Goal: Task Accomplishment & Management: Manage account settings

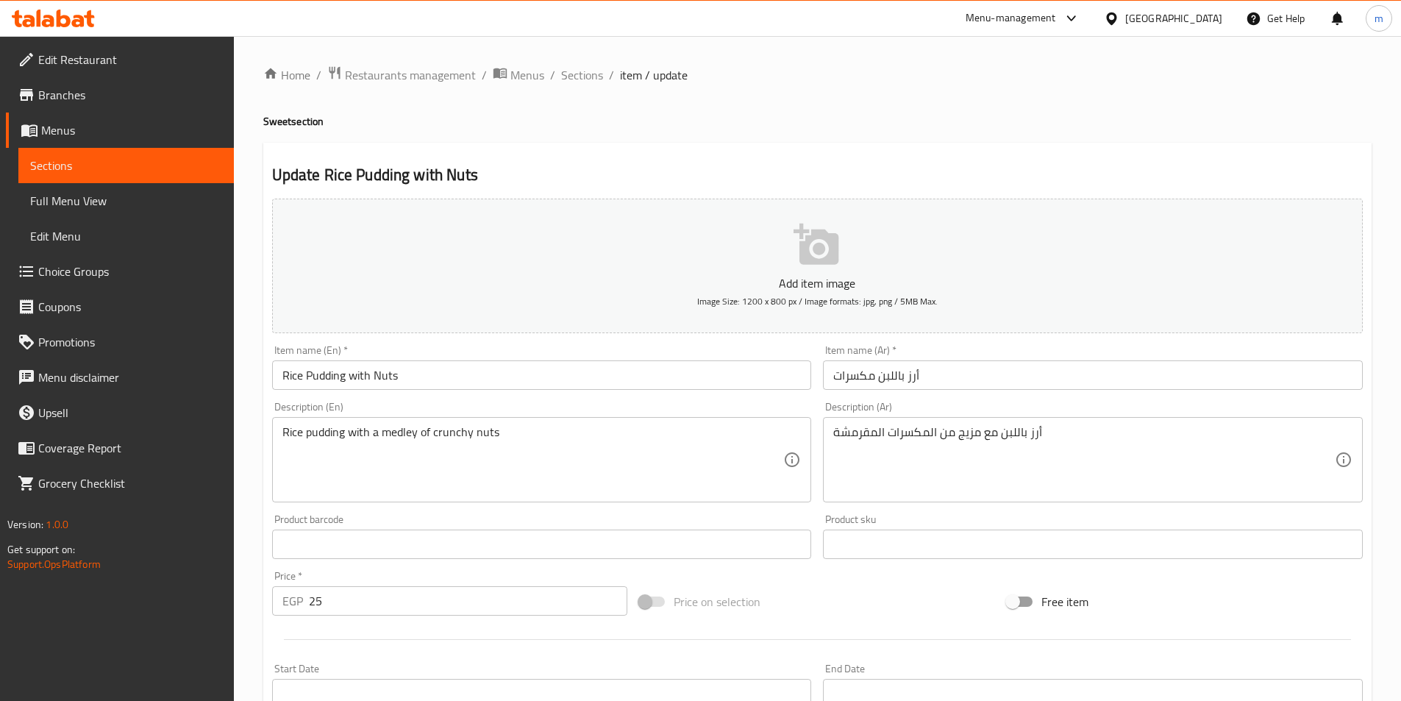
click at [151, 159] on span "Sections" at bounding box center [126, 166] width 192 height 18
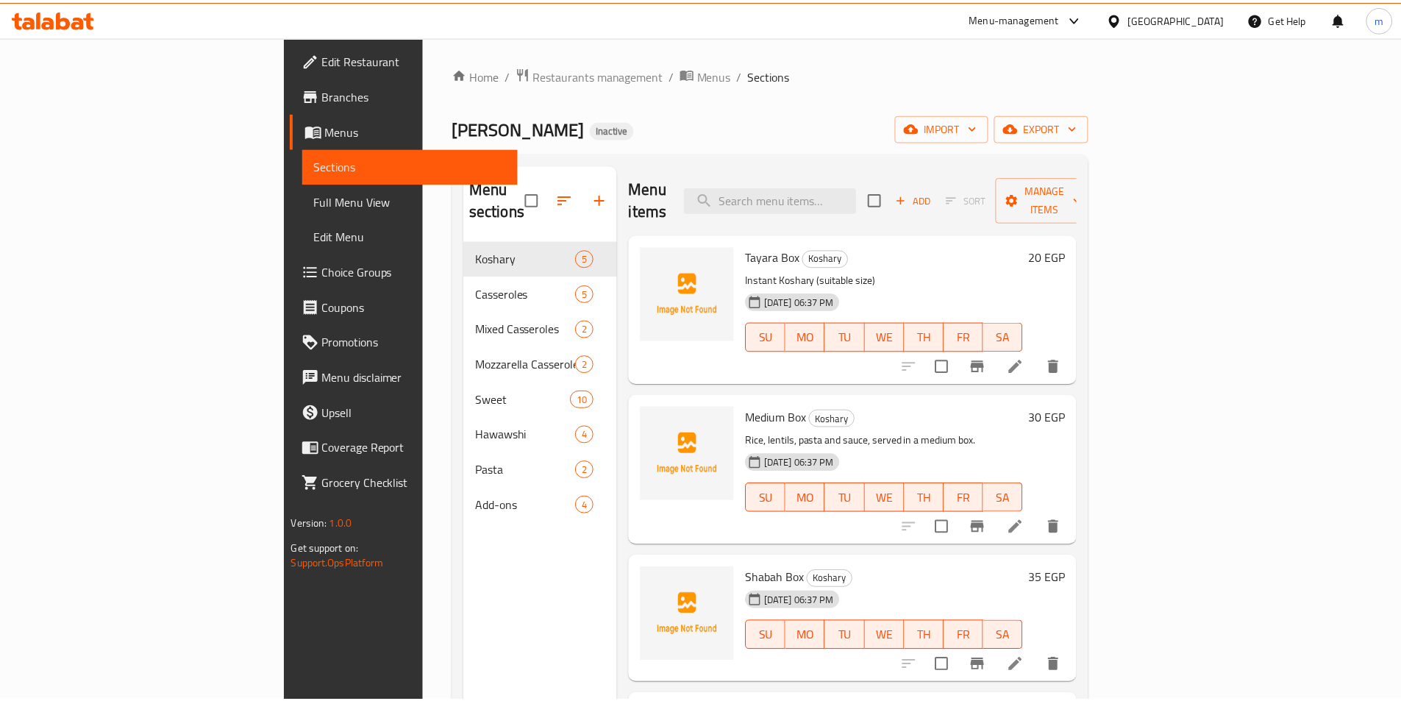
scroll to position [147, 0]
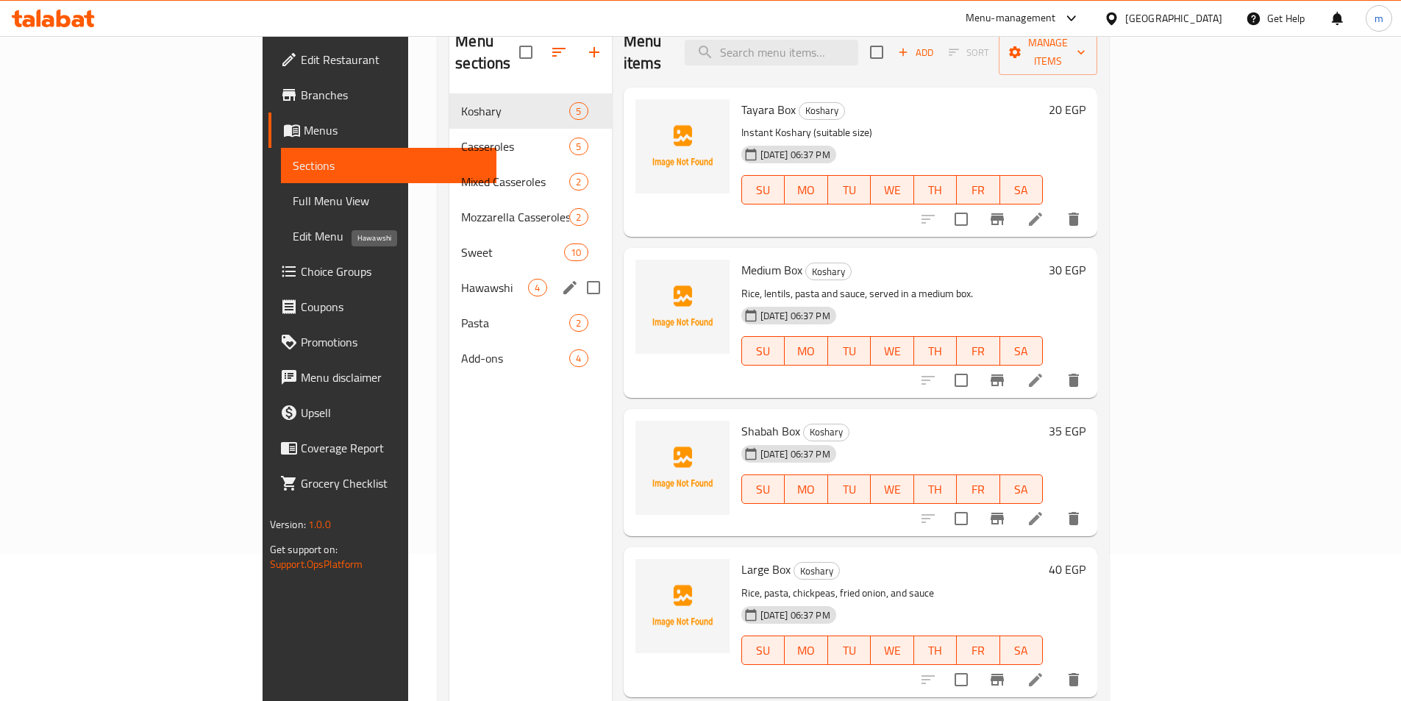
click at [449, 270] on div "Hawawshi 4" at bounding box center [530, 287] width 162 height 35
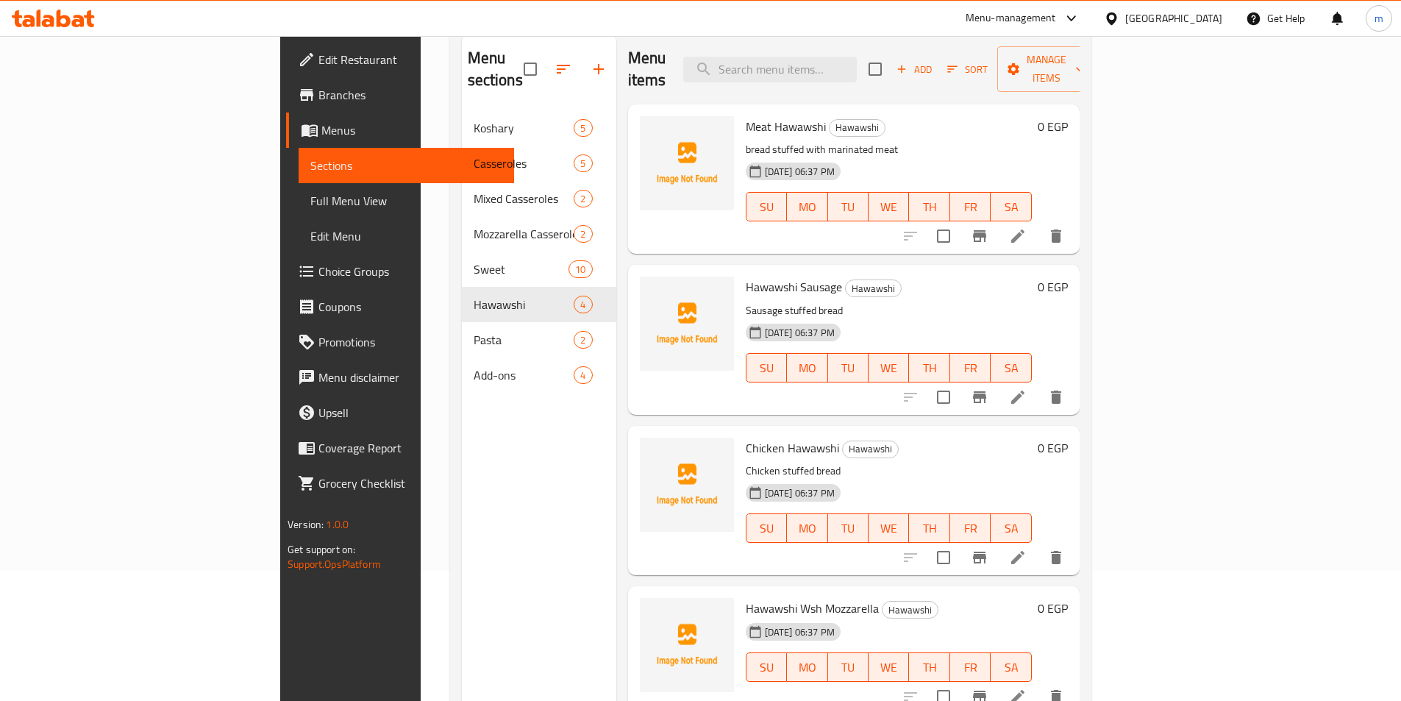
scroll to position [59, 0]
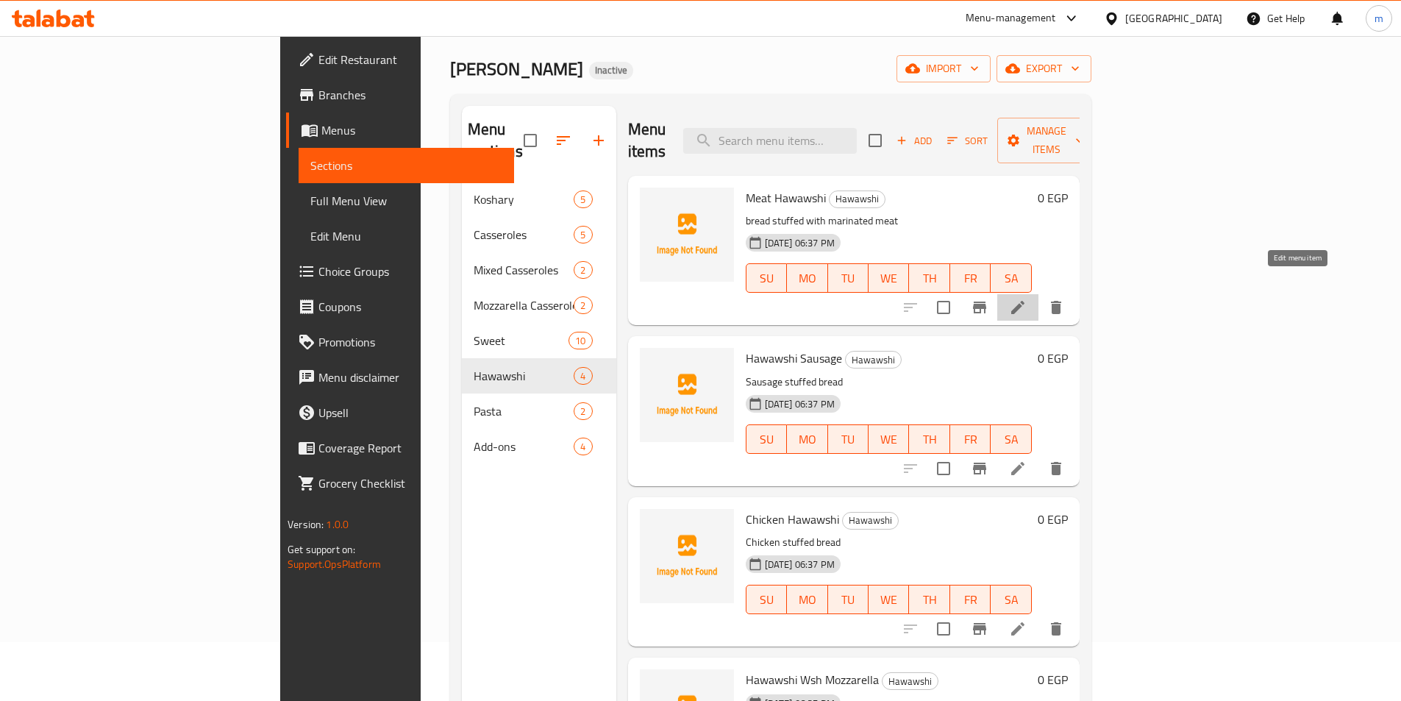
click at [1026, 298] on icon at bounding box center [1018, 307] width 18 height 18
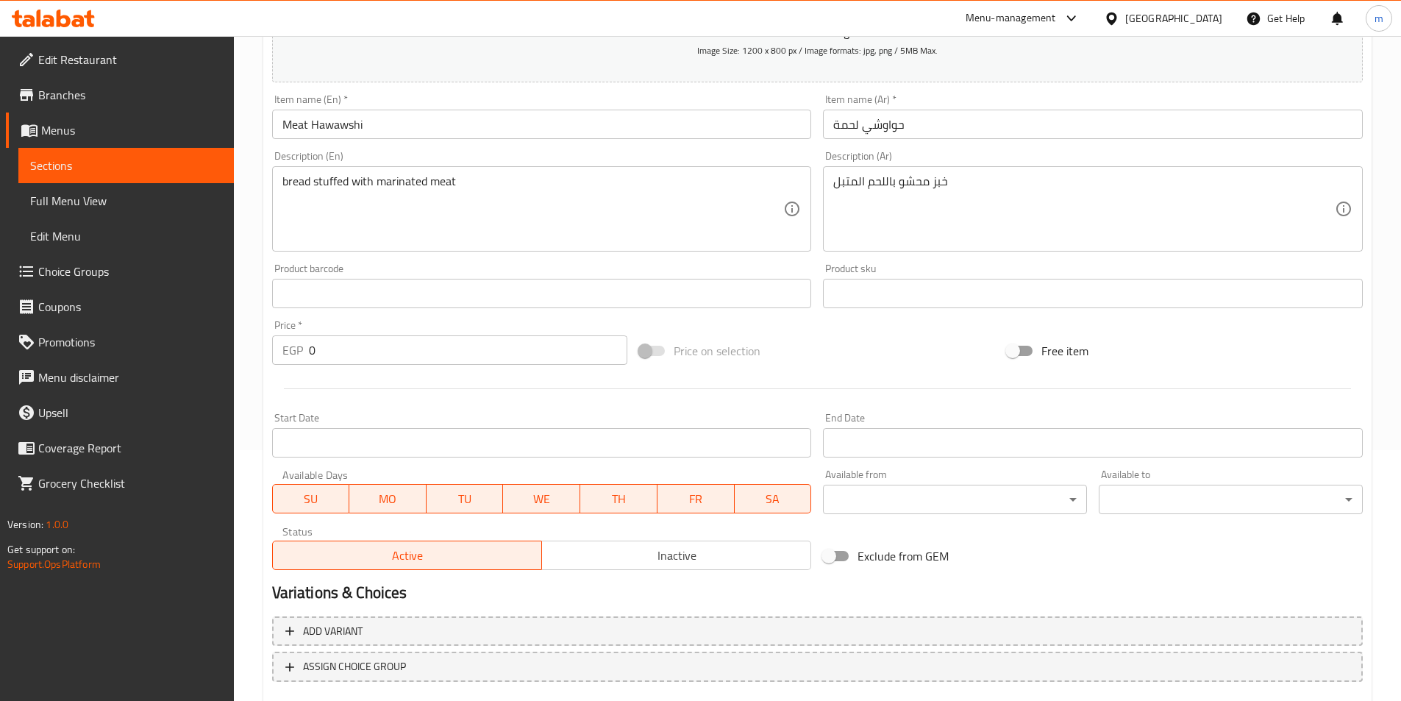
scroll to position [338, 0]
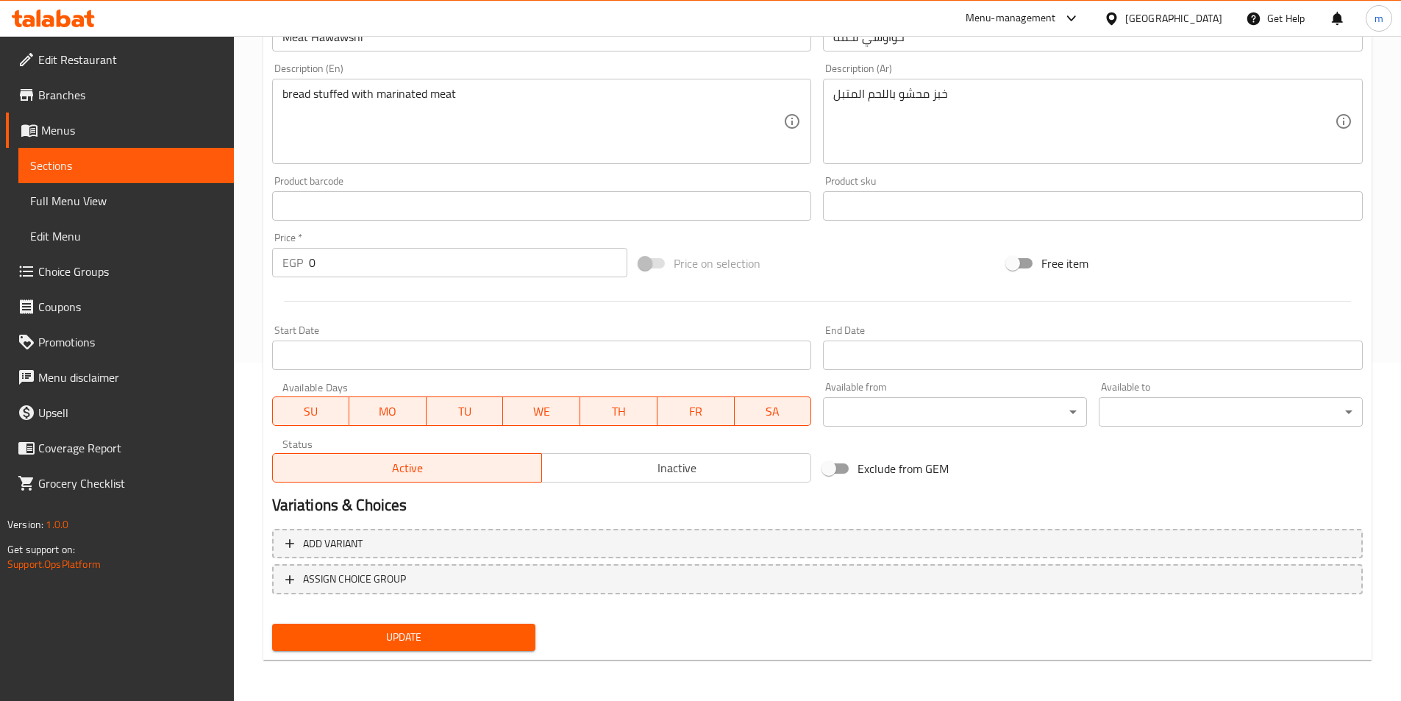
click at [409, 525] on div "Add variant ASSIGN CHOICE GROUP" at bounding box center [817, 571] width 1102 height 96
click at [409, 540] on span "Add variant" at bounding box center [817, 544] width 1064 height 18
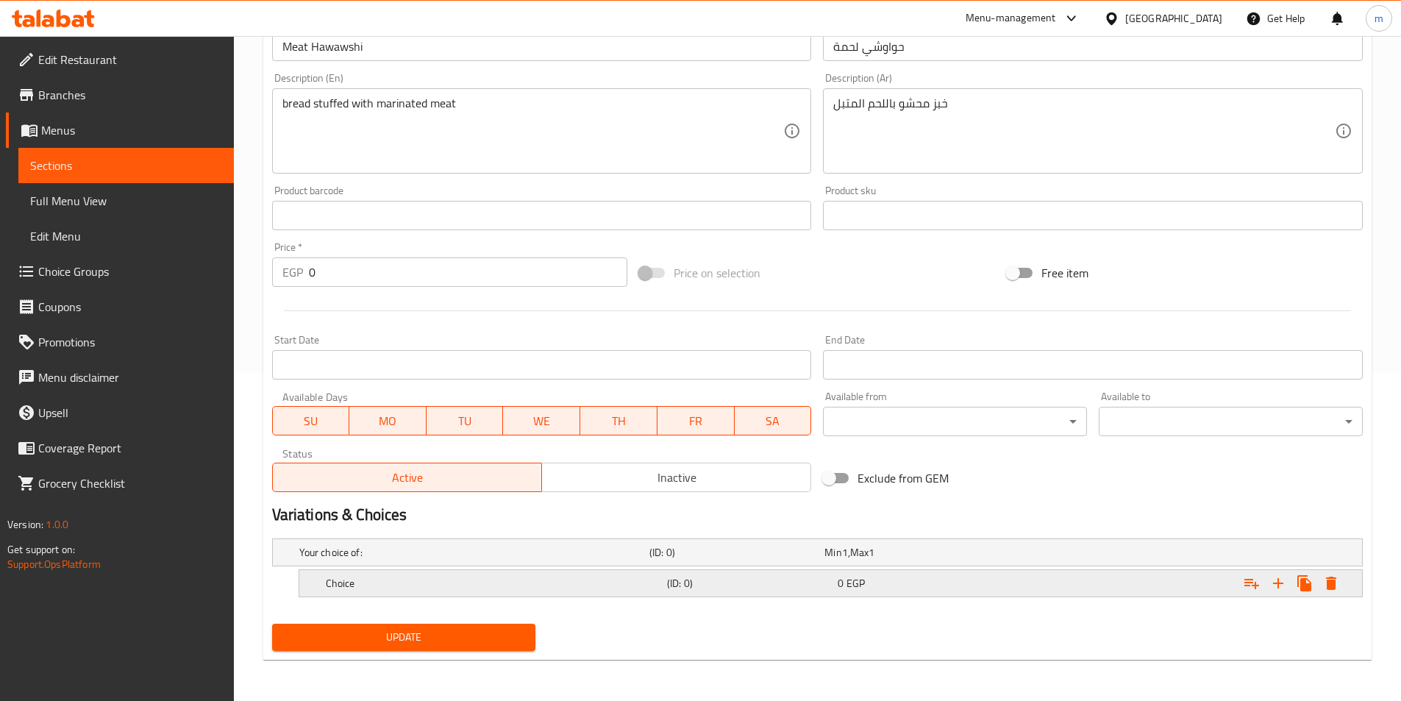
click at [460, 560] on h5 "Choice" at bounding box center [471, 552] width 344 height 15
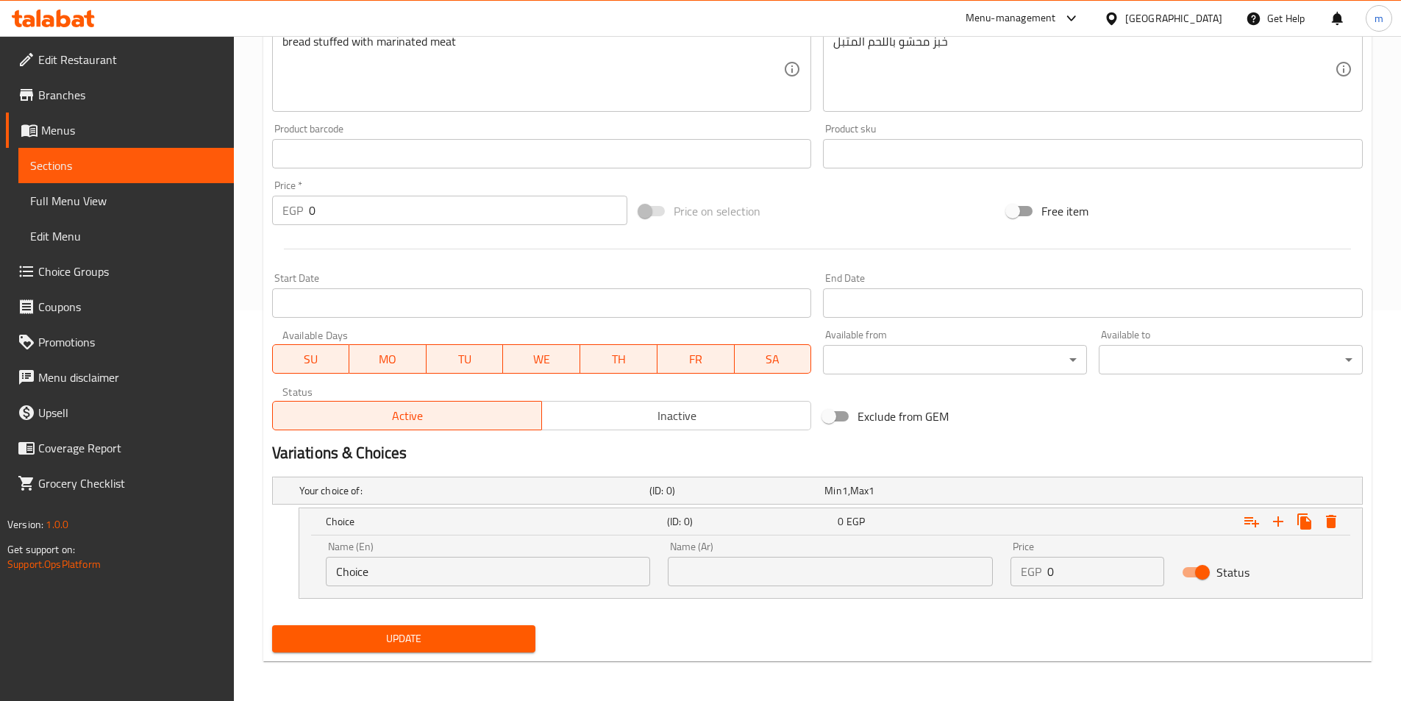
scroll to position [392, 0]
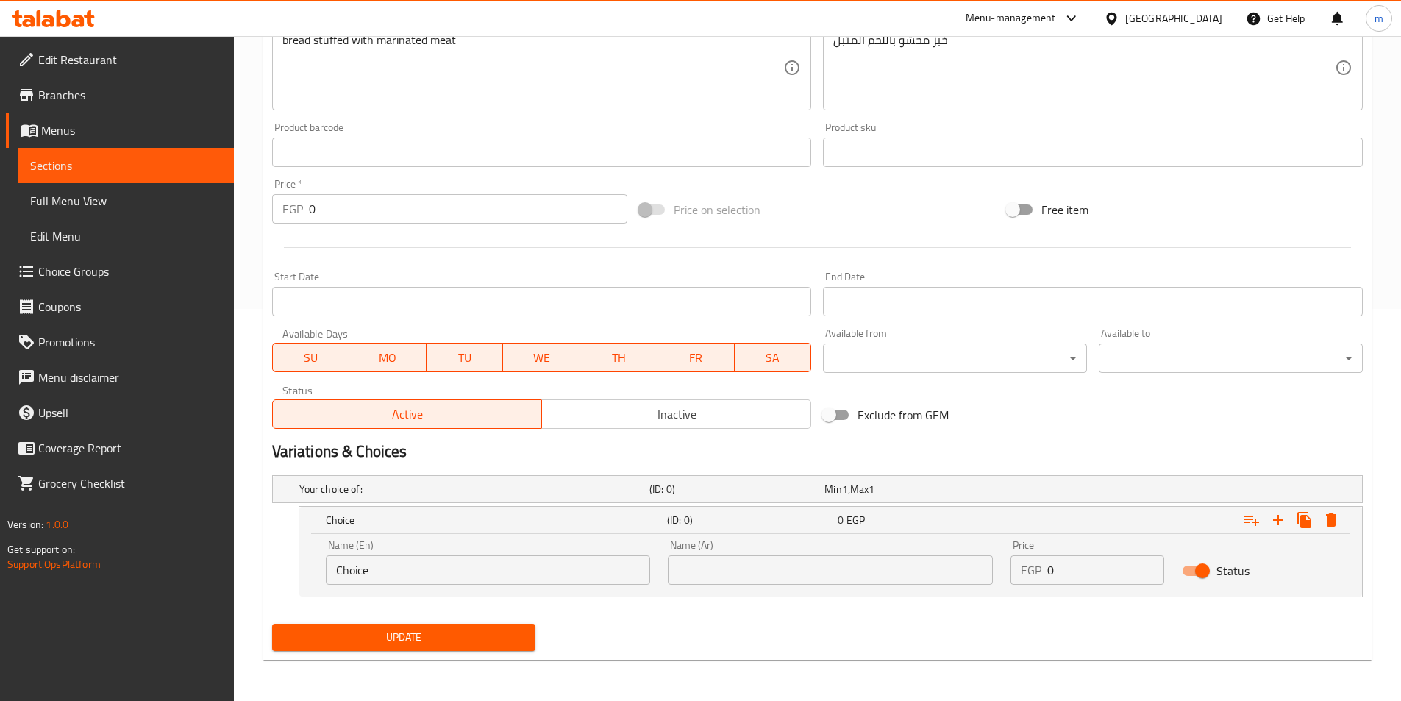
click at [1051, 578] on input "0" at bounding box center [1105, 569] width 117 height 29
type input "30"
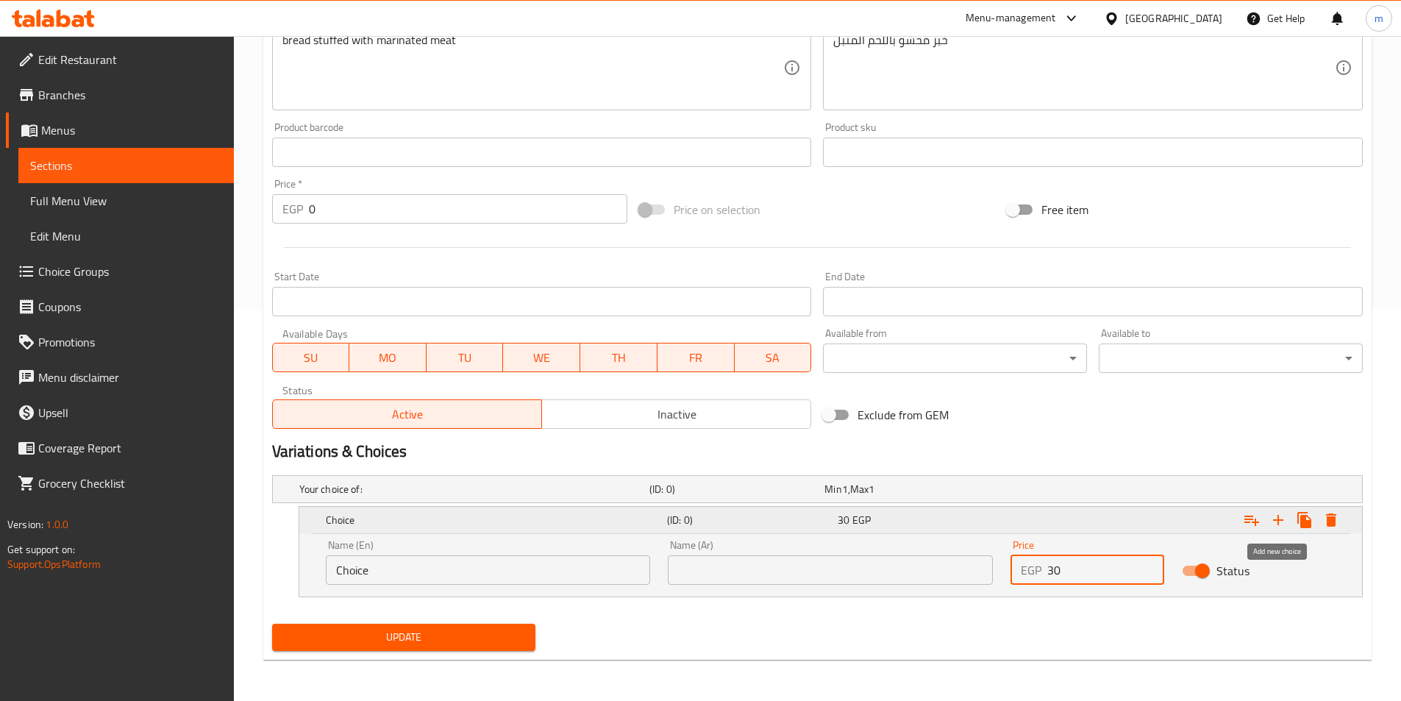
click at [1278, 525] on icon "Expand" at bounding box center [1278, 520] width 18 height 18
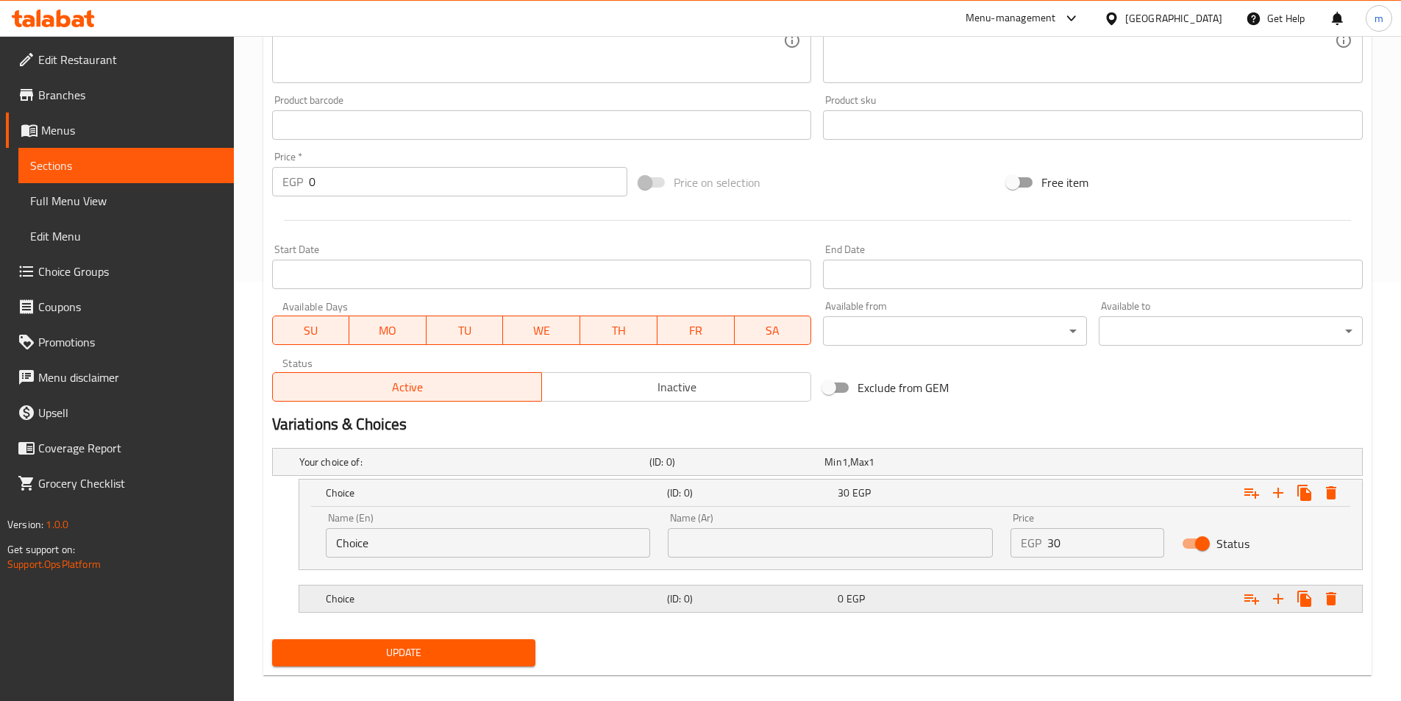
scroll to position [435, 0]
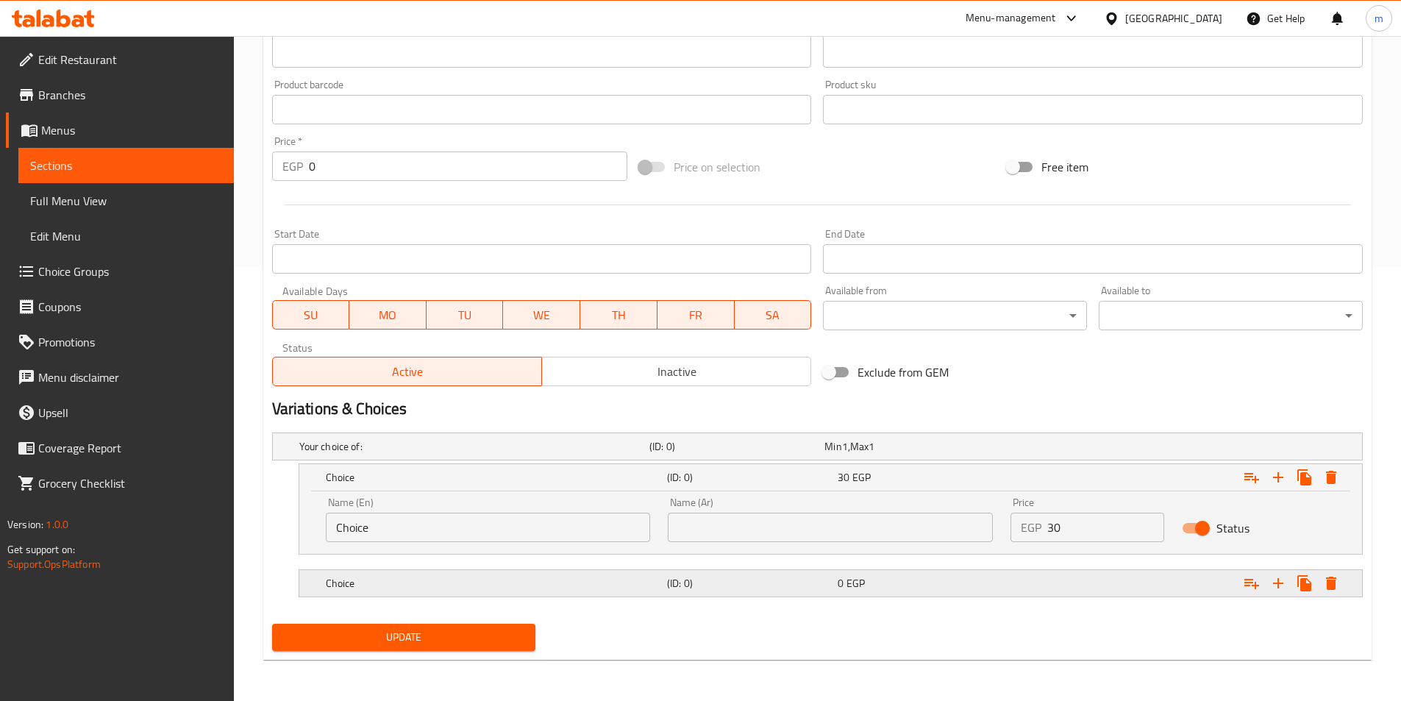
click at [974, 454] on div "0 EGP" at bounding box center [908, 446] width 169 height 15
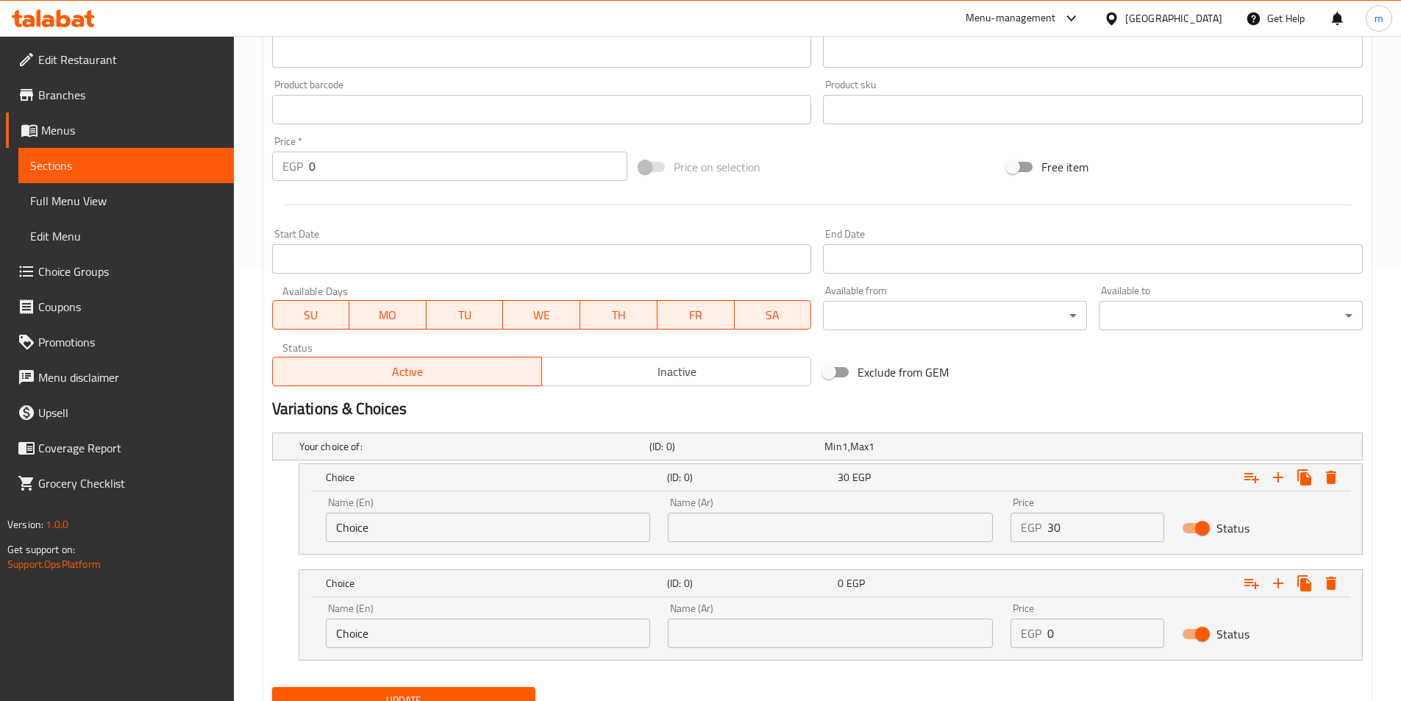
click at [1079, 635] on input "0" at bounding box center [1105, 632] width 117 height 29
type input "40"
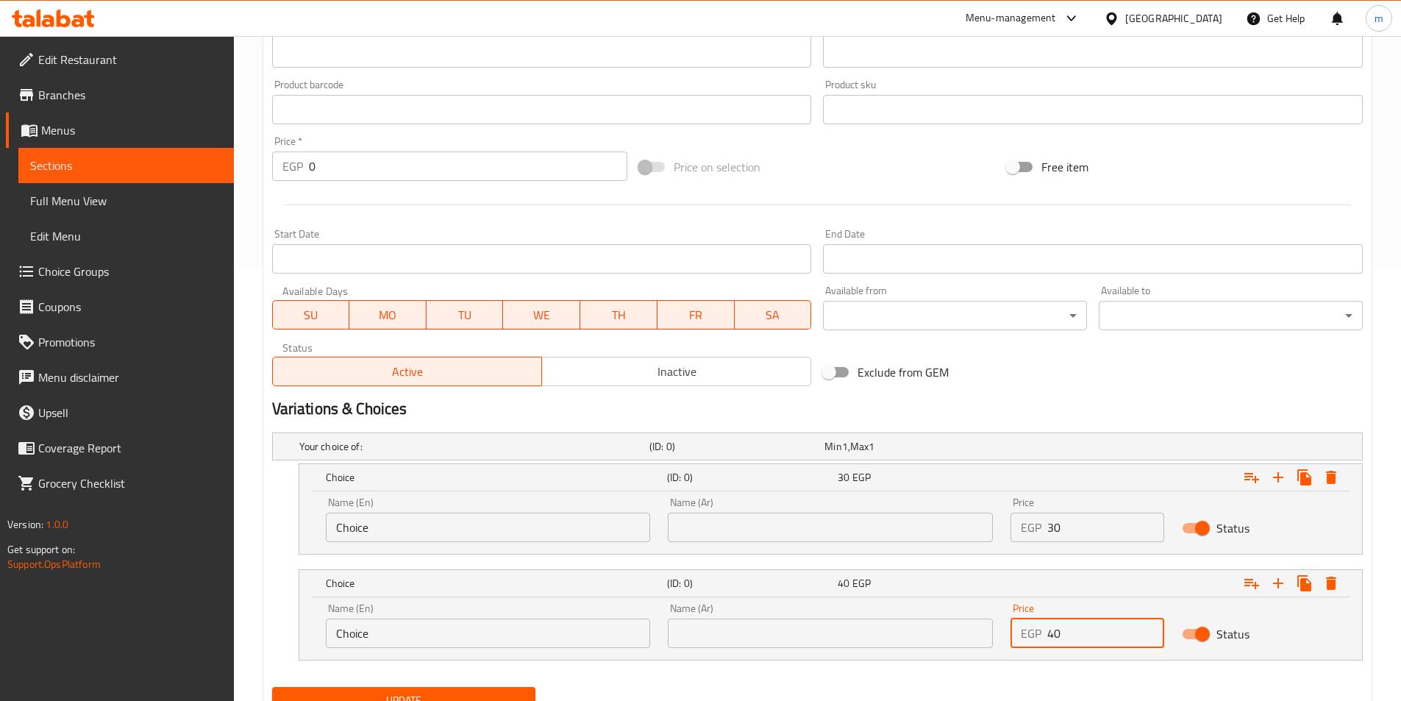
click at [493, 511] on div "Name (En) Choice Name (En)" at bounding box center [488, 519] width 325 height 45
click at [473, 521] on input "Choice" at bounding box center [488, 526] width 325 height 29
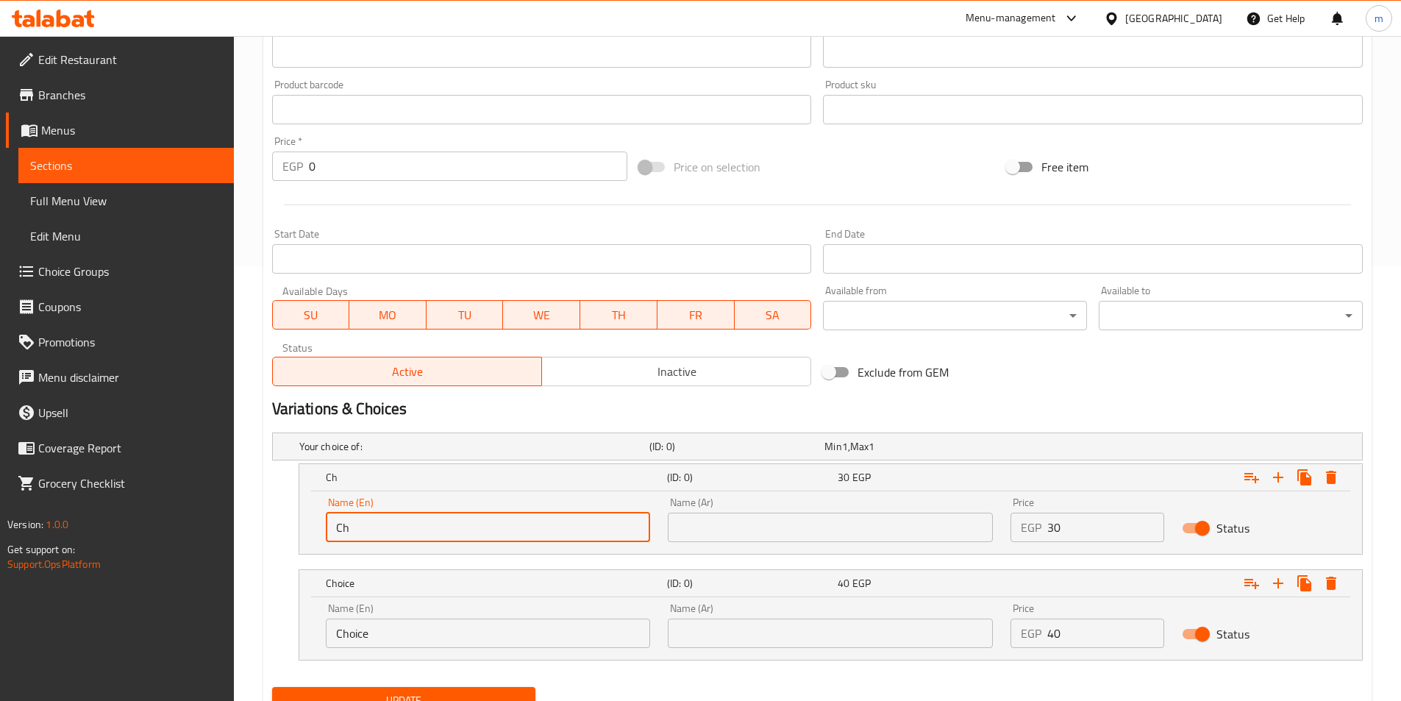
type input "C"
type input "Medium"
click at [687, 537] on input "text" at bounding box center [830, 526] width 325 height 29
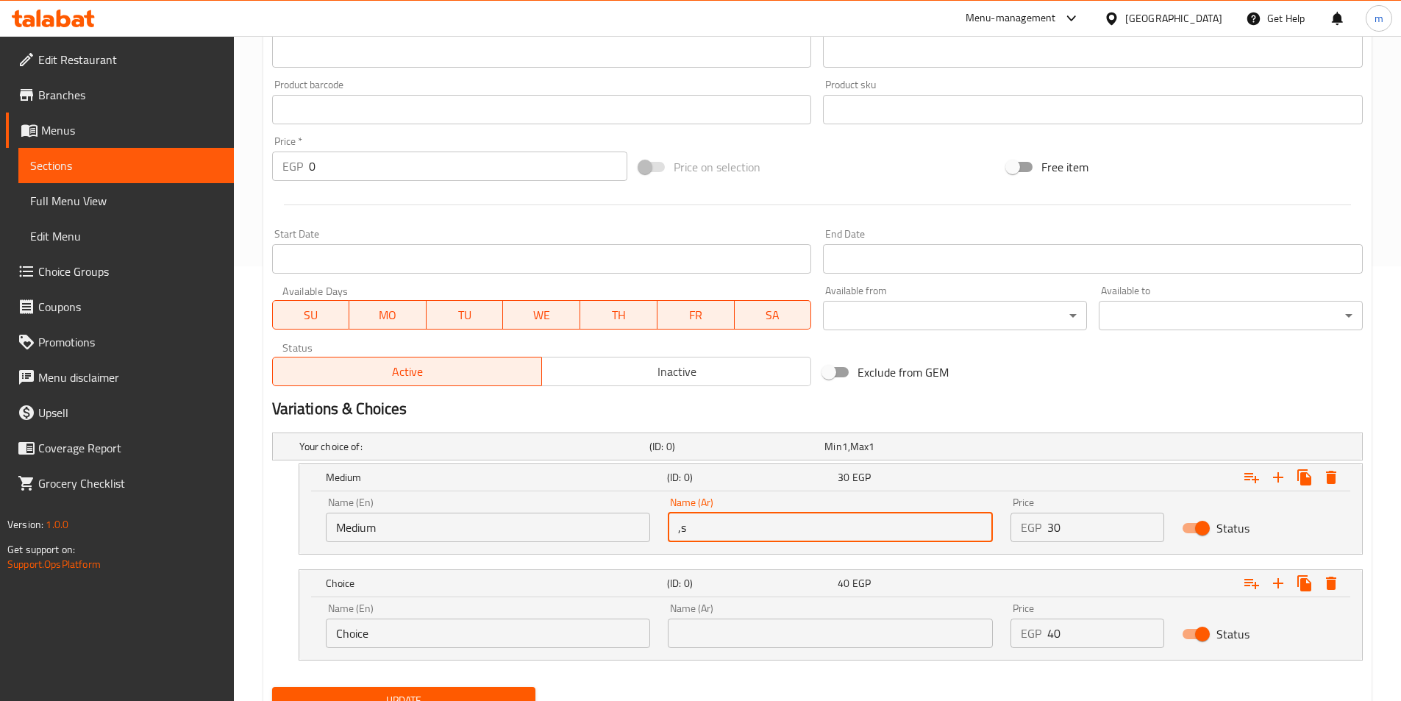
type input ","
type input "وسط"
click at [421, 642] on input "Choice" at bounding box center [488, 632] width 325 height 29
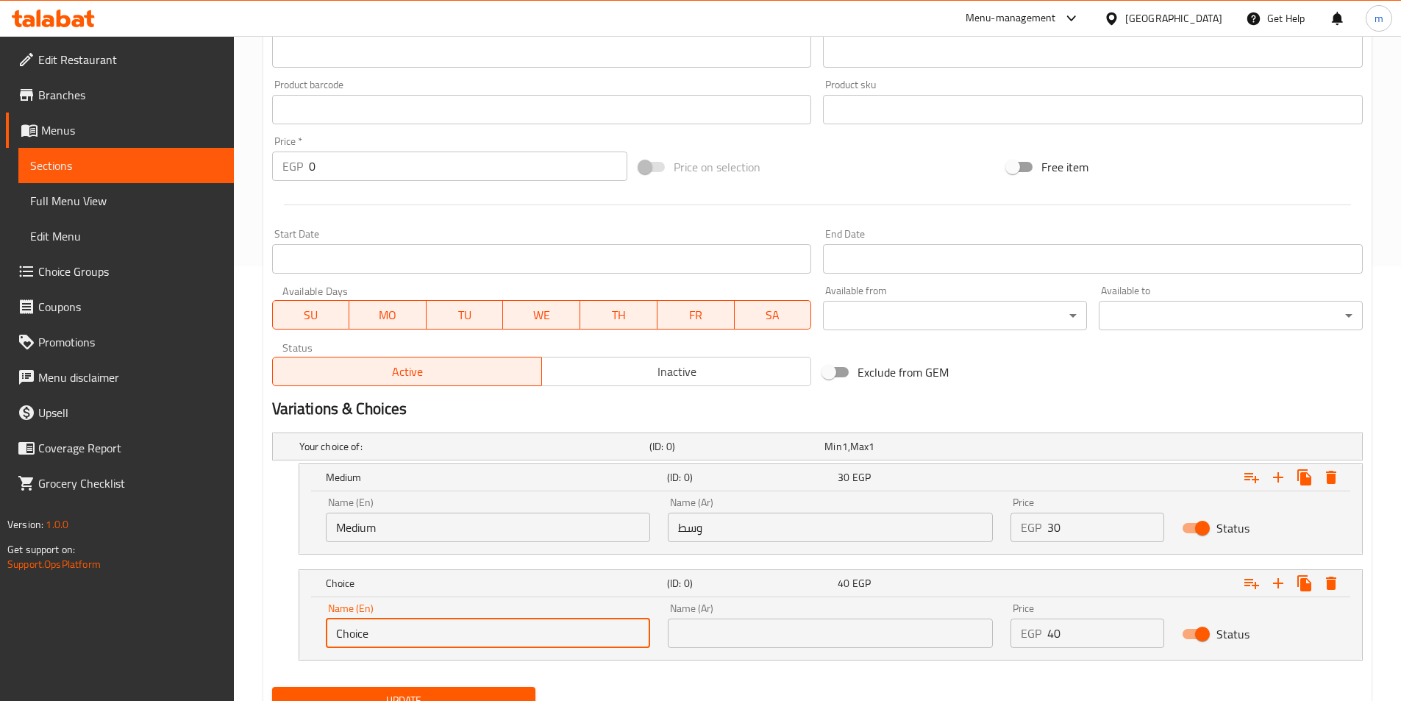
click at [421, 642] on input "Choice" at bounding box center [488, 632] width 325 height 29
type input "م"
type input "Large"
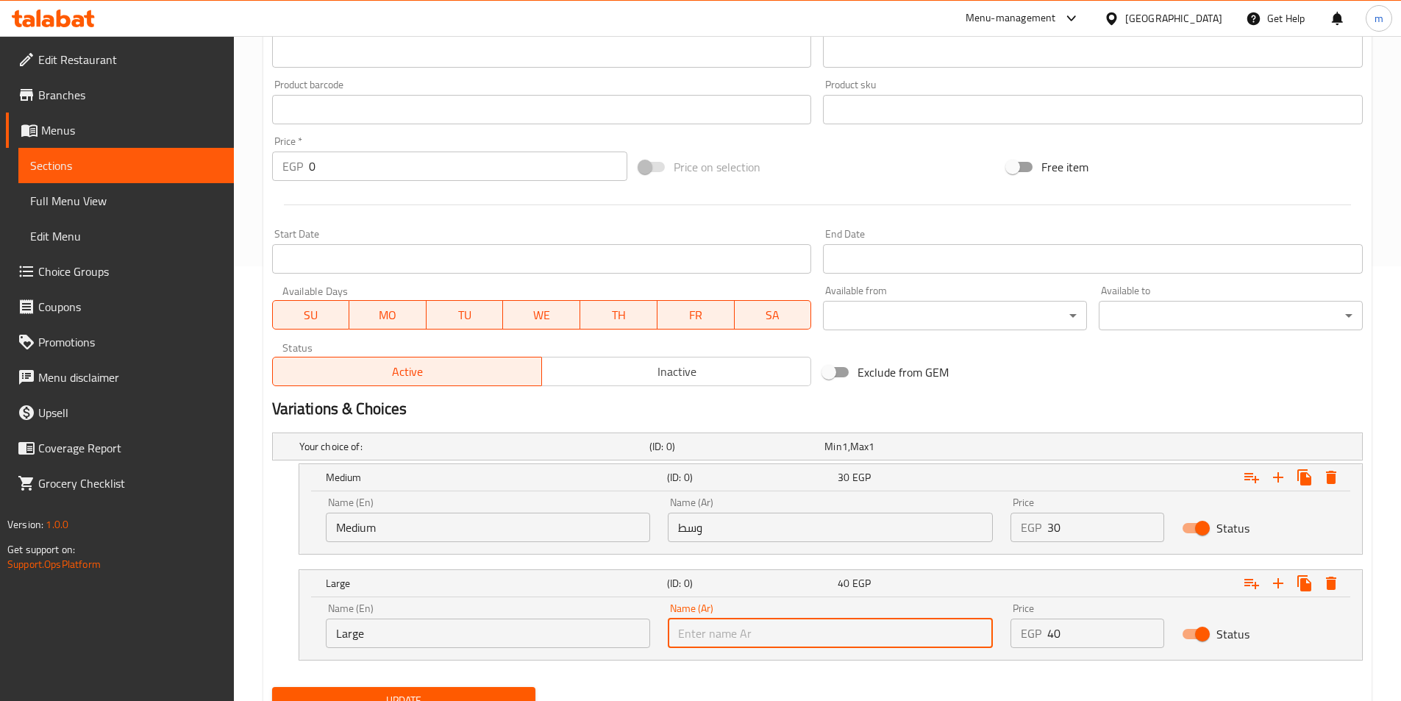
click at [696, 621] on input "text" at bounding box center [830, 632] width 325 height 29
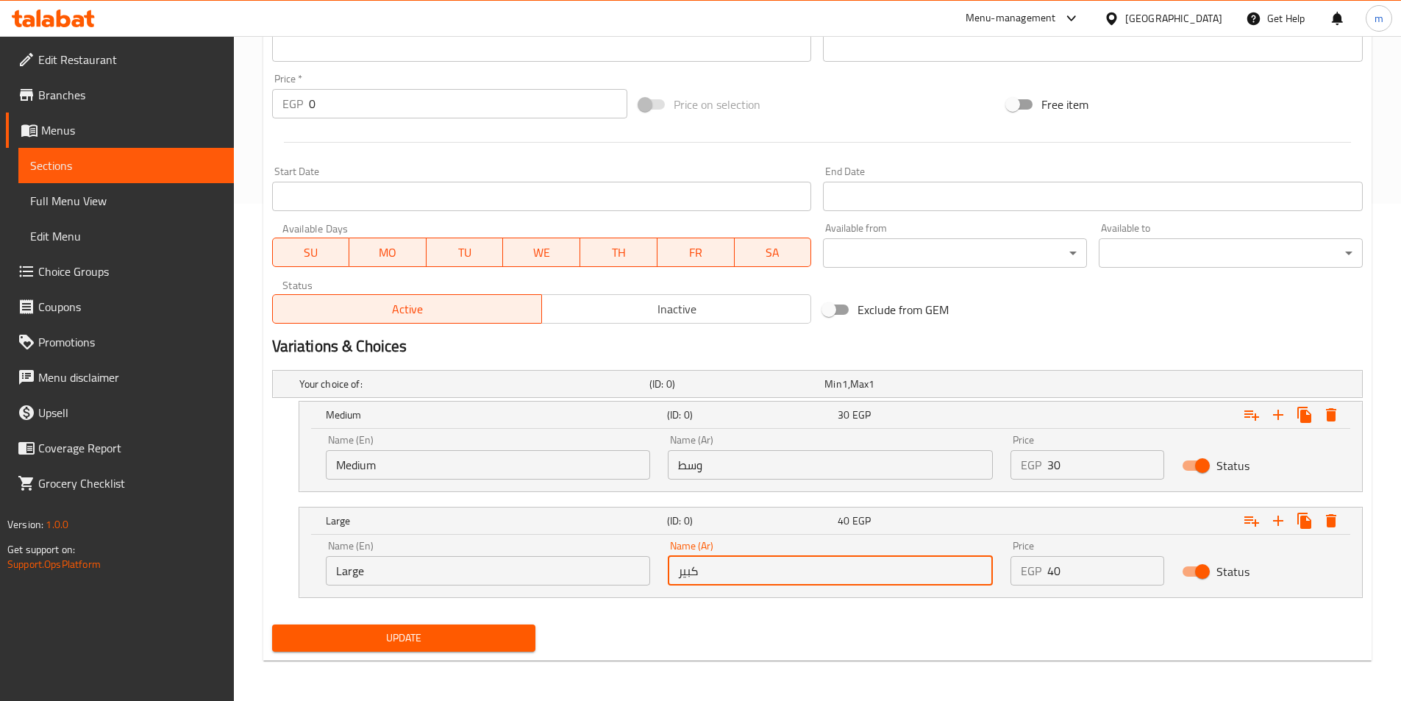
scroll to position [498, 0]
type input "كبير"
click at [379, 624] on button "Update" at bounding box center [404, 636] width 264 height 27
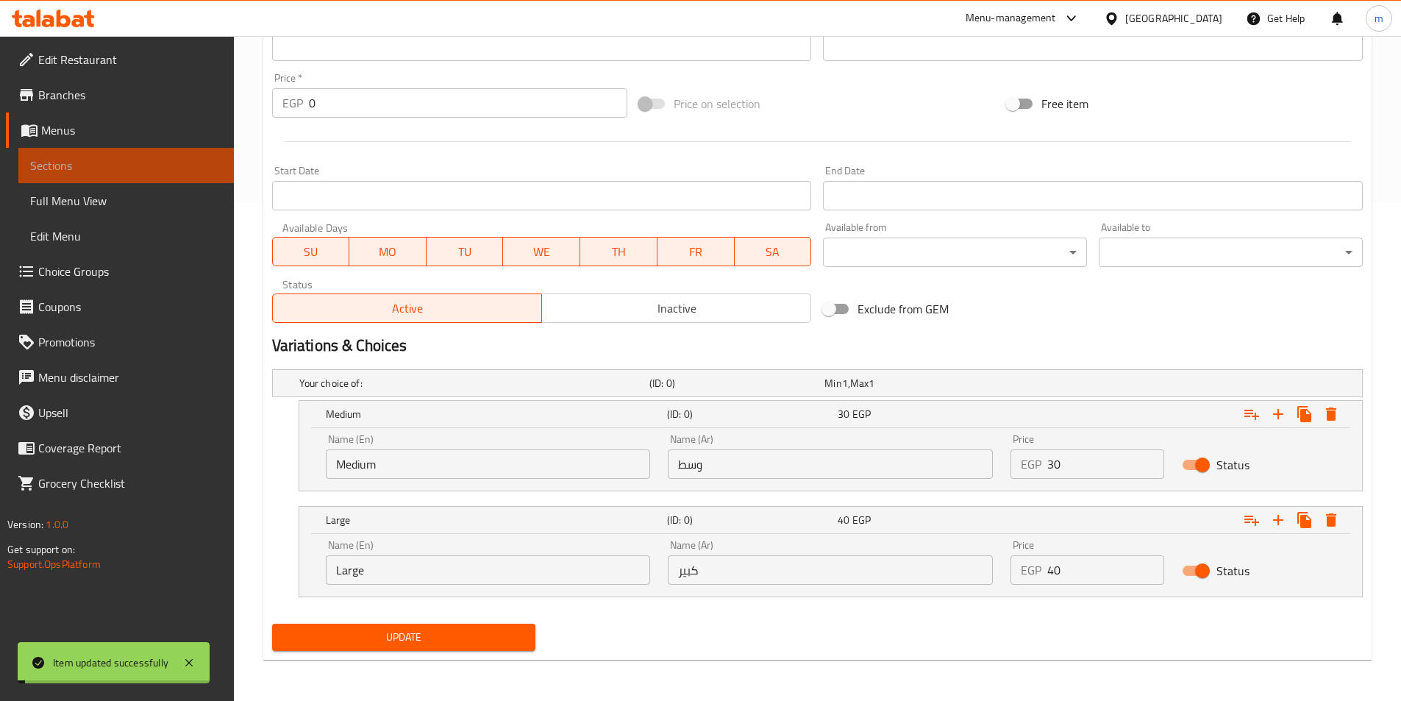
click at [101, 170] on span "Sections" at bounding box center [126, 166] width 192 height 18
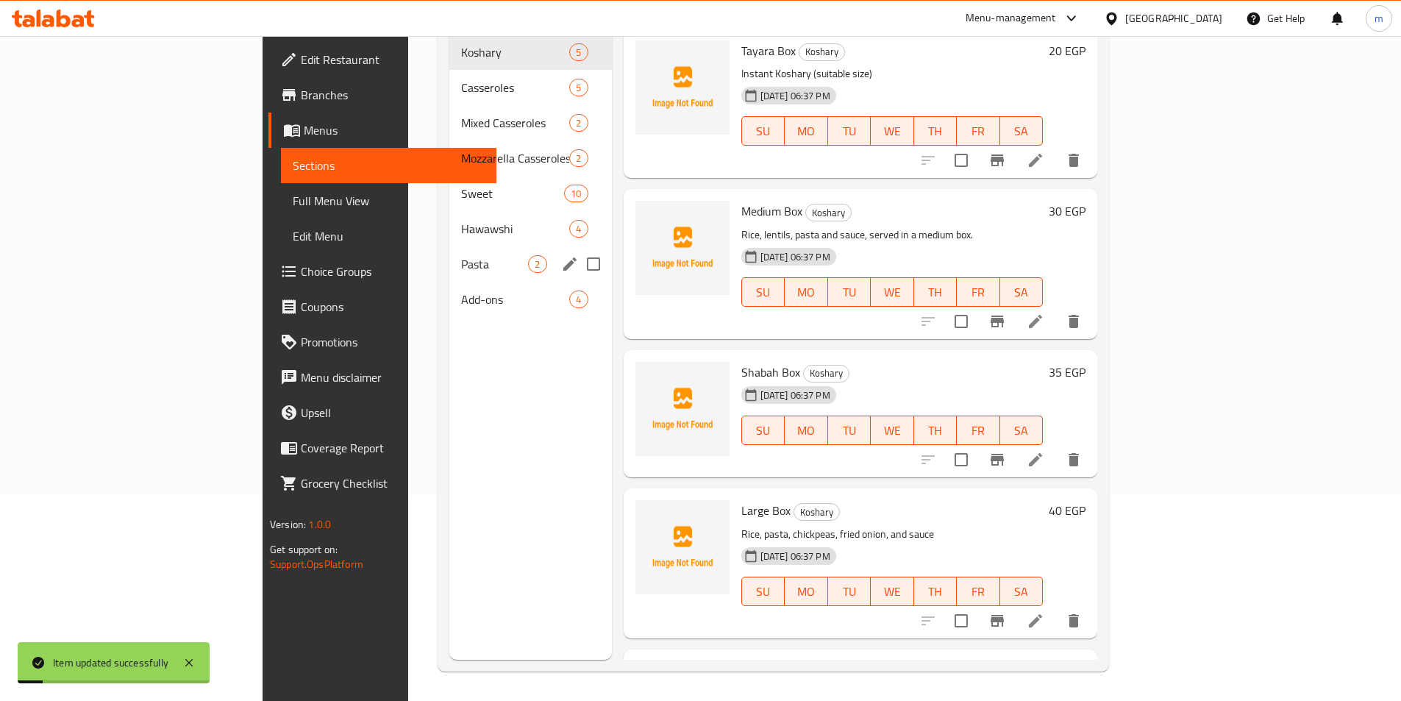
click at [461, 220] on span "Hawawshi" at bounding box center [515, 229] width 108 height 18
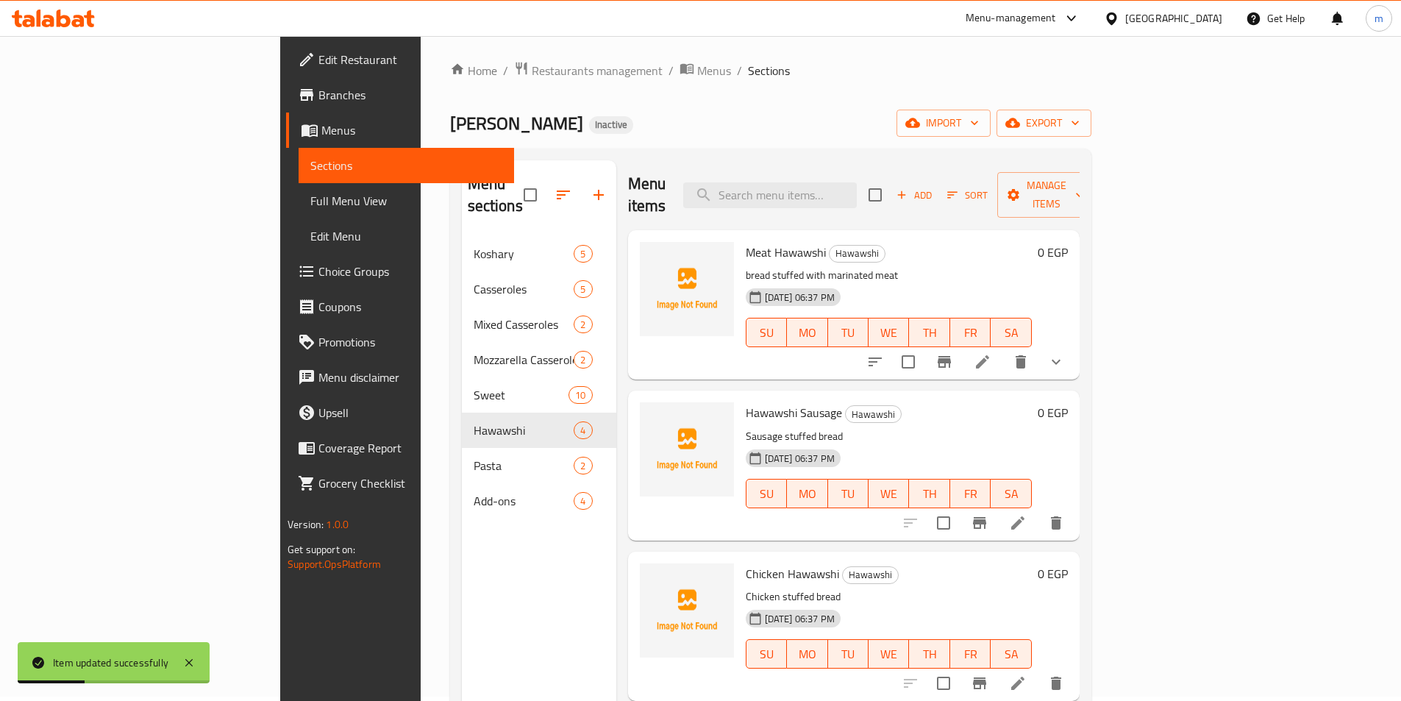
scroll to position [147, 0]
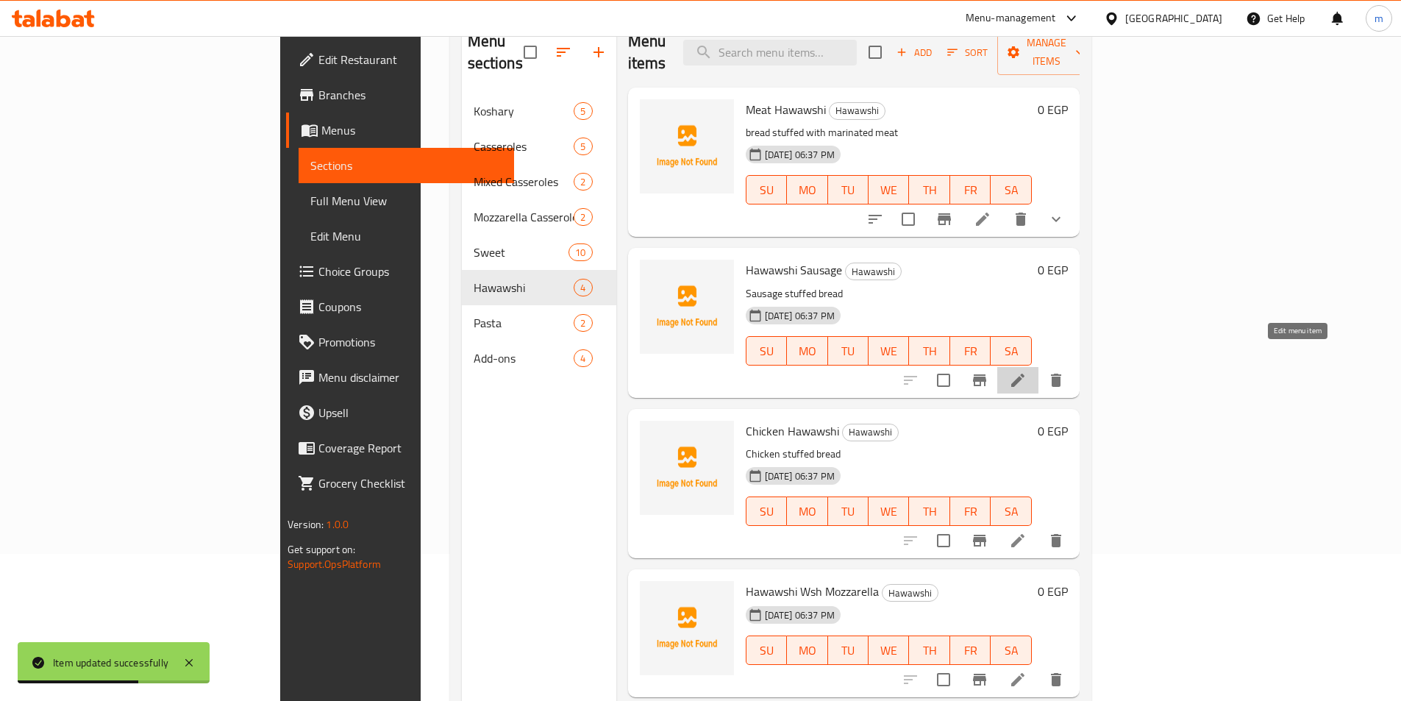
click at [1026, 371] on icon at bounding box center [1018, 380] width 18 height 18
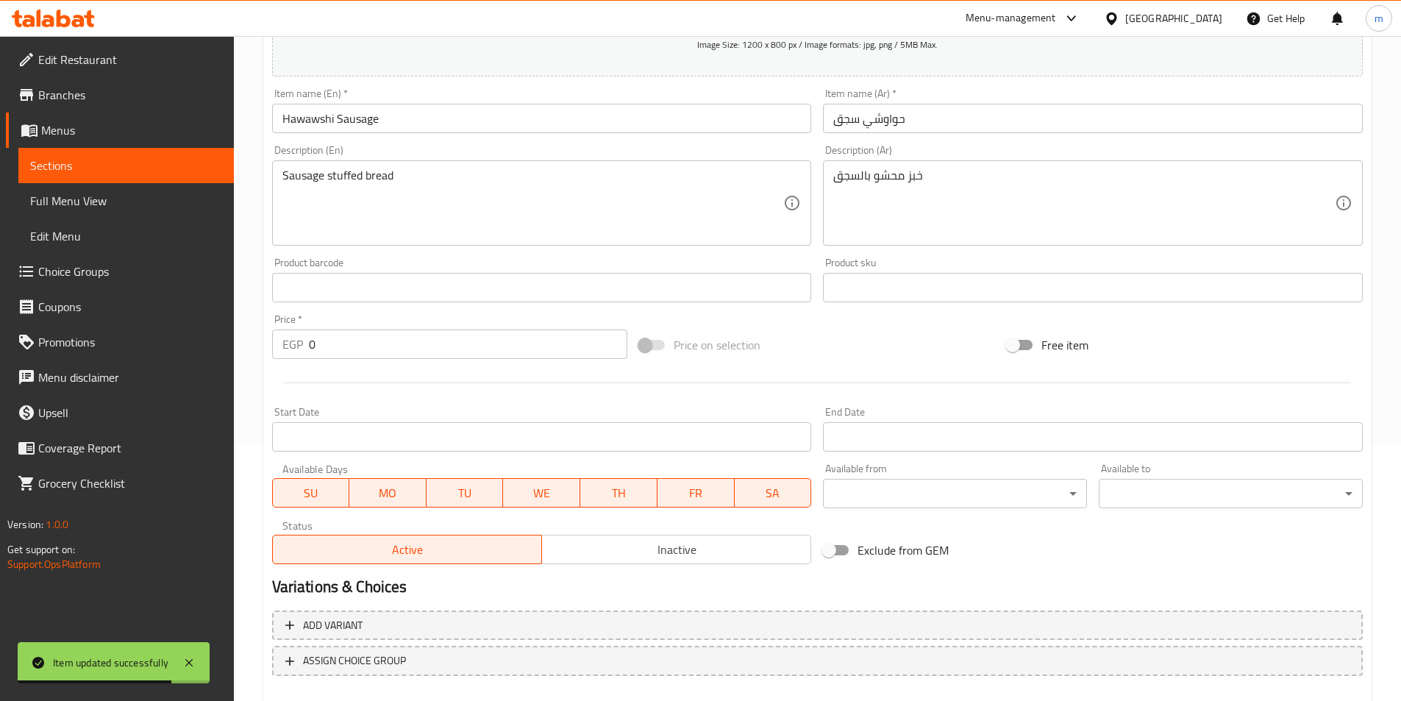
scroll to position [338, 0]
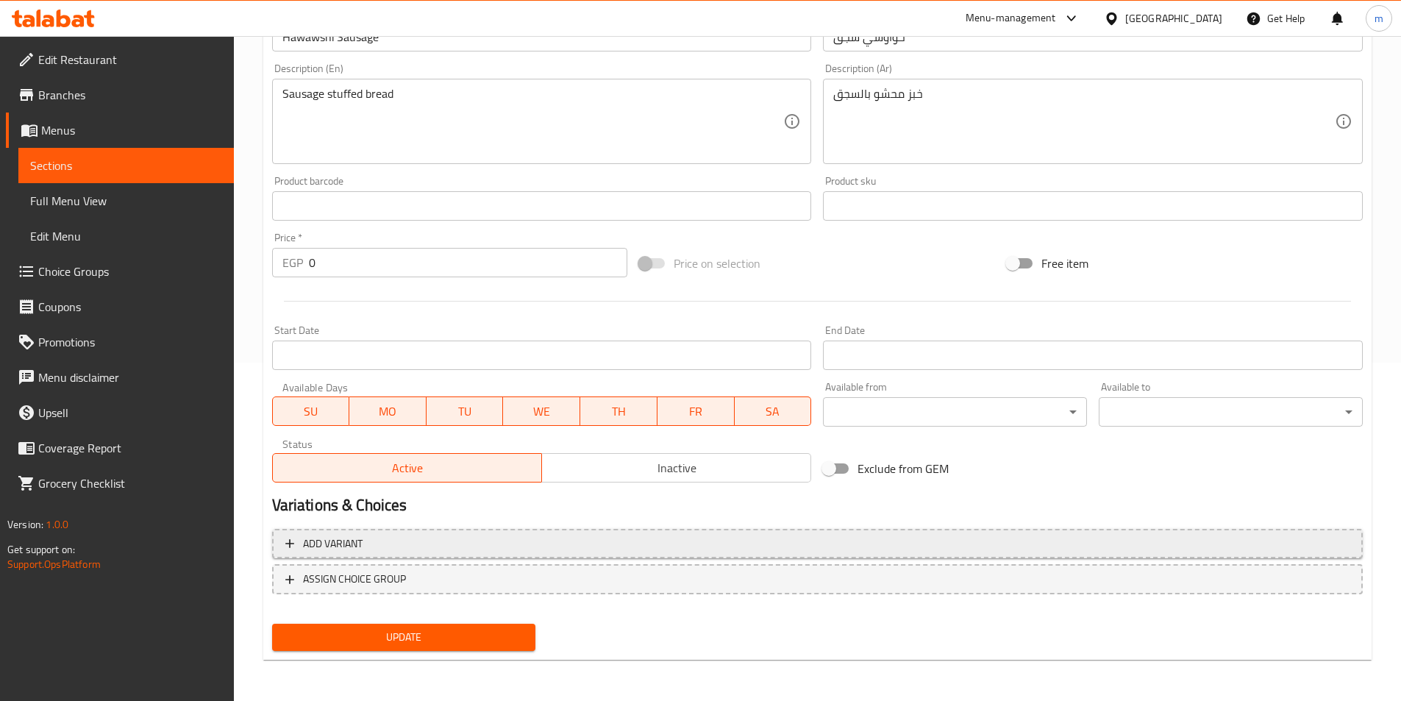
click at [453, 538] on span "Add variant" at bounding box center [817, 544] width 1064 height 18
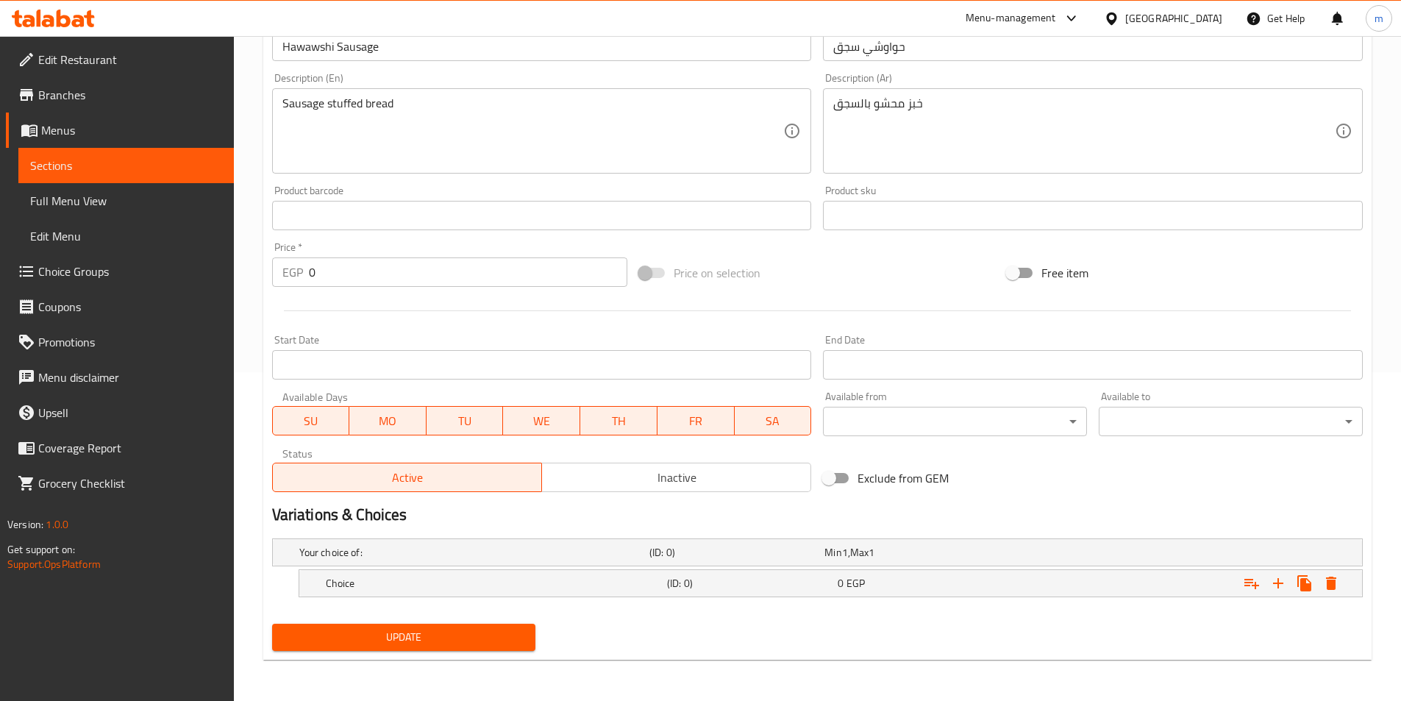
scroll to position [329, 0]
click at [442, 560] on h5 "Choice" at bounding box center [471, 552] width 344 height 15
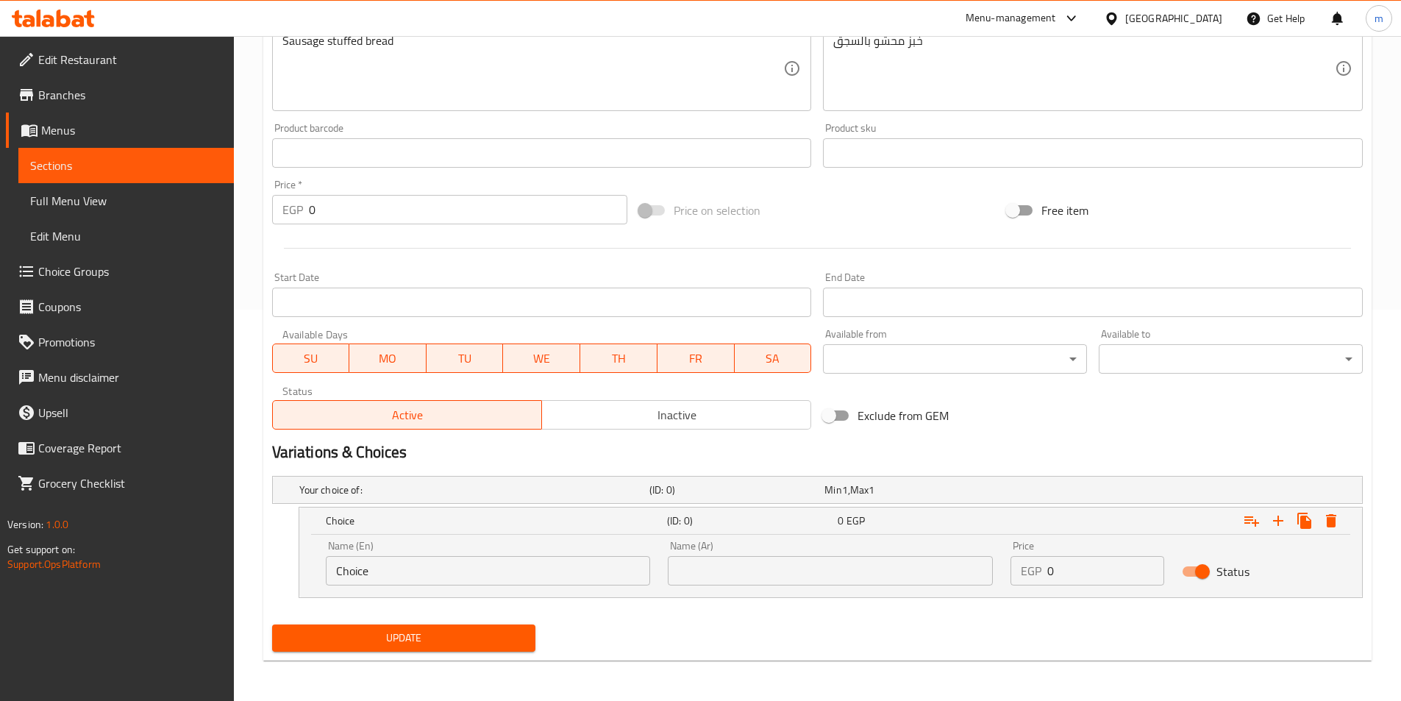
scroll to position [392, 0]
click at [1282, 515] on icon "Expand" at bounding box center [1278, 520] width 18 height 18
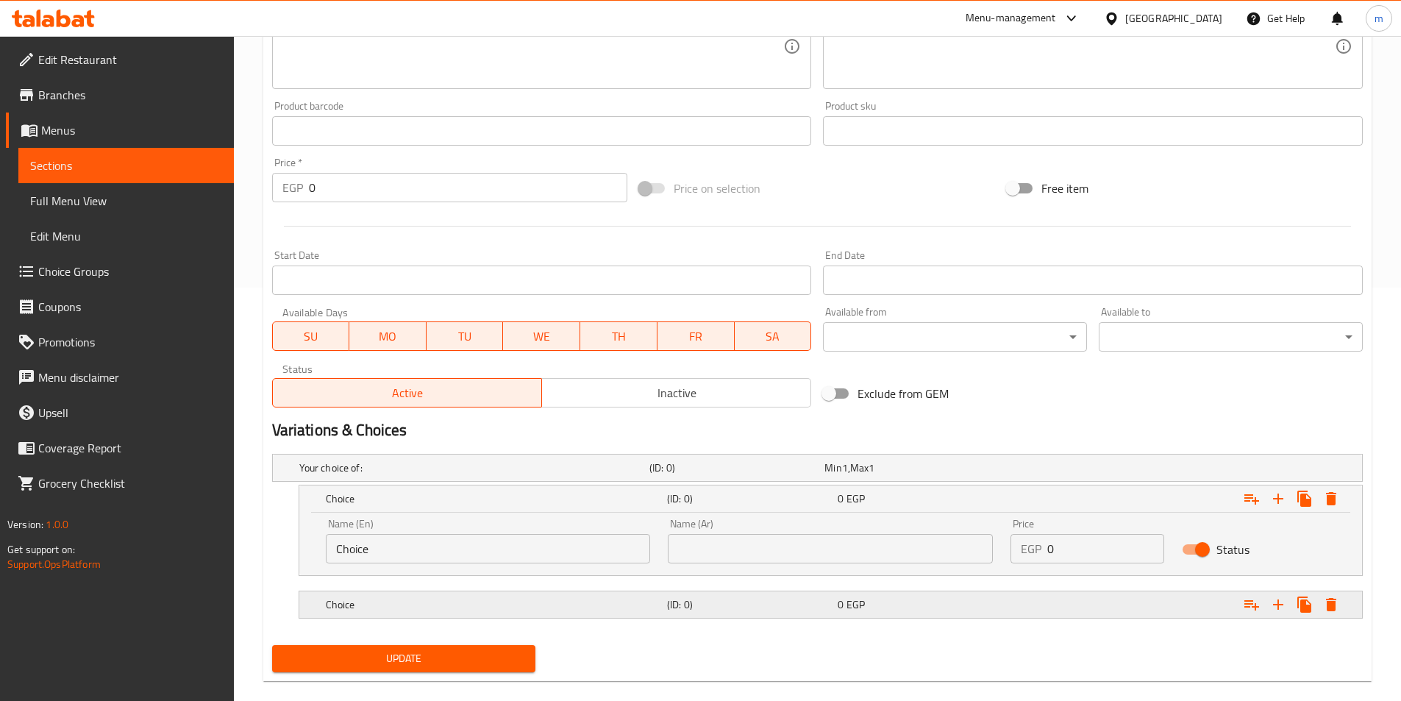
scroll to position [435, 0]
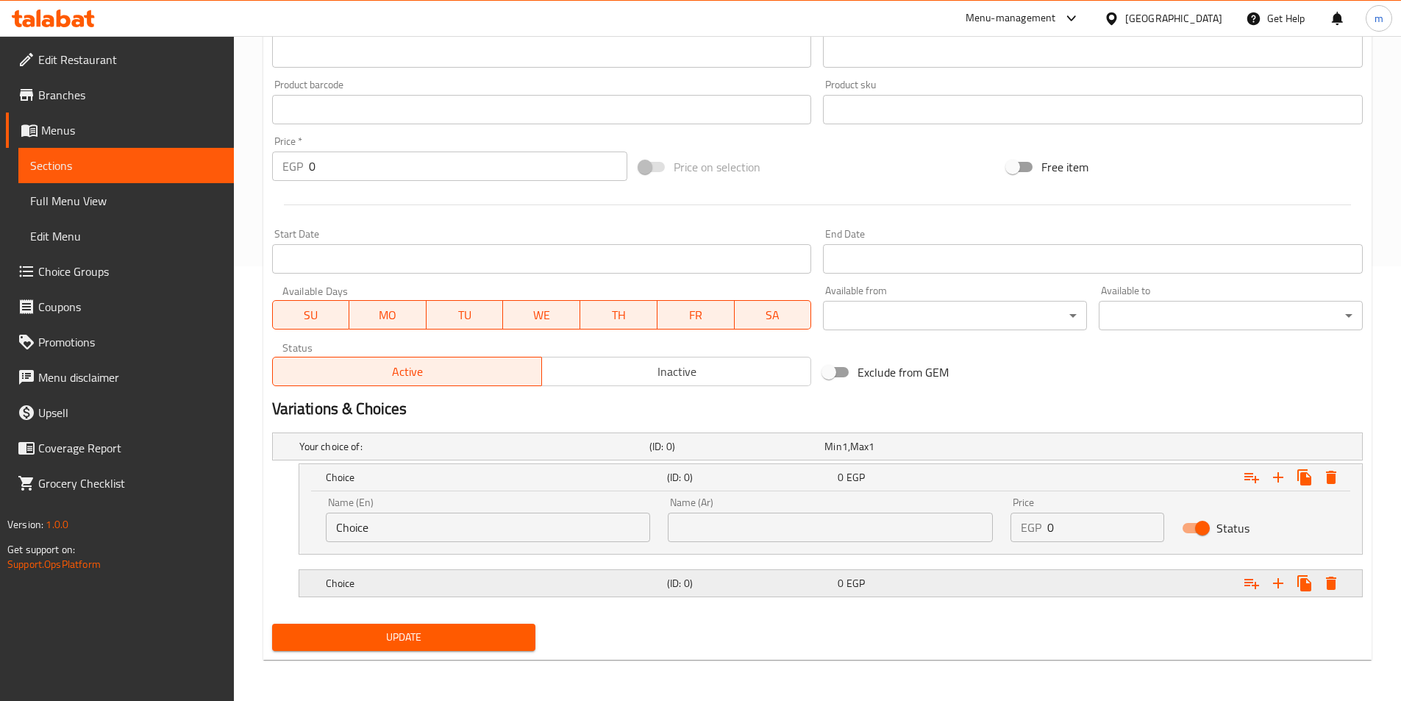
click at [881, 454] on div "0 EGP" at bounding box center [908, 446] width 169 height 15
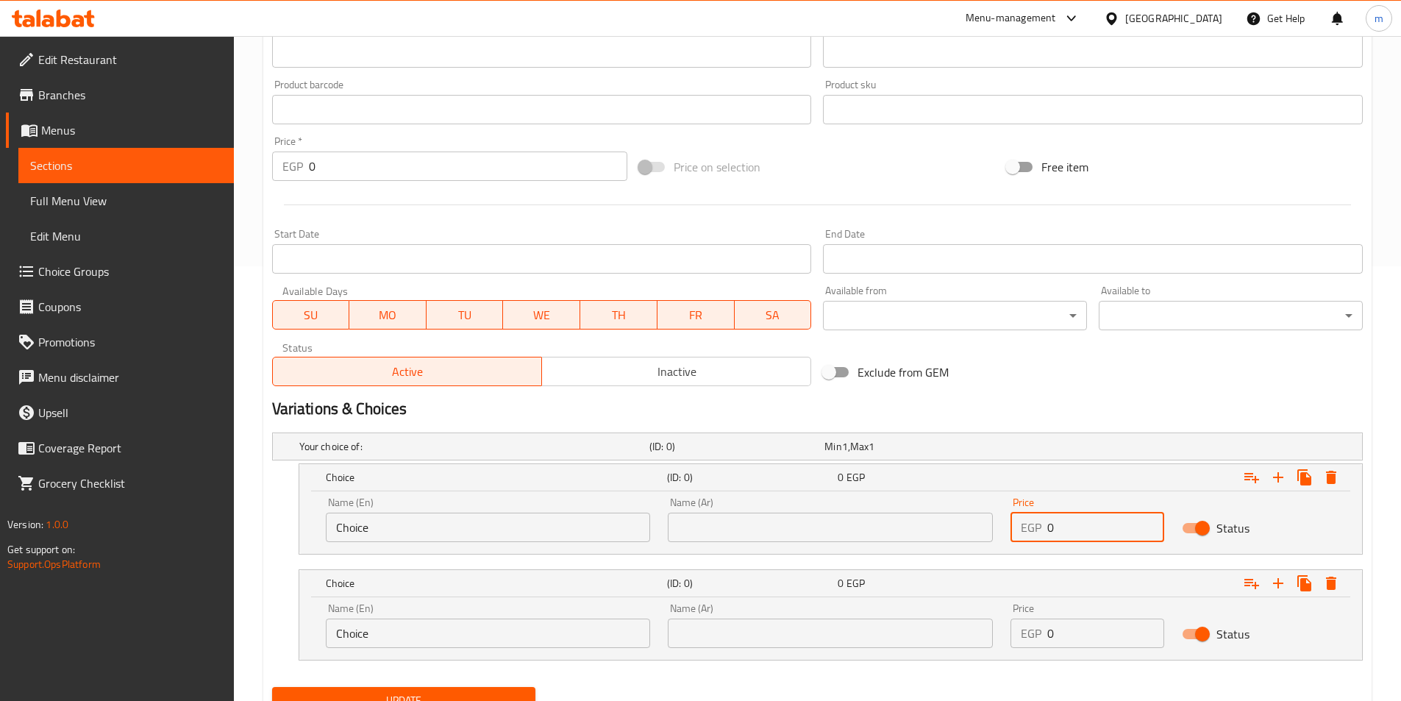
click at [1067, 523] on input "0" at bounding box center [1105, 526] width 117 height 29
type input "30"
click at [1082, 652] on div "Price EGP 0 Price" at bounding box center [1086, 625] width 171 height 62
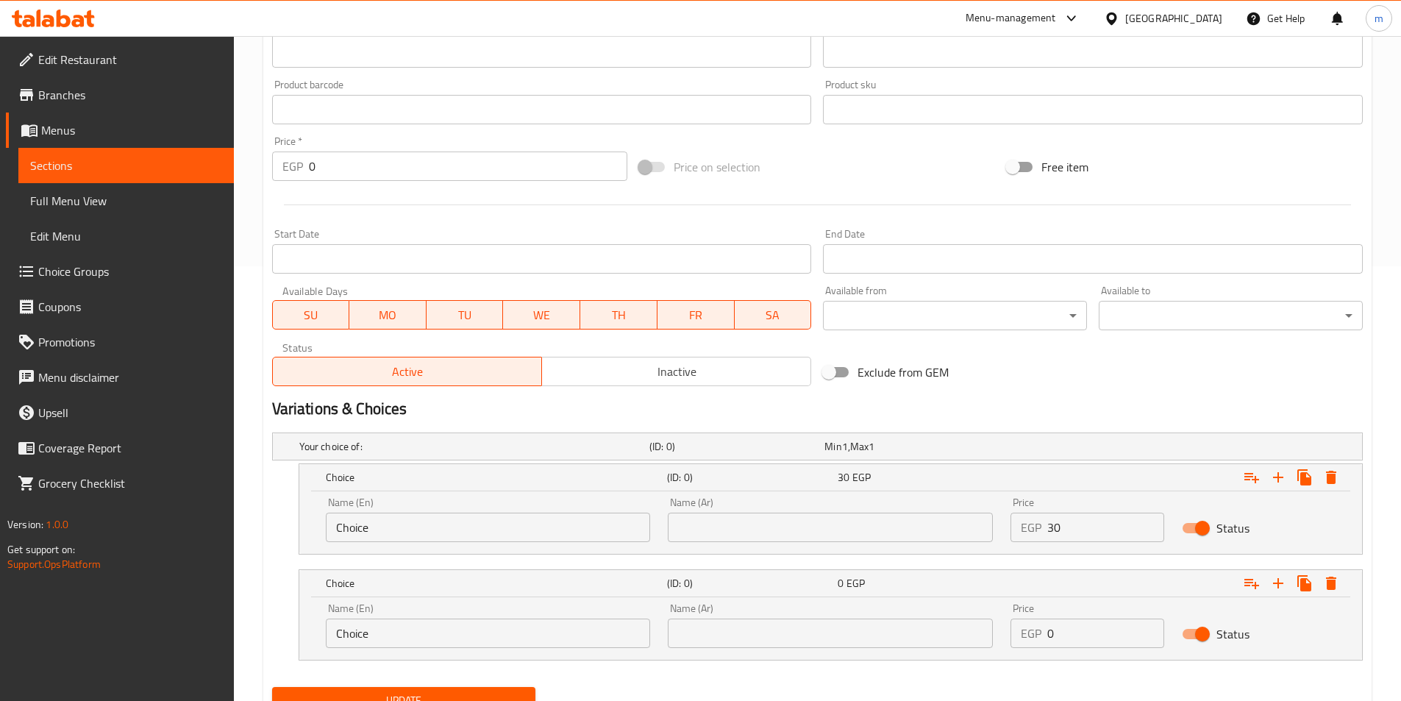
click at [1073, 643] on input "0" at bounding box center [1105, 632] width 117 height 29
type input "40"
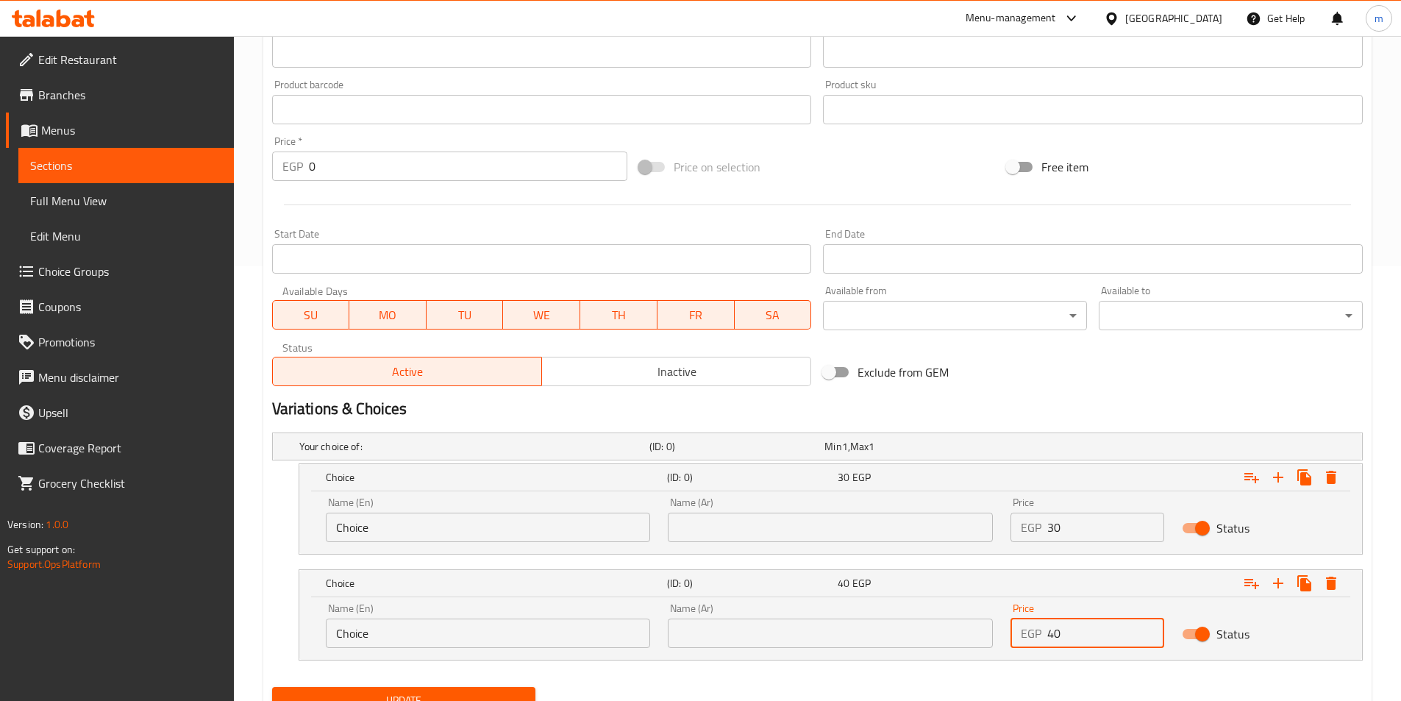
click at [463, 519] on input "Choice" at bounding box center [488, 526] width 325 height 29
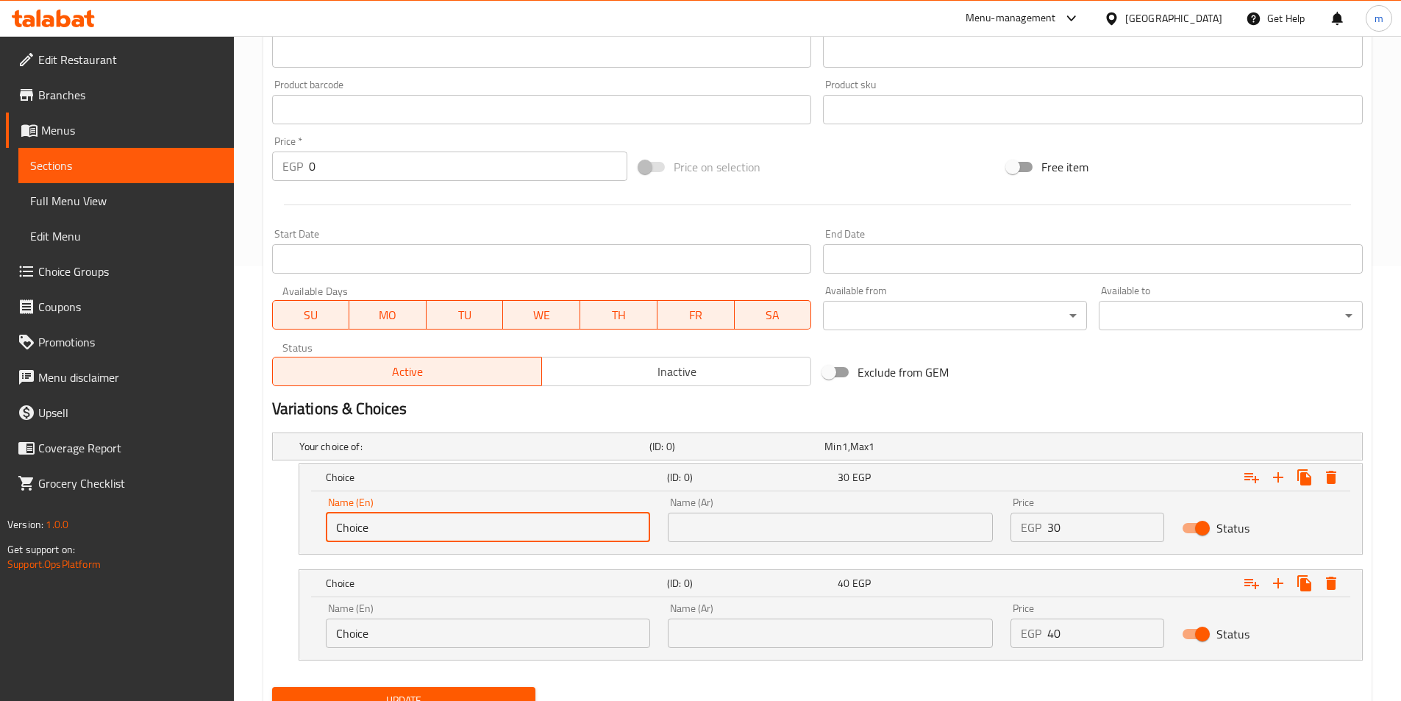
click at [463, 519] on input "Choice" at bounding box center [488, 526] width 325 height 29
type input "Medium"
click at [413, 624] on input "Choice" at bounding box center [488, 632] width 325 height 29
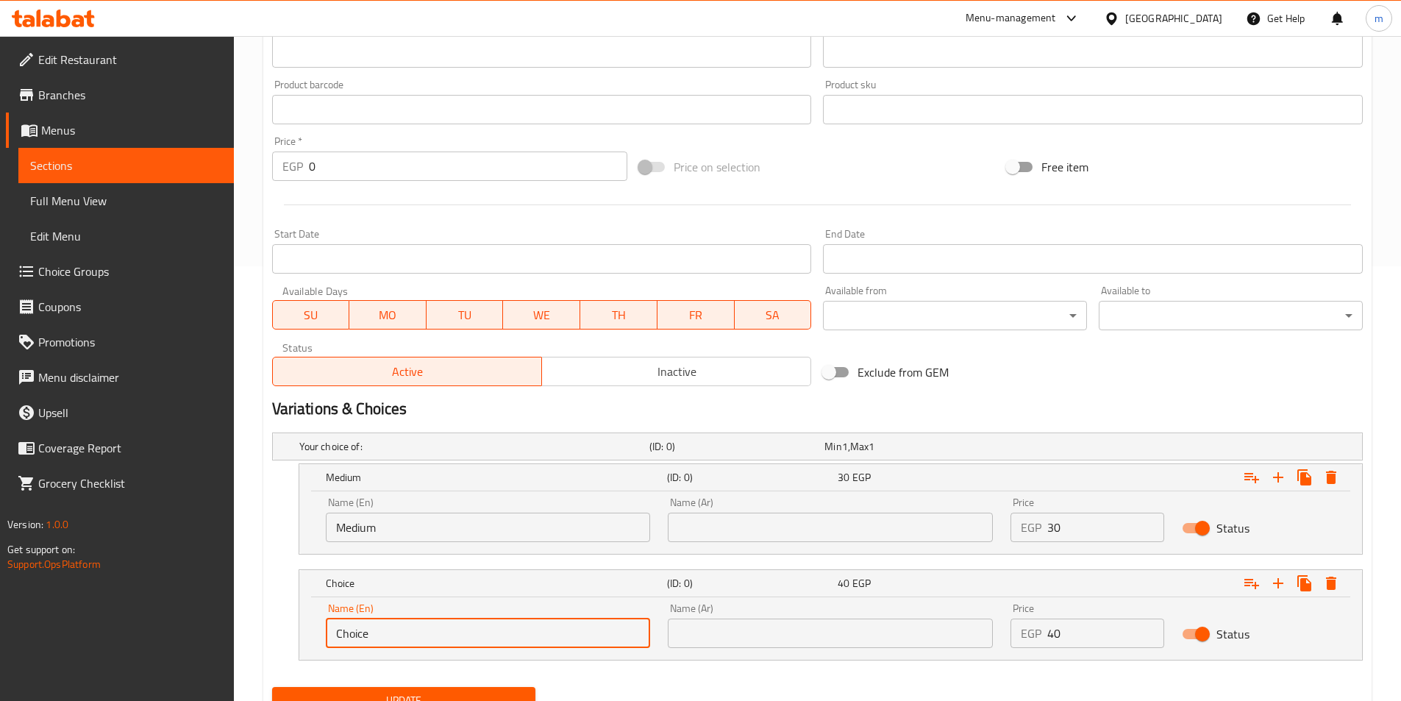
click at [413, 624] on input "Choice" at bounding box center [488, 632] width 325 height 29
type input "Large"
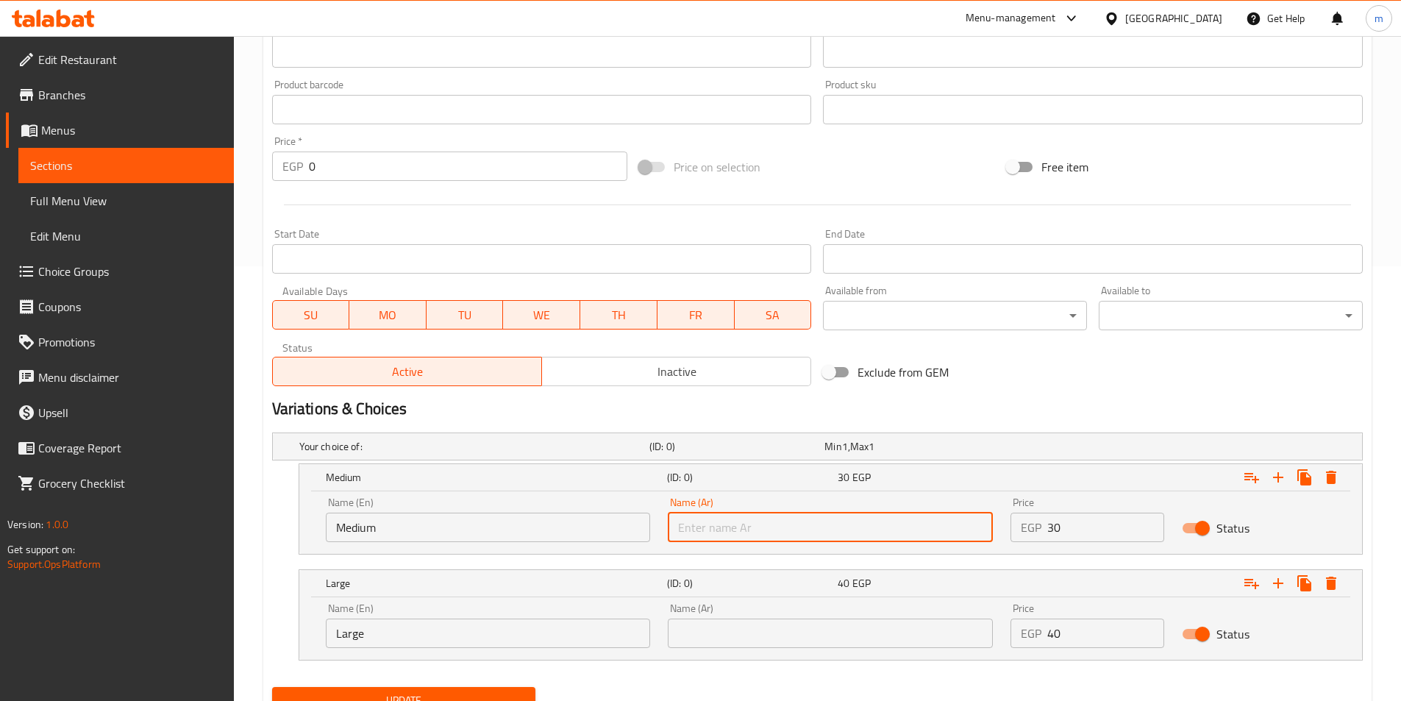
click at [827, 524] on input "text" at bounding box center [830, 526] width 325 height 29
type input "وسط"
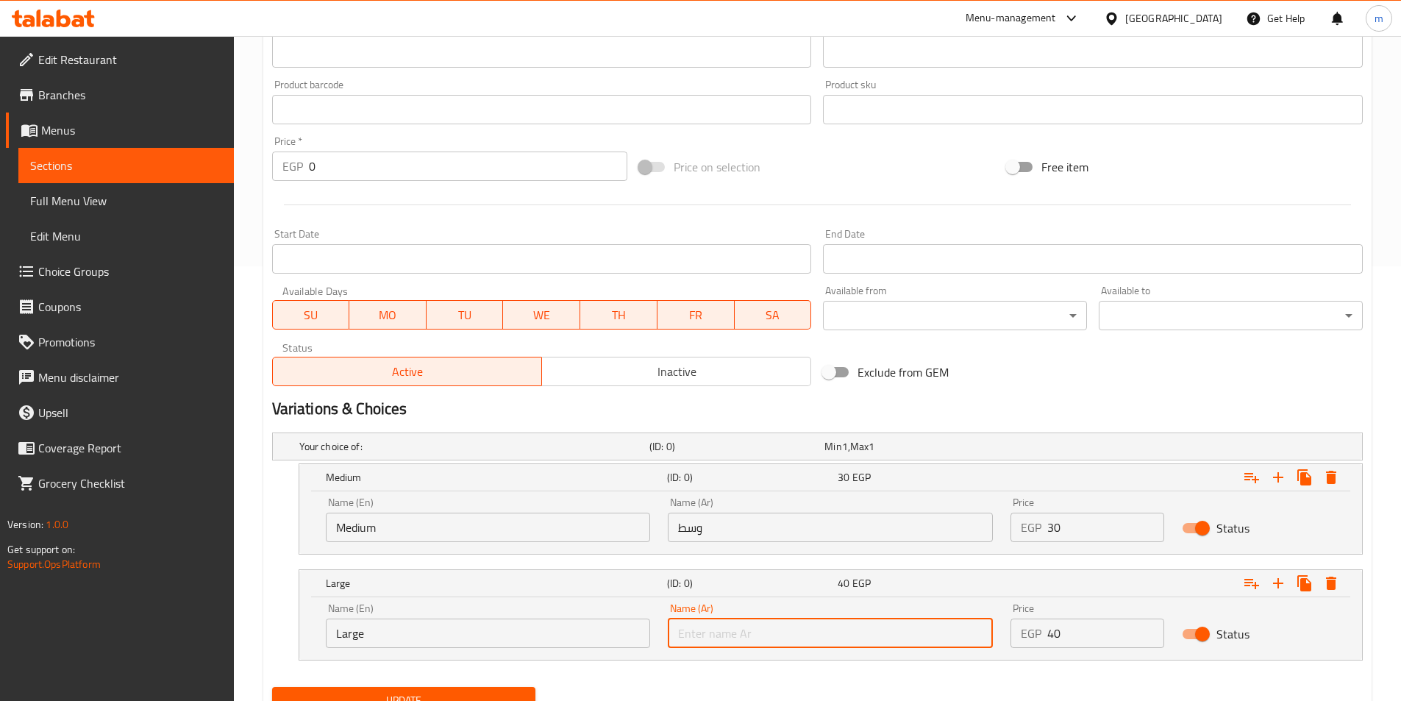
click at [762, 641] on input "text" at bounding box center [830, 632] width 325 height 29
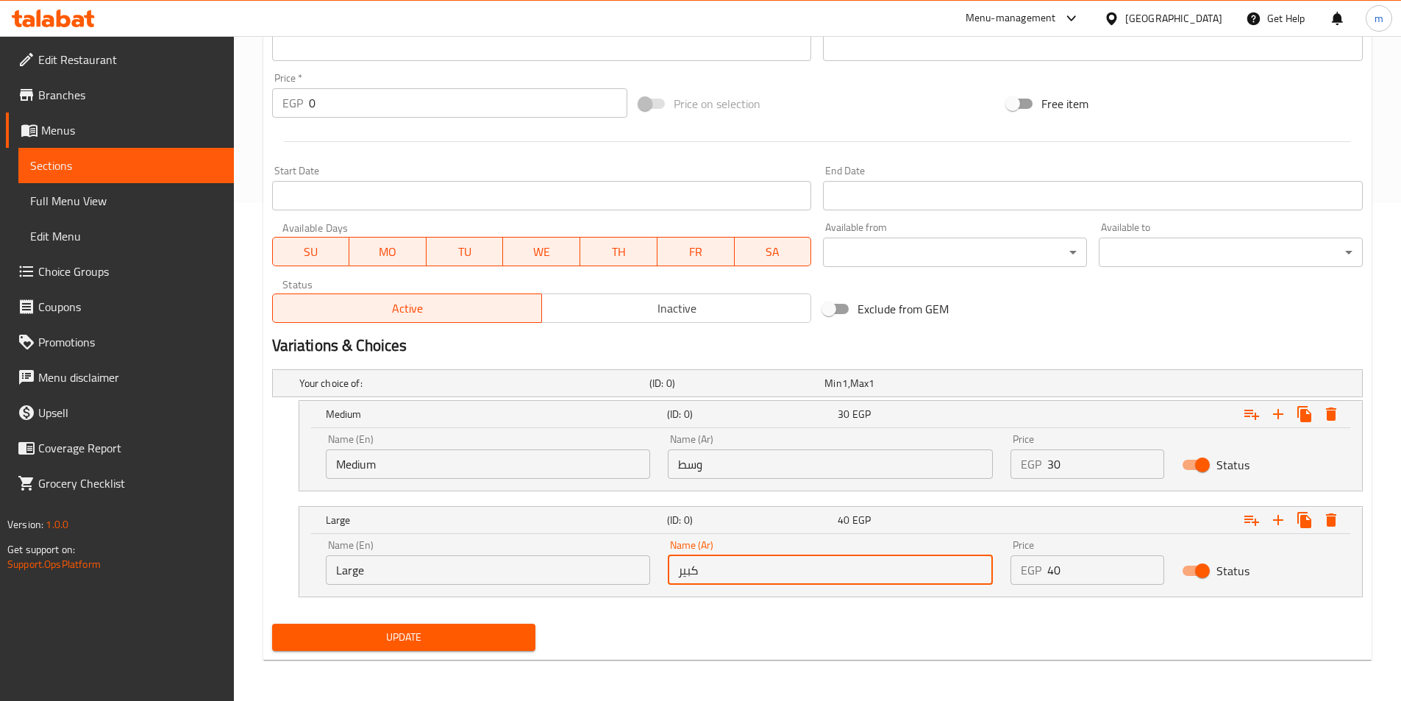
type input "كبير"
click at [348, 635] on span "Update" at bounding box center [404, 637] width 240 height 18
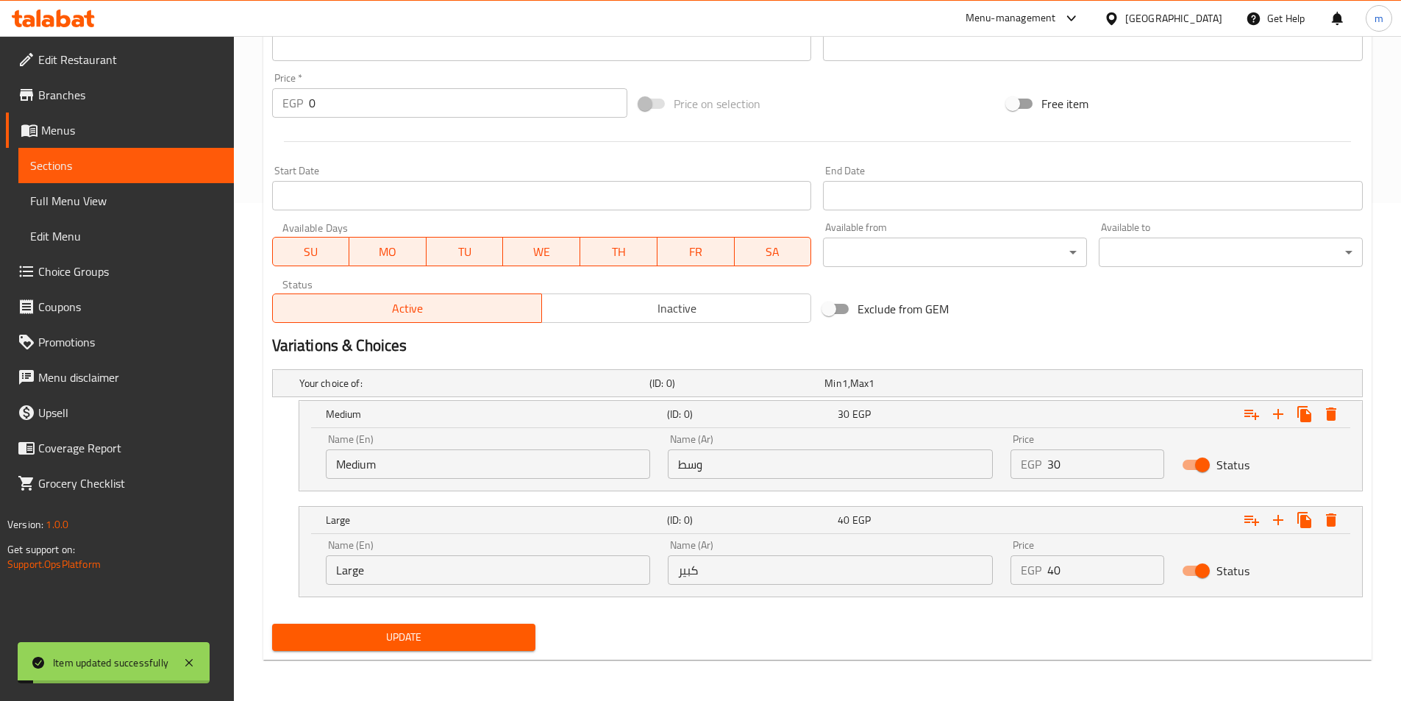
click at [135, 156] on link "Sections" at bounding box center [125, 165] width 215 height 35
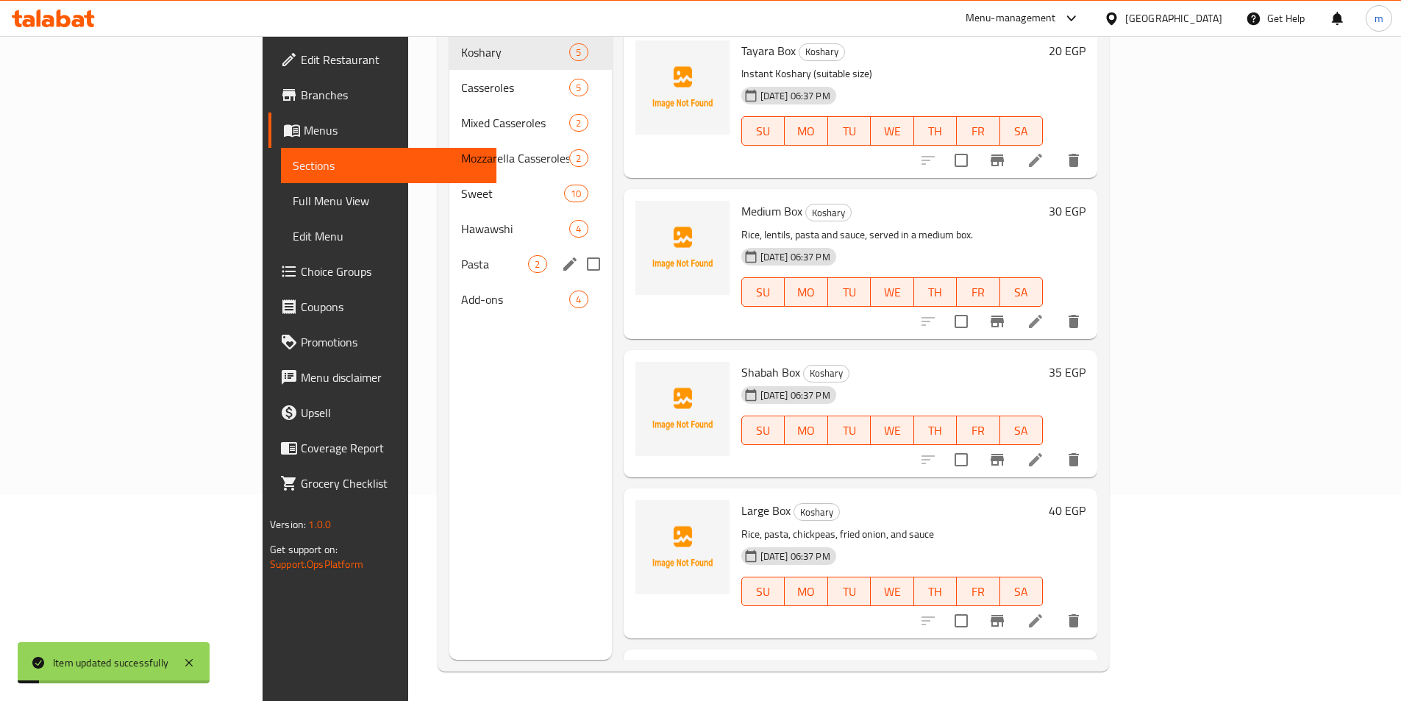
scroll to position [206, 0]
drag, startPoint x: 317, startPoint y: 197, endPoint x: 349, endPoint y: 204, distance: 33.0
click at [461, 220] on span "Hawawshi" at bounding box center [494, 229] width 67 height 18
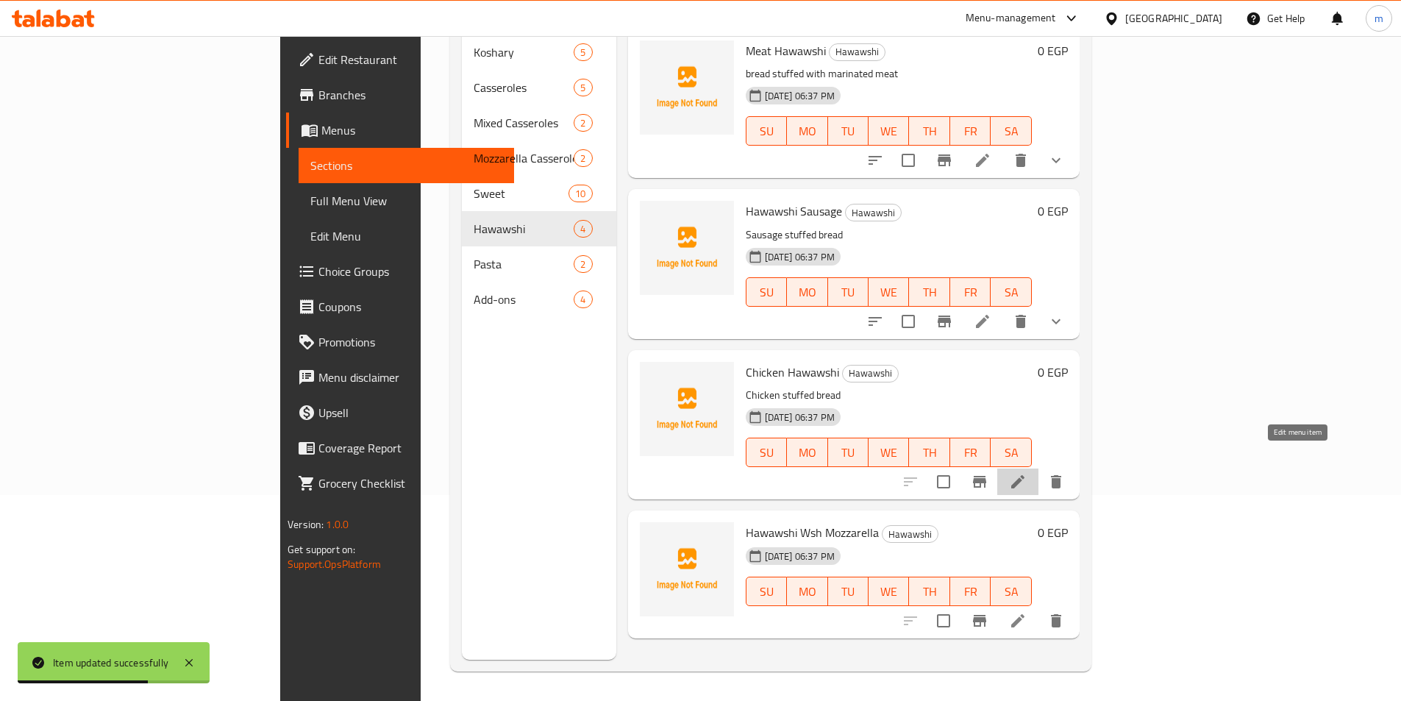
click at [1026, 473] on icon at bounding box center [1018, 482] width 18 height 18
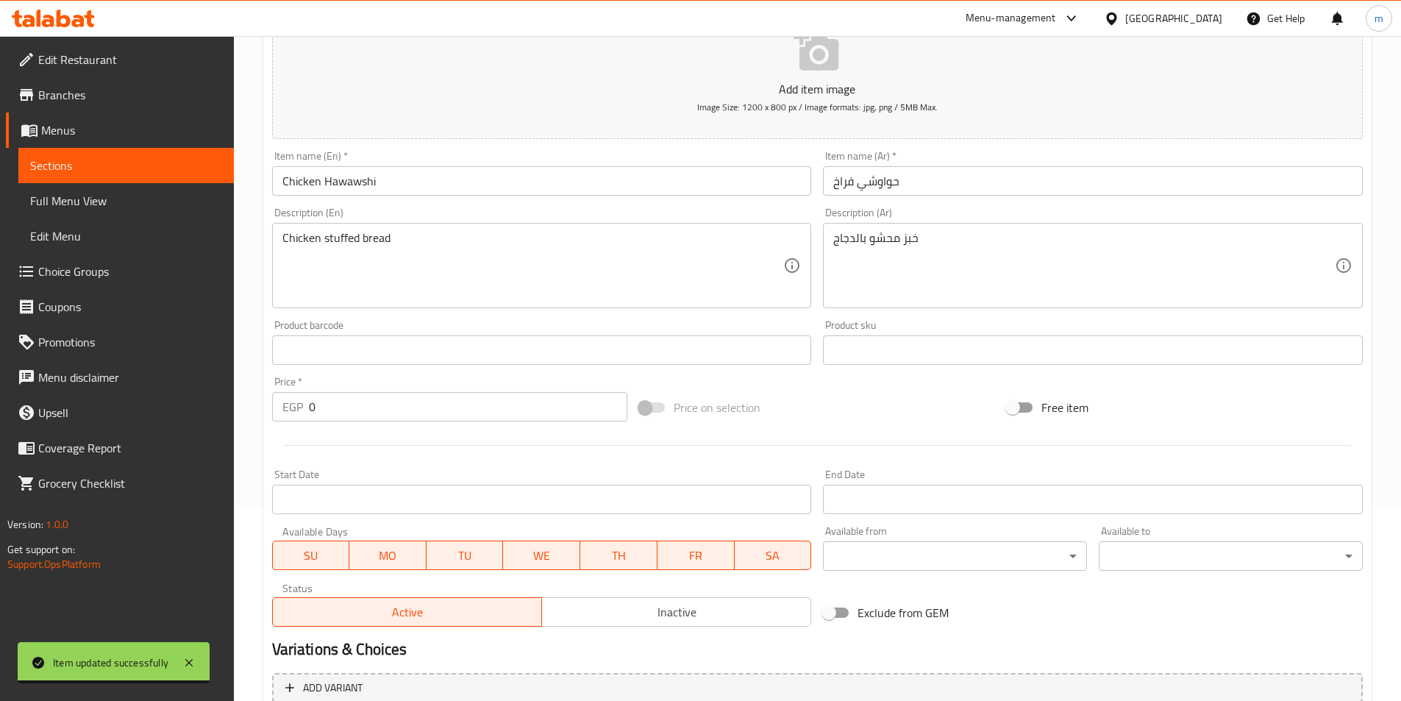
scroll to position [338, 0]
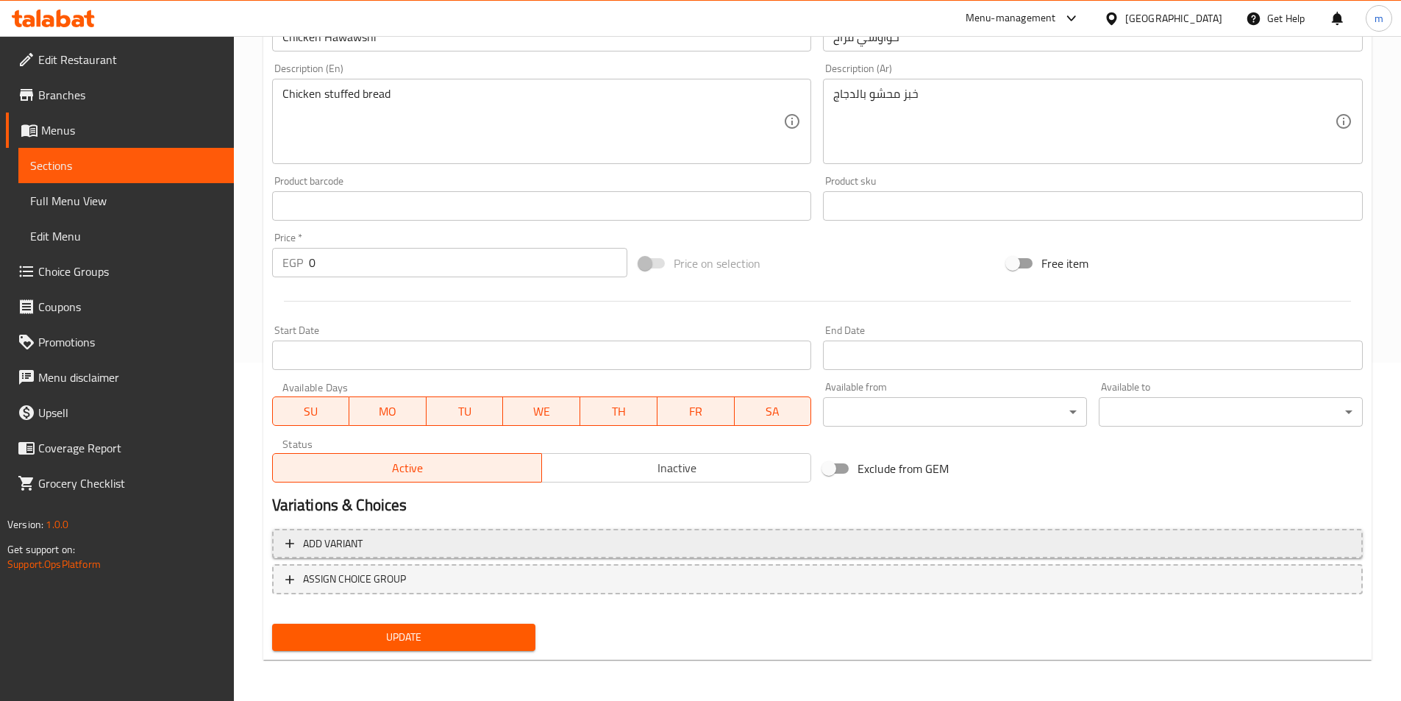
click at [576, 541] on span "Add variant" at bounding box center [817, 544] width 1064 height 18
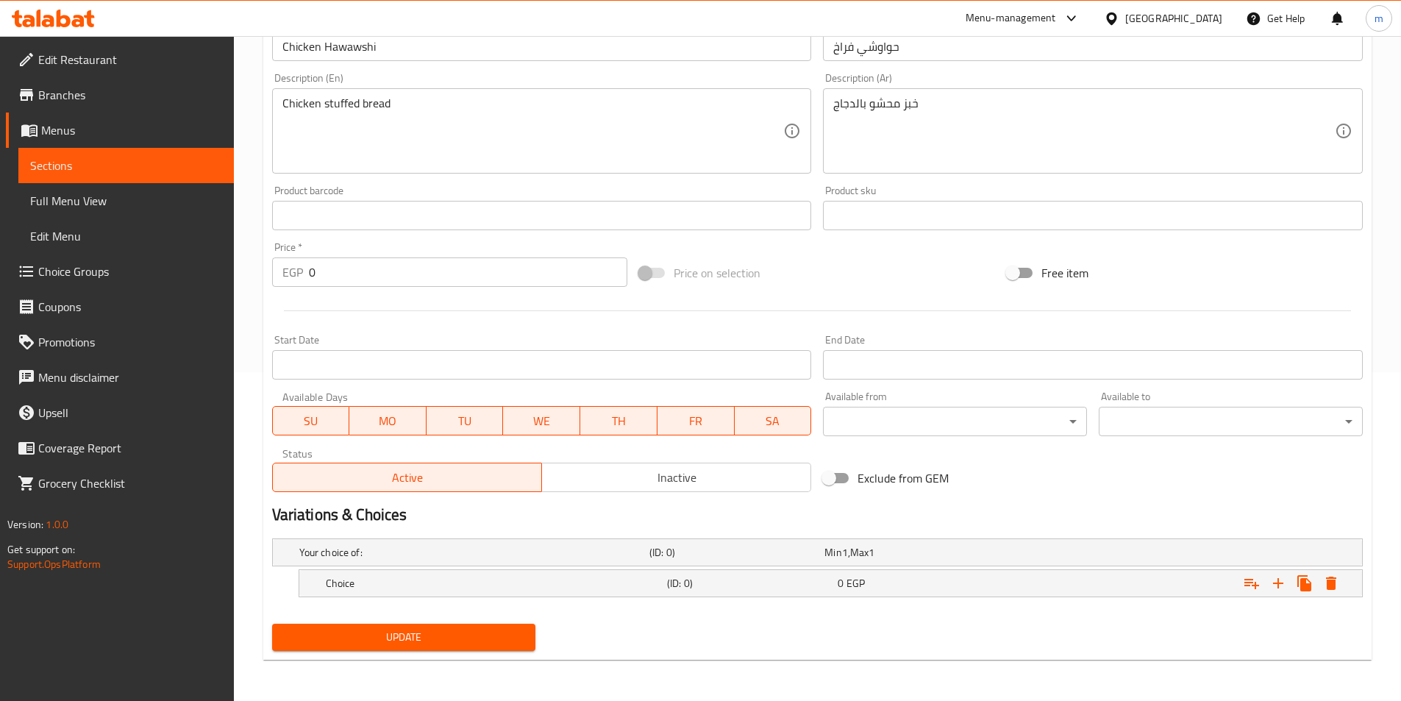
scroll to position [329, 0]
click at [393, 560] on h5 "Choice" at bounding box center [471, 552] width 344 height 15
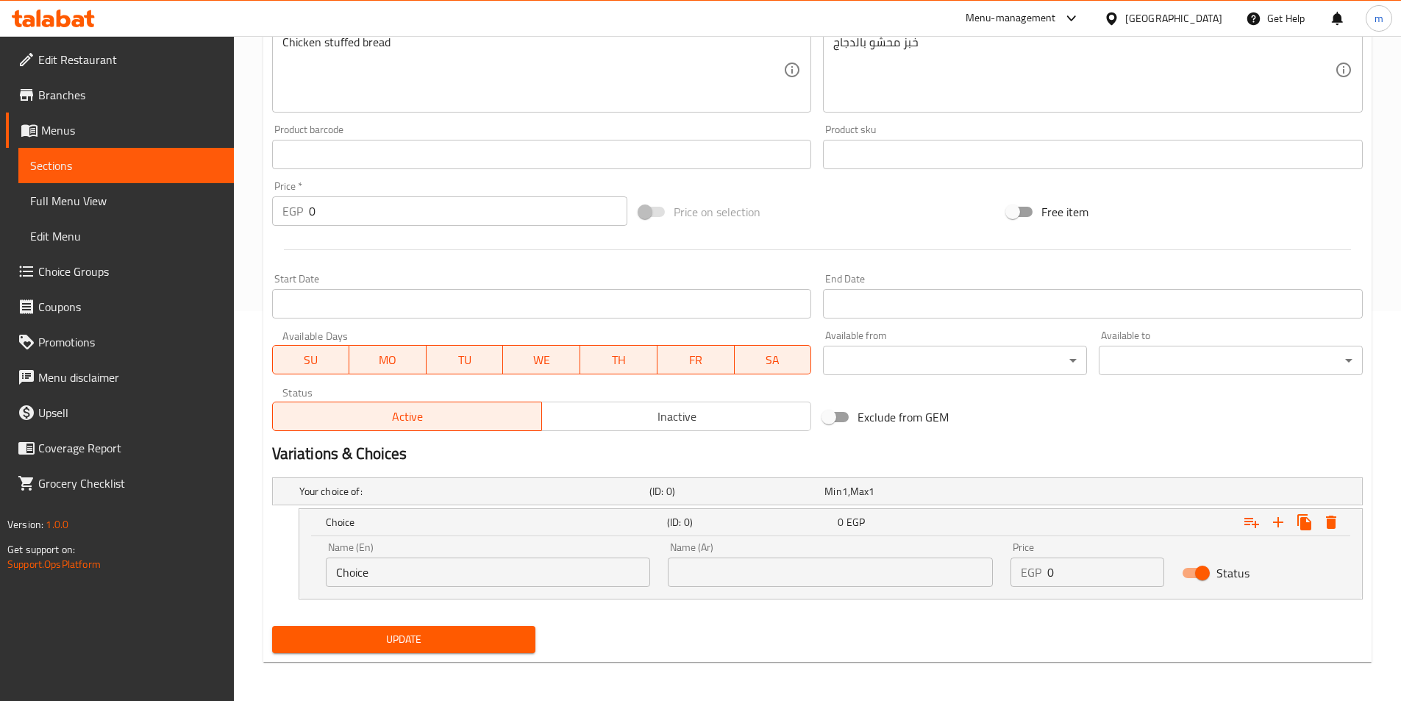
scroll to position [392, 0]
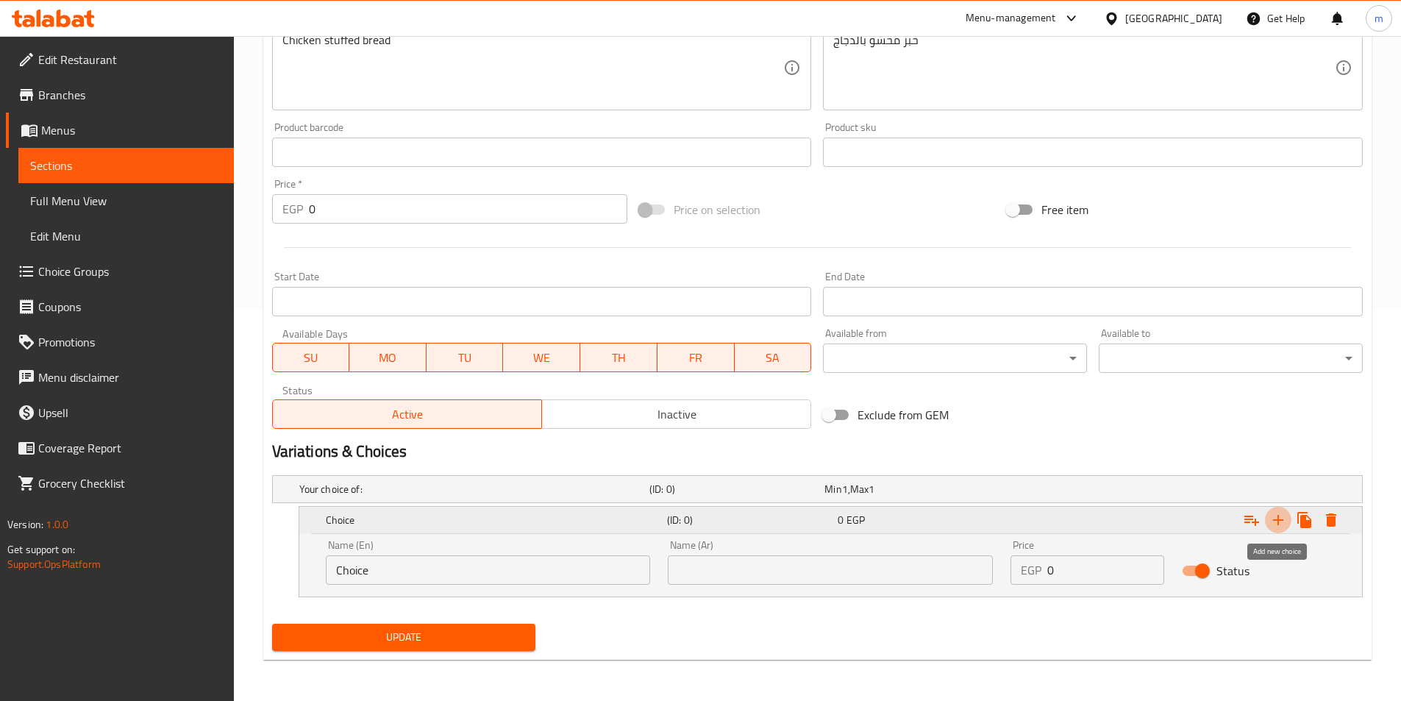
click at [1284, 526] on icon "Expand" at bounding box center [1278, 520] width 18 height 18
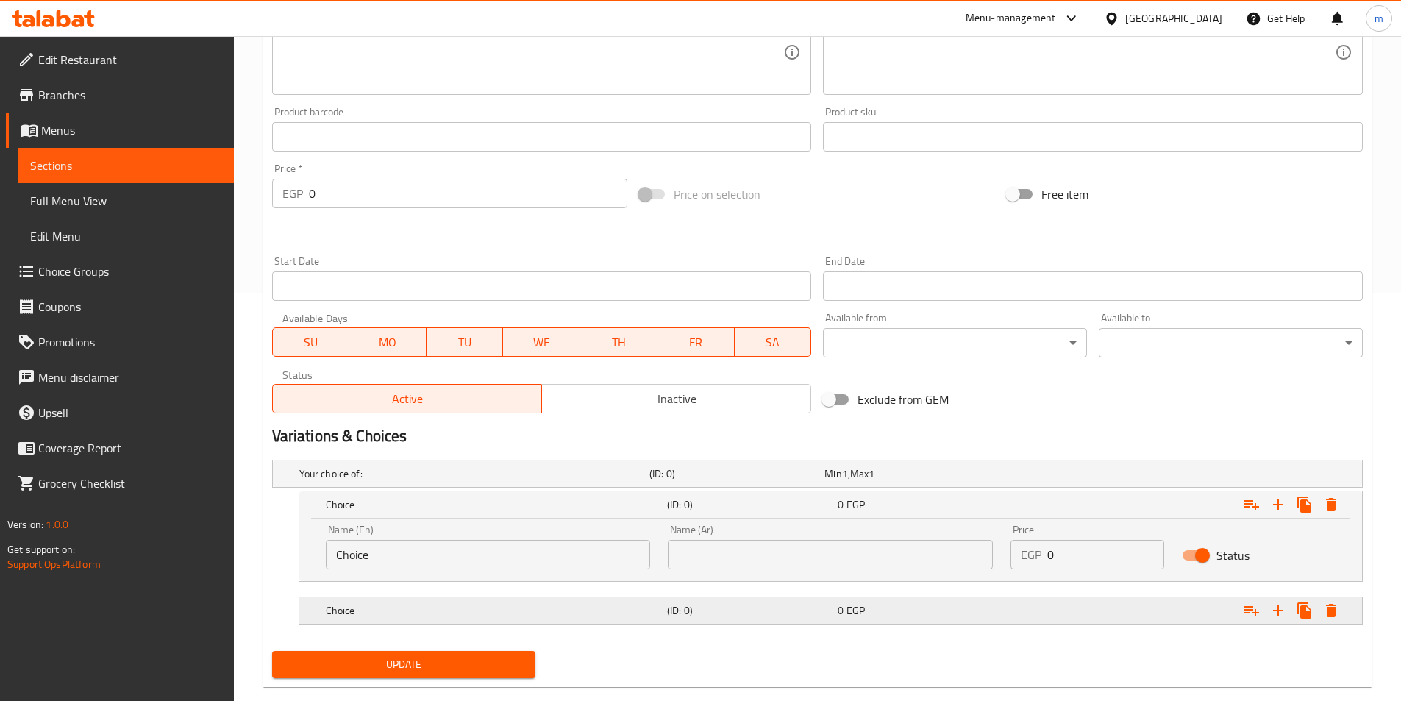
scroll to position [435, 0]
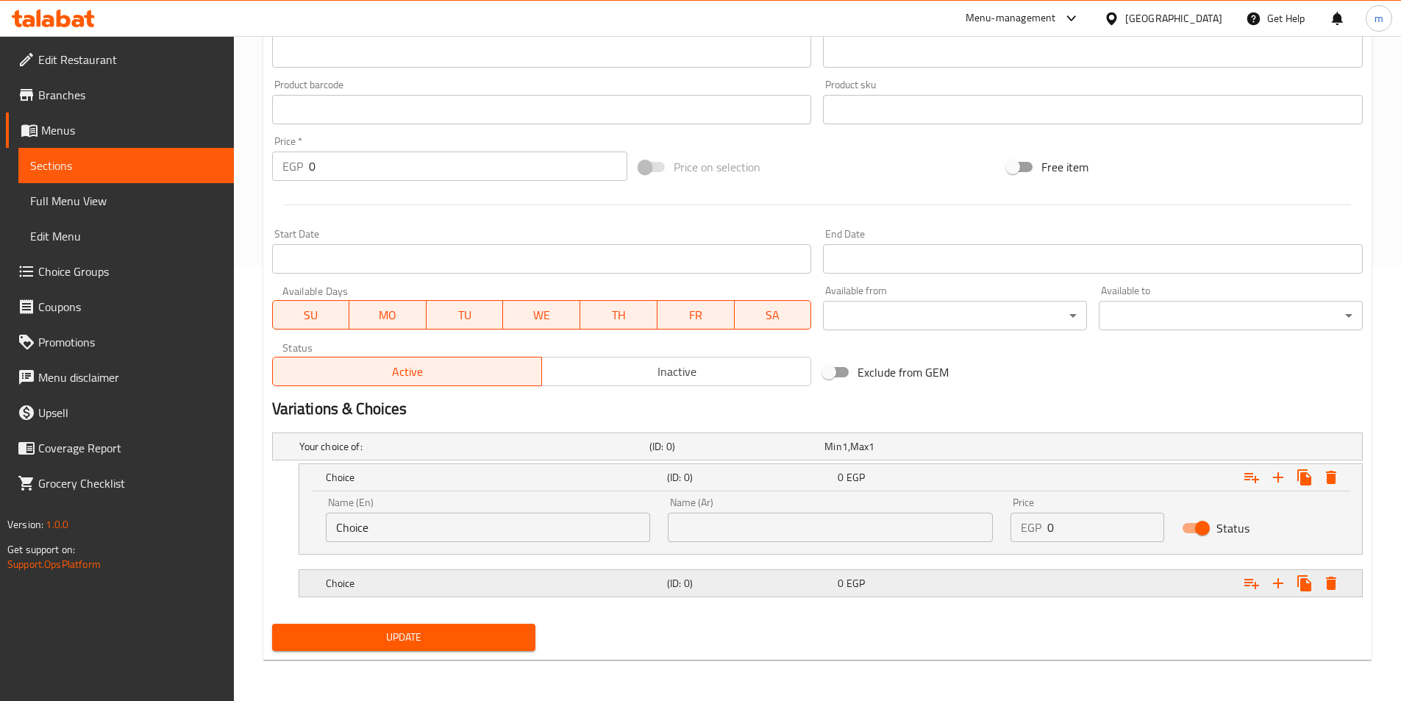
click at [694, 462] on div "Choice (ID: 0) 0 EGP" at bounding box center [821, 446] width 1051 height 32
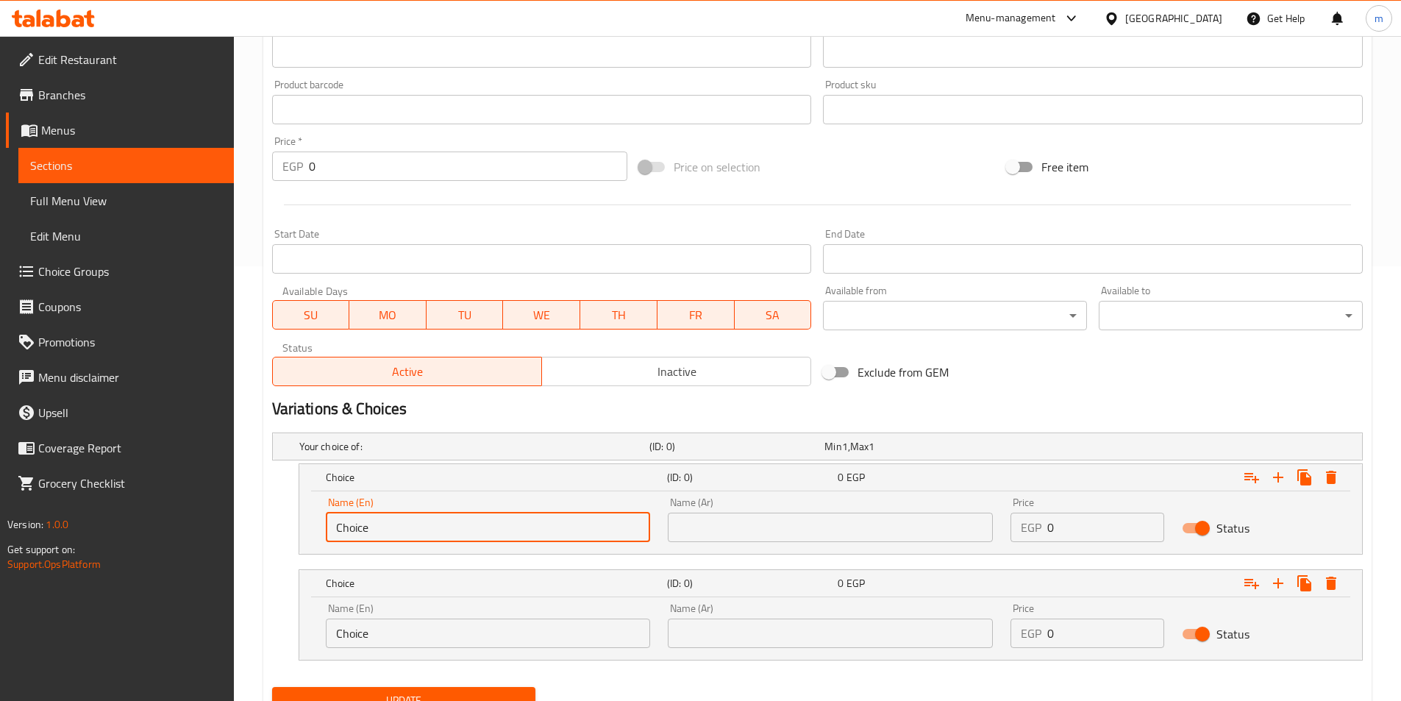
click at [360, 529] on input "Choice" at bounding box center [488, 526] width 325 height 29
type input "Medium"
click at [368, 626] on input "Choice" at bounding box center [488, 632] width 325 height 29
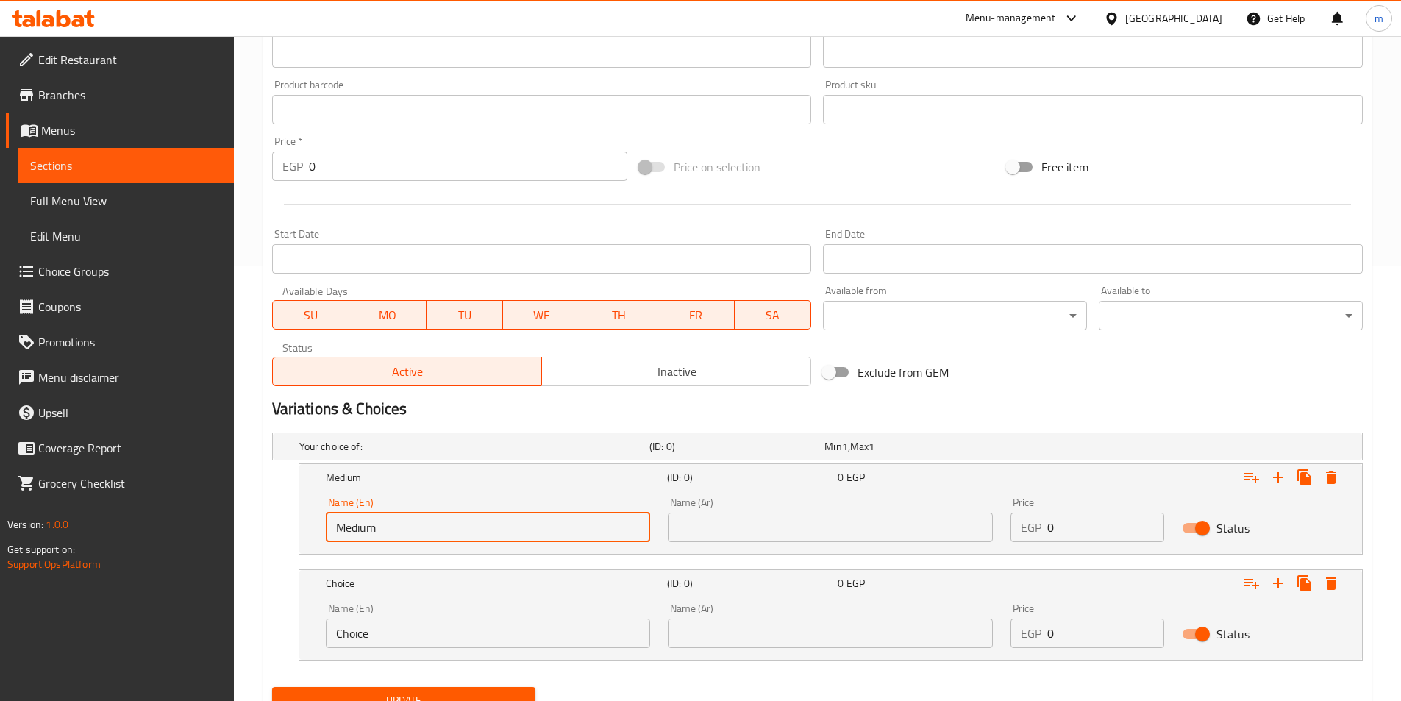
click at [368, 626] on input "Choice" at bounding box center [488, 632] width 325 height 29
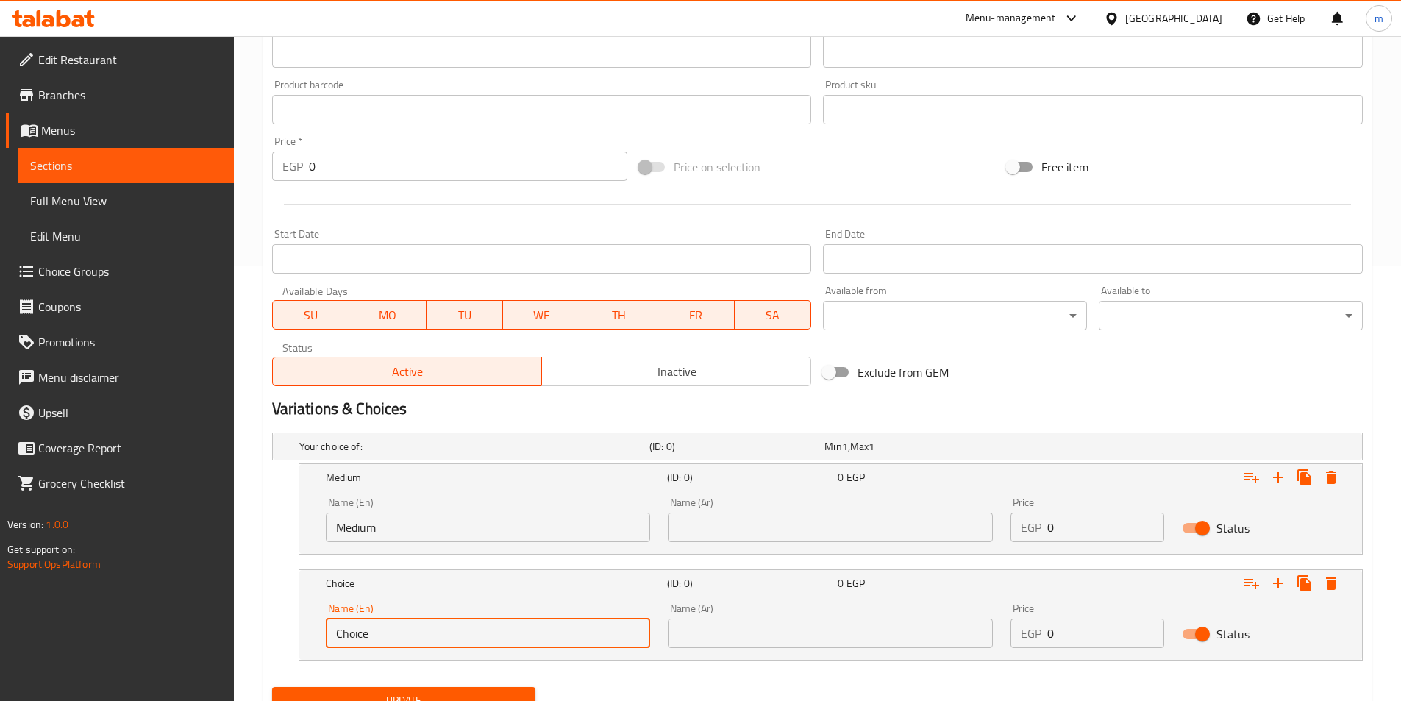
click at [368, 626] on input "Choice" at bounding box center [488, 632] width 325 height 29
type input "Large"
click at [699, 525] on input "text" at bounding box center [830, 526] width 325 height 29
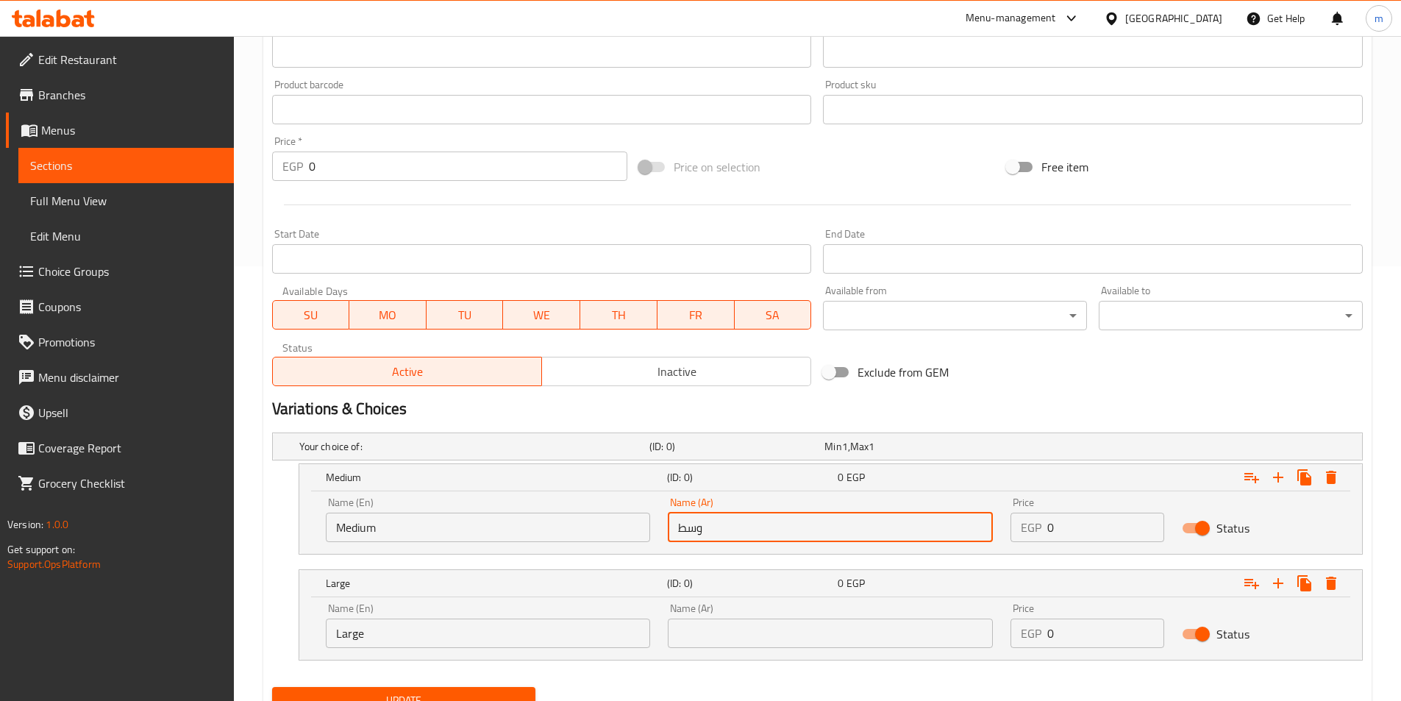
type input "وسط"
click at [726, 648] on div "Name (Ar) Name (Ar)" at bounding box center [830, 625] width 343 height 62
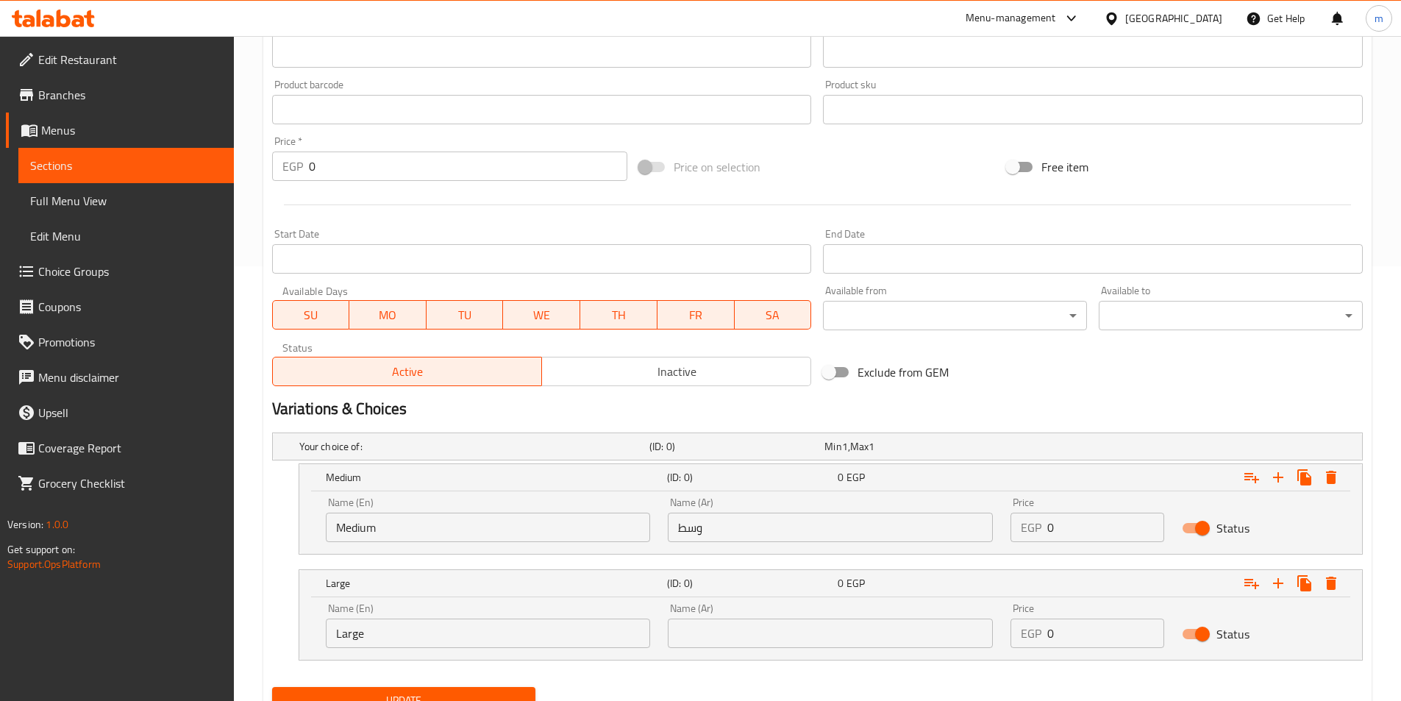
click at [724, 637] on input "text" at bounding box center [830, 632] width 325 height 29
type input "كبير"
click at [1090, 537] on input "0" at bounding box center [1105, 526] width 117 height 29
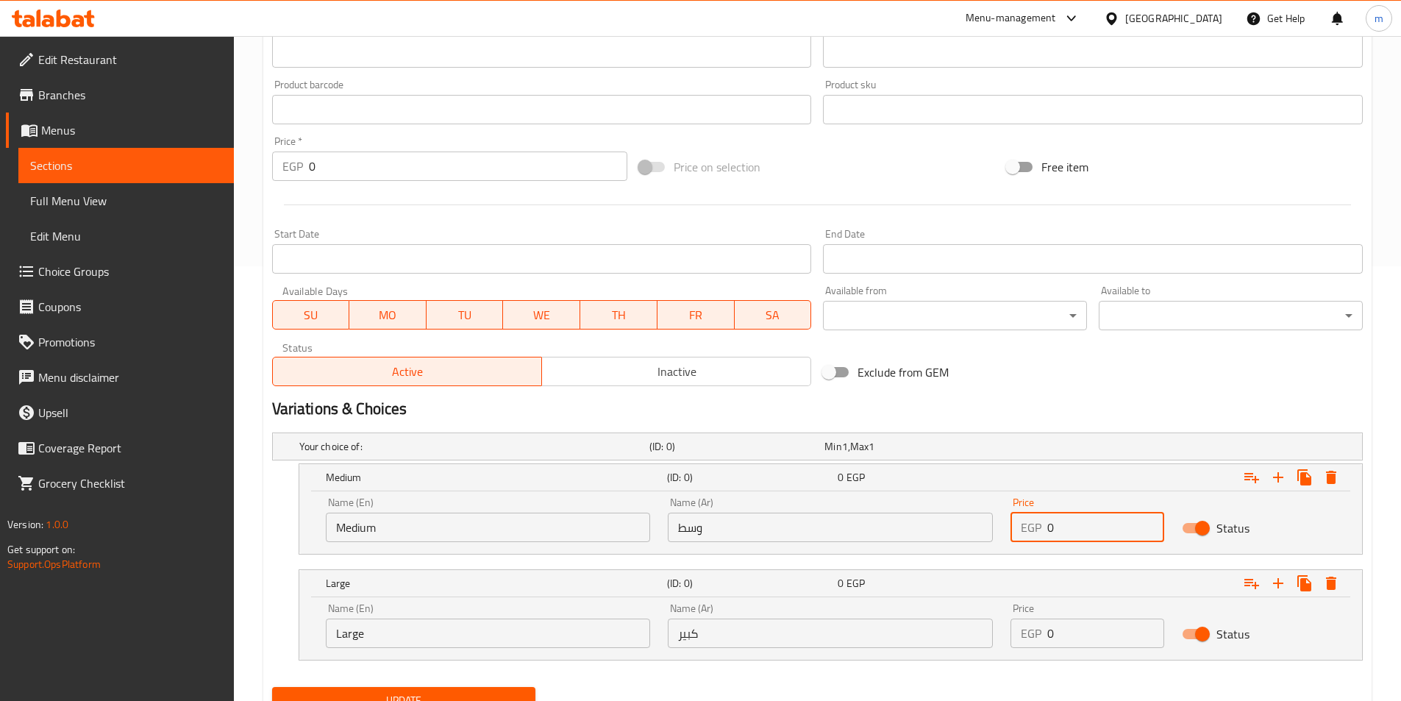
click at [1090, 537] on input "0" at bounding box center [1105, 526] width 117 height 29
type input "50"
click at [1066, 629] on input "0" at bounding box center [1105, 632] width 117 height 29
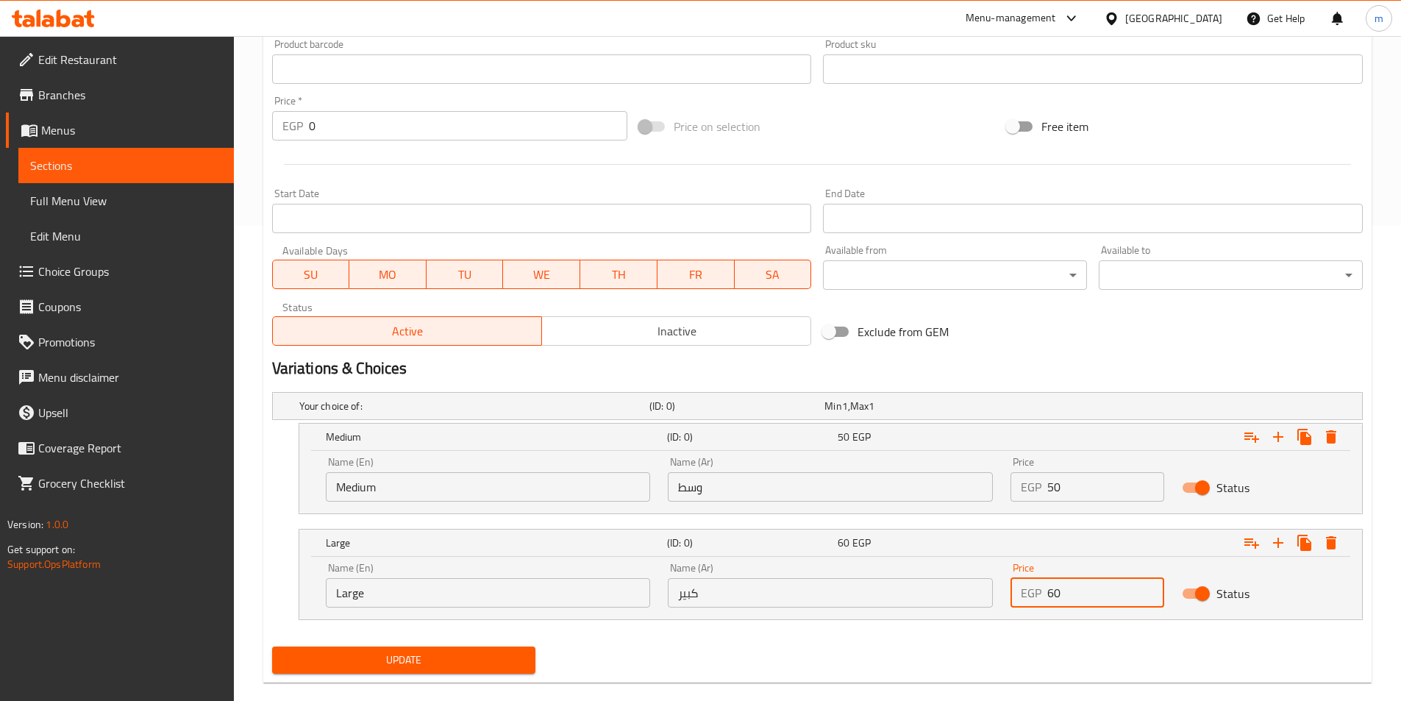
scroll to position [498, 0]
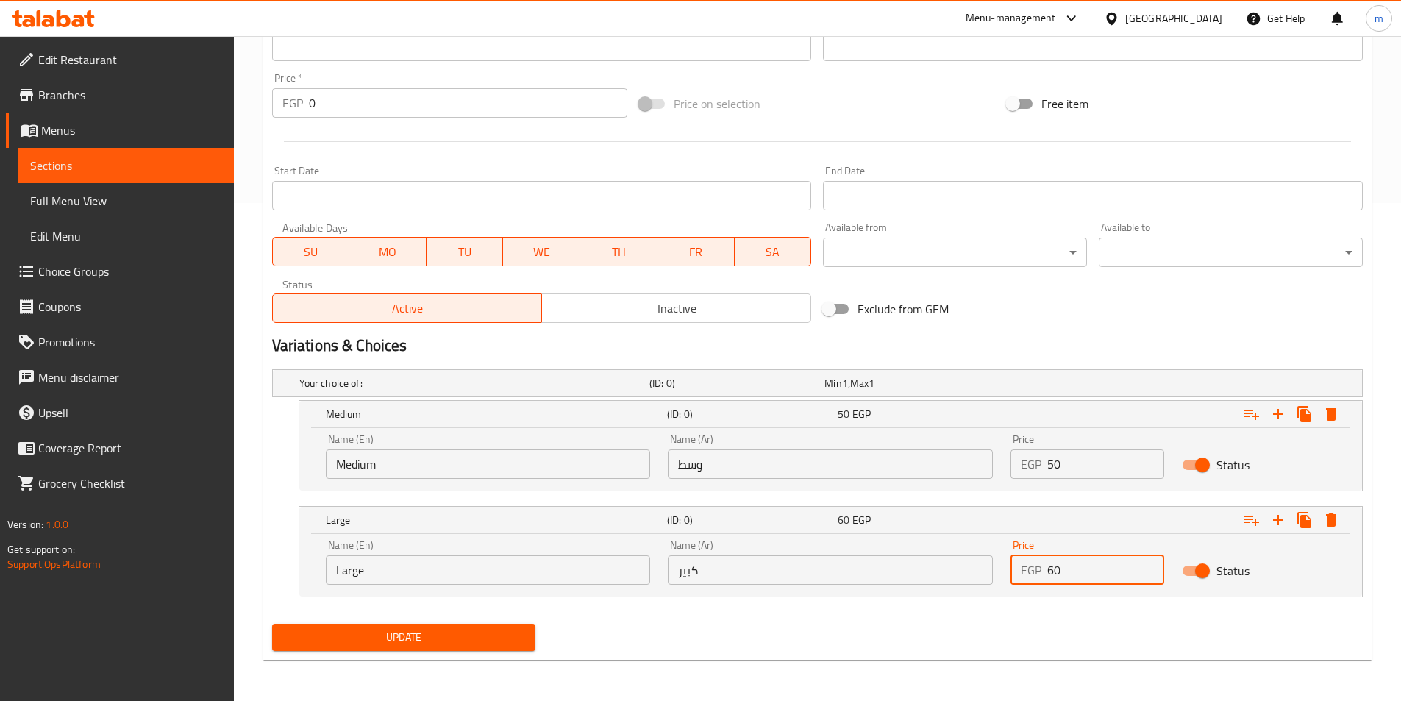
type input "60"
click at [426, 638] on span "Update" at bounding box center [404, 637] width 240 height 18
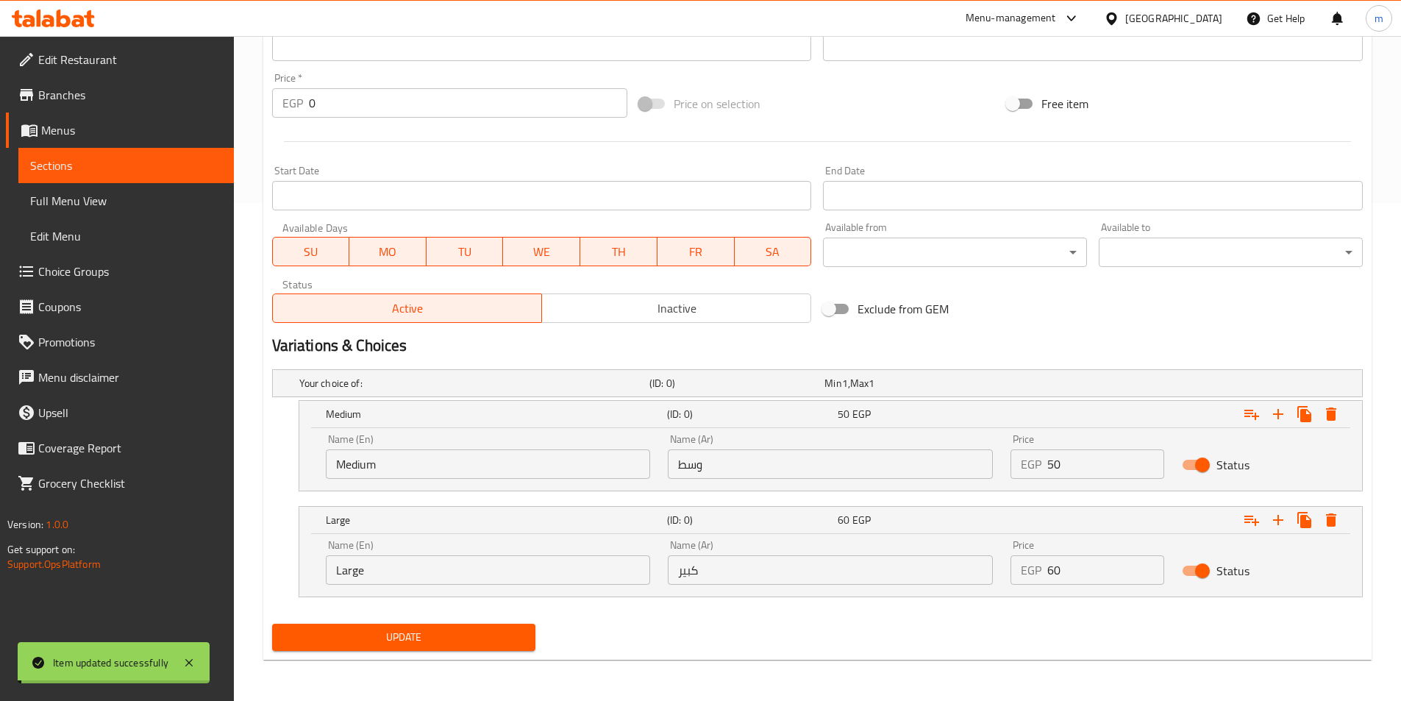
click at [44, 173] on span "Sections" at bounding box center [126, 166] width 192 height 18
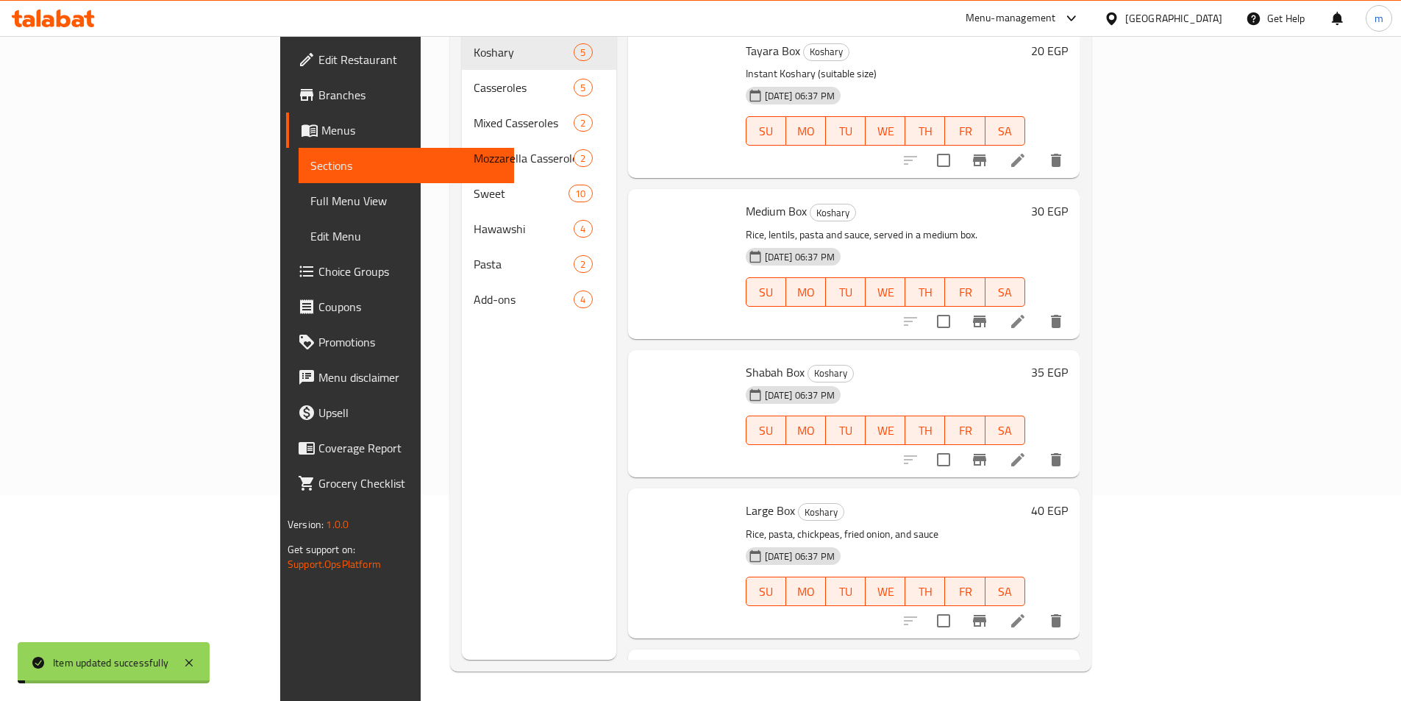
scroll to position [206, 0]
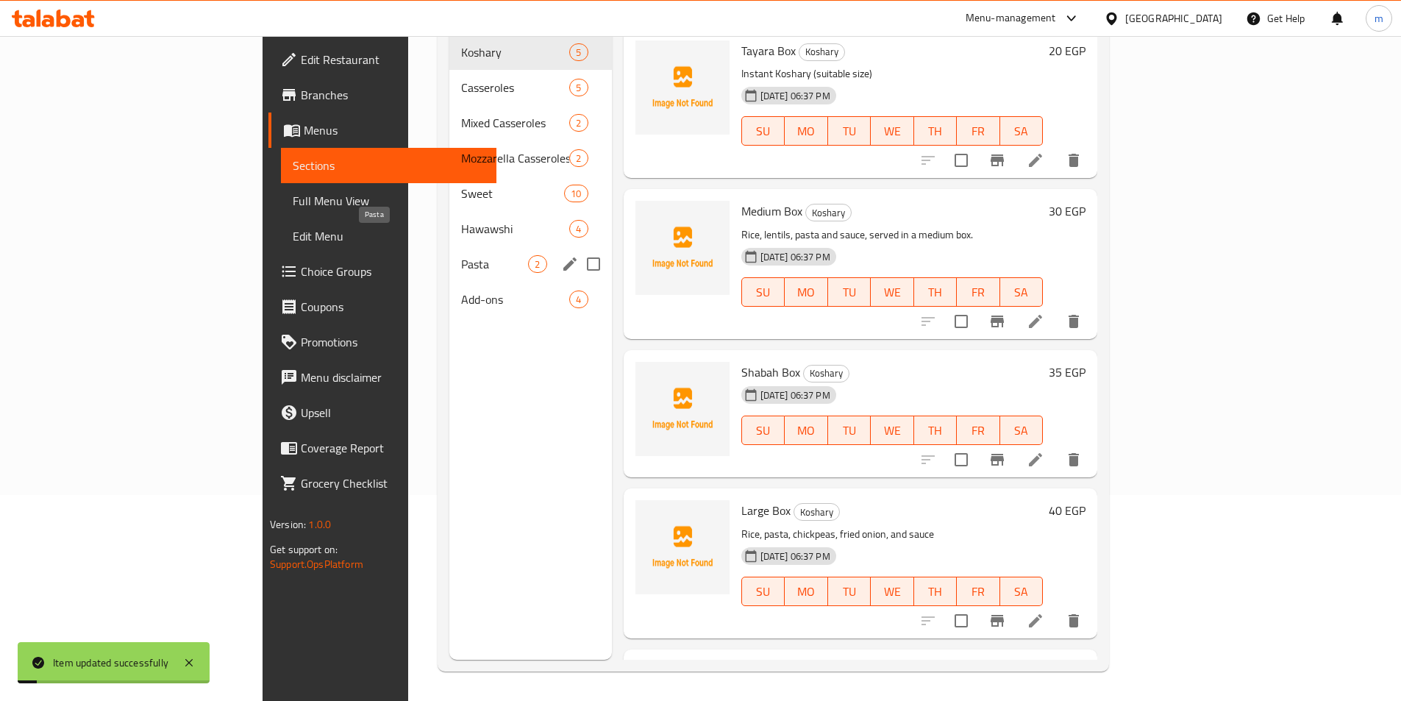
click at [461, 220] on span "Hawawshi" at bounding box center [515, 229] width 108 height 18
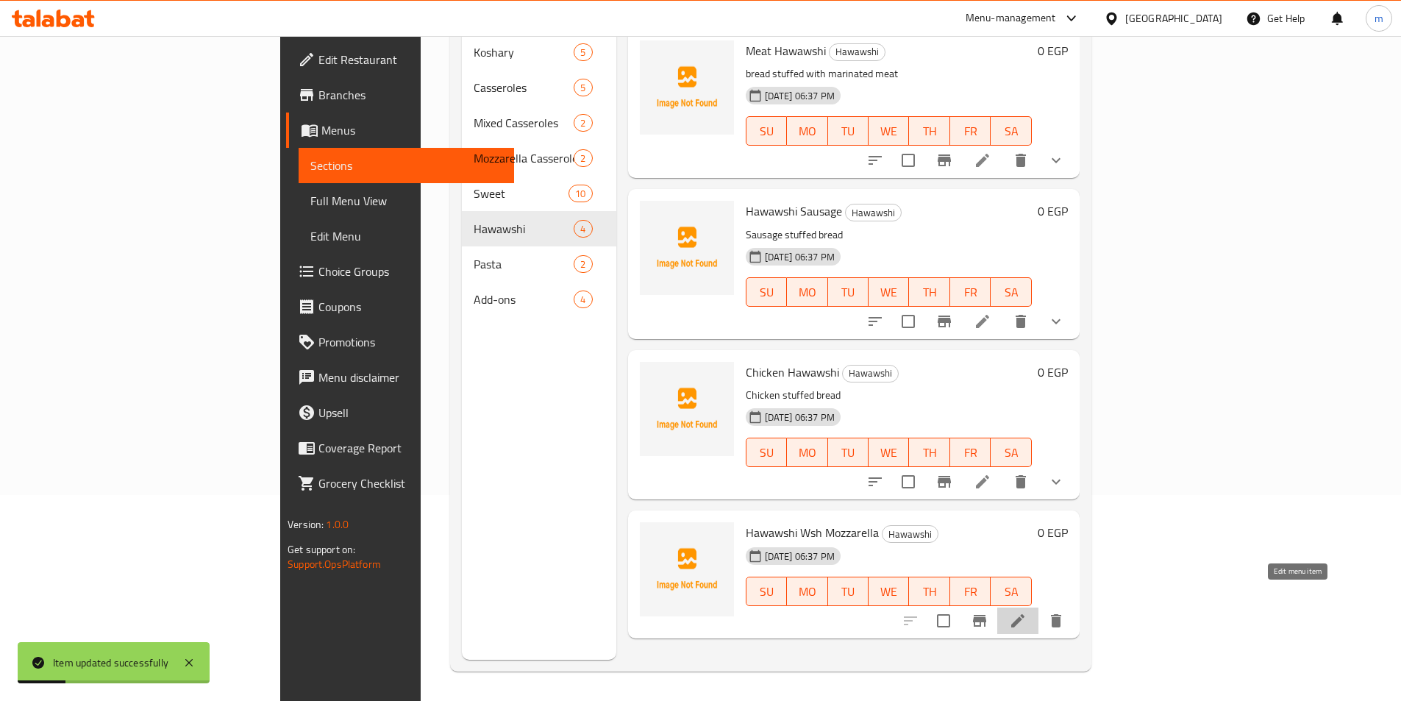
click at [1026, 612] on icon at bounding box center [1018, 621] width 18 height 18
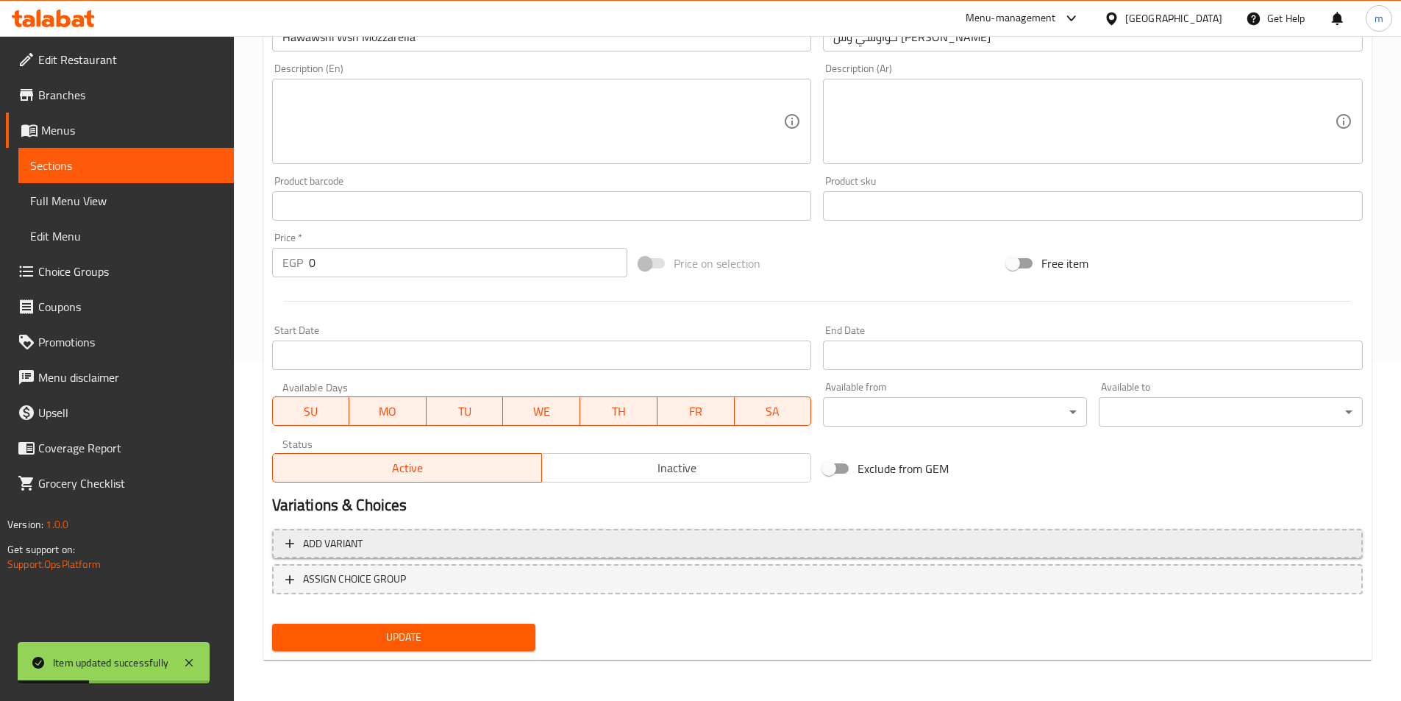
click at [694, 555] on button "Add variant" at bounding box center [817, 544] width 1090 height 30
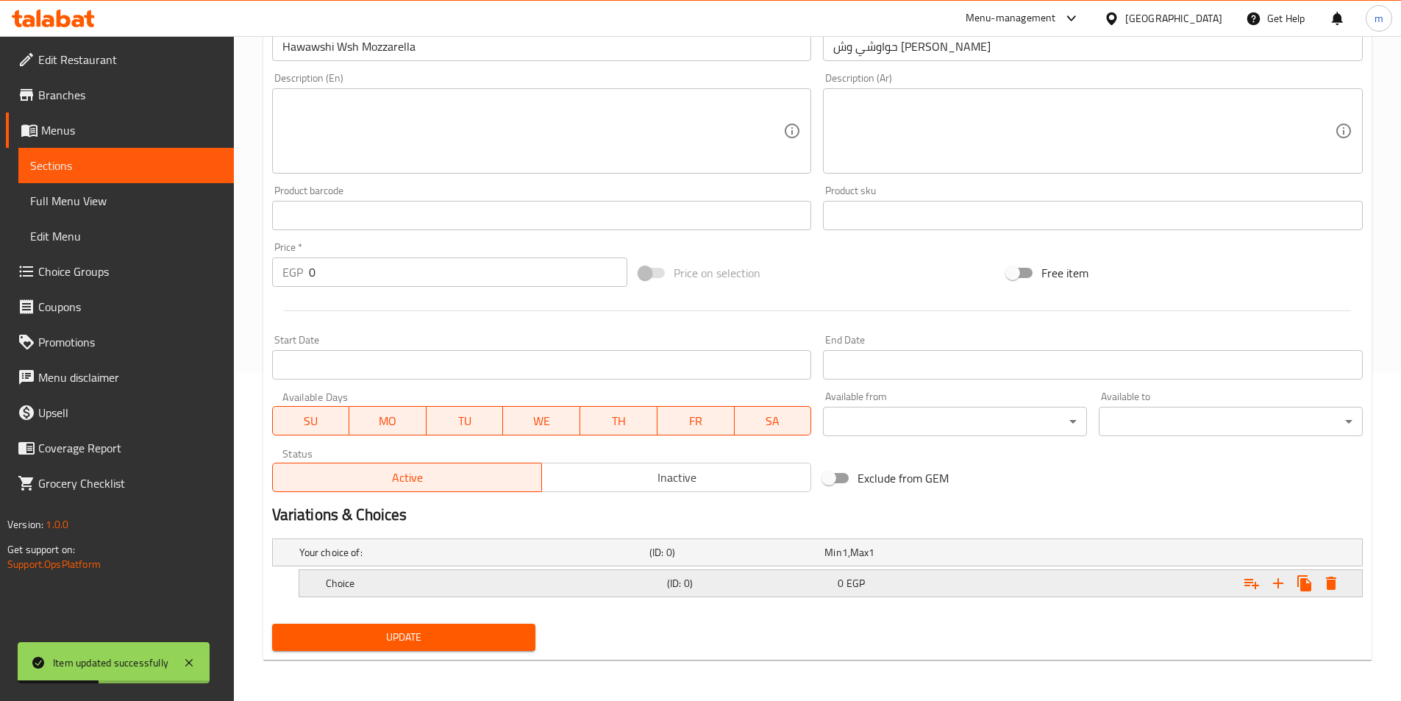
click at [666, 562] on div "(ID: 0)" at bounding box center [733, 552] width 175 height 21
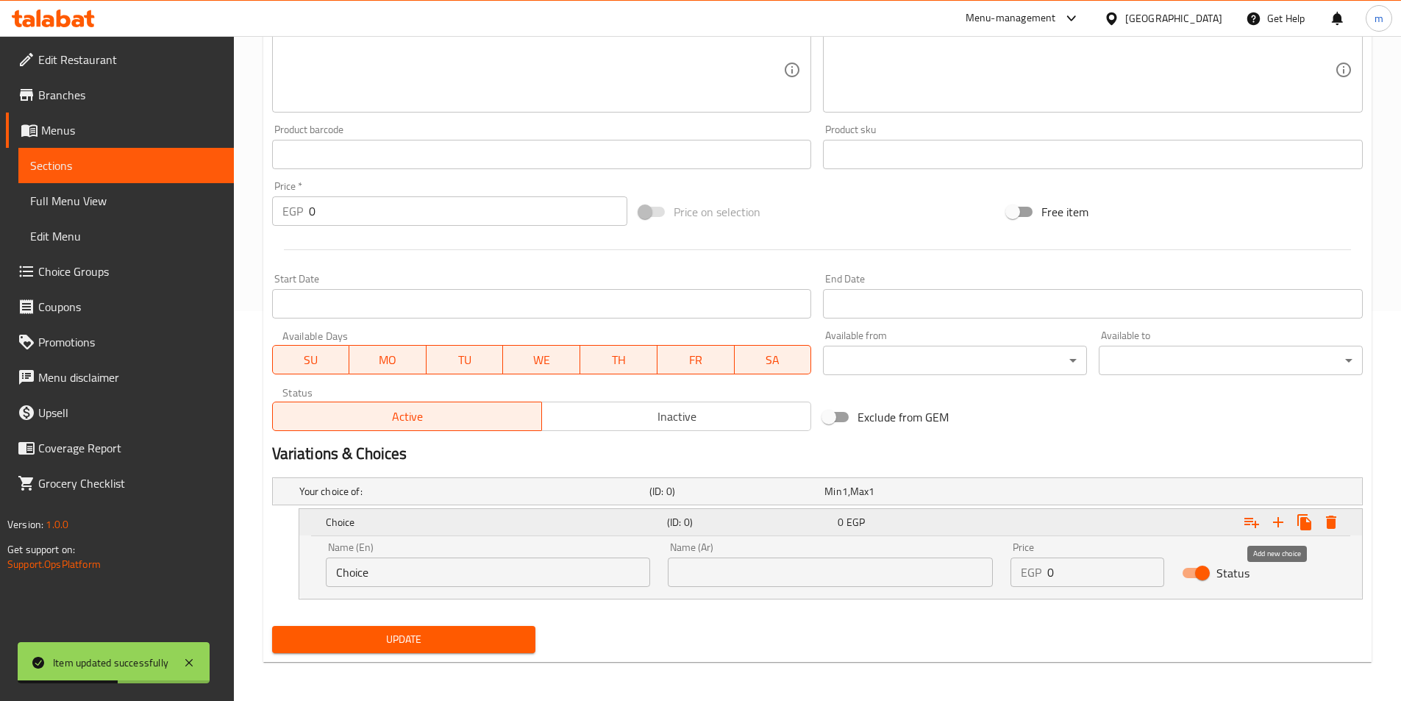
click at [1271, 527] on icon "Expand" at bounding box center [1278, 522] width 18 height 18
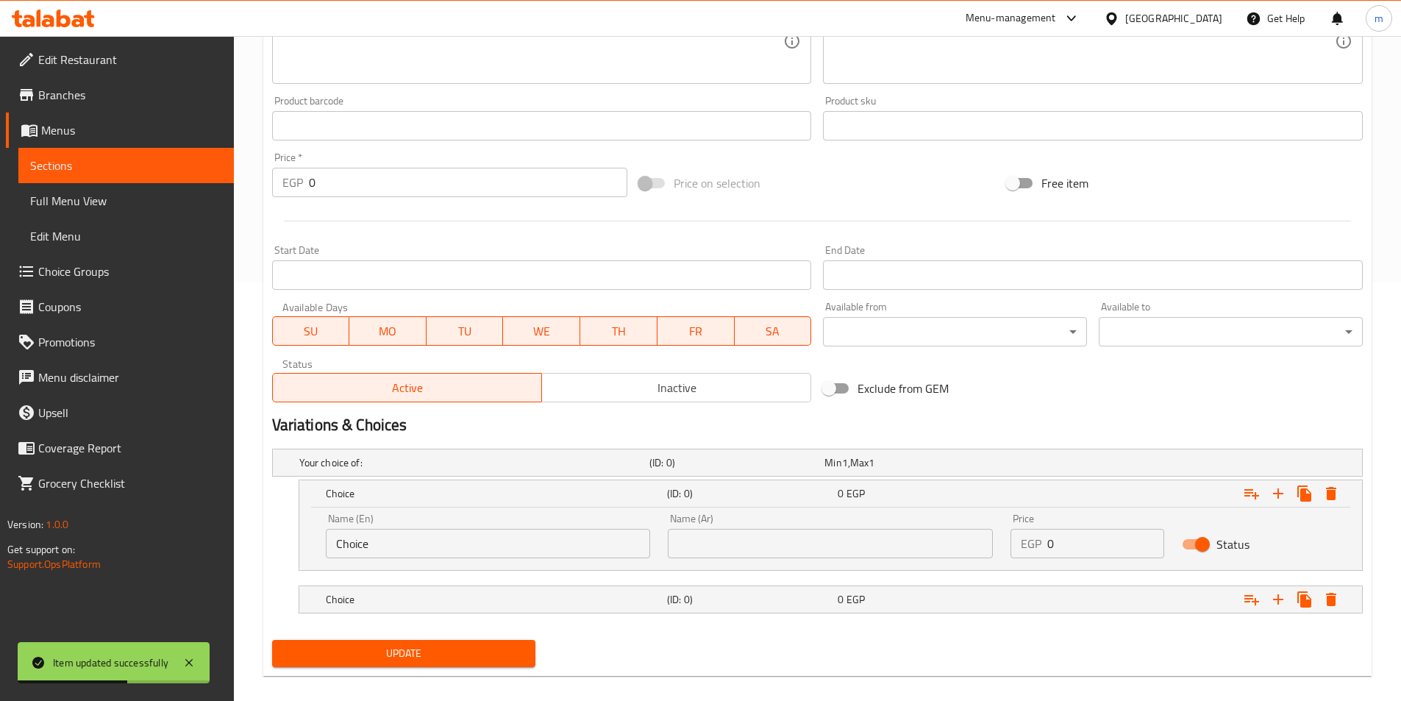
scroll to position [435, 0]
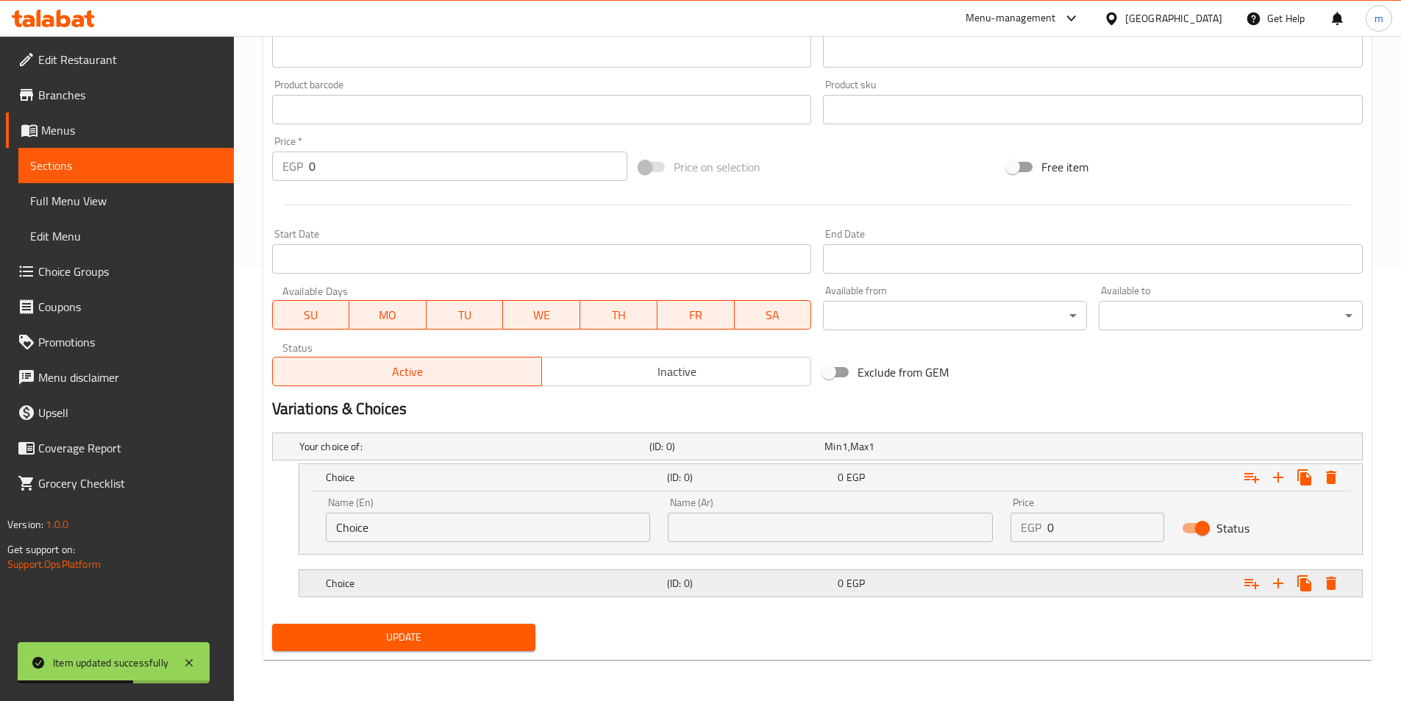
click at [907, 454] on div "0 EGP" at bounding box center [908, 446] width 169 height 15
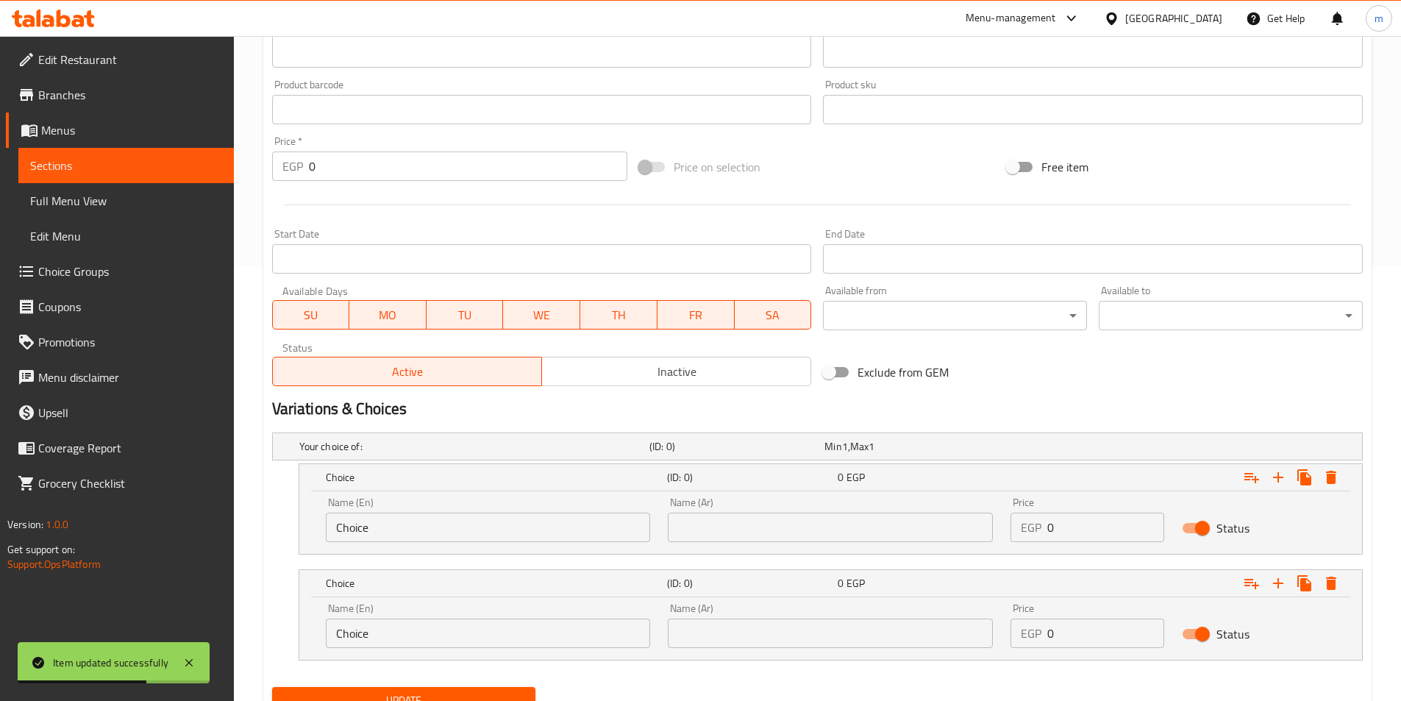
click at [1068, 528] on input "0" at bounding box center [1105, 526] width 117 height 29
type input "65"
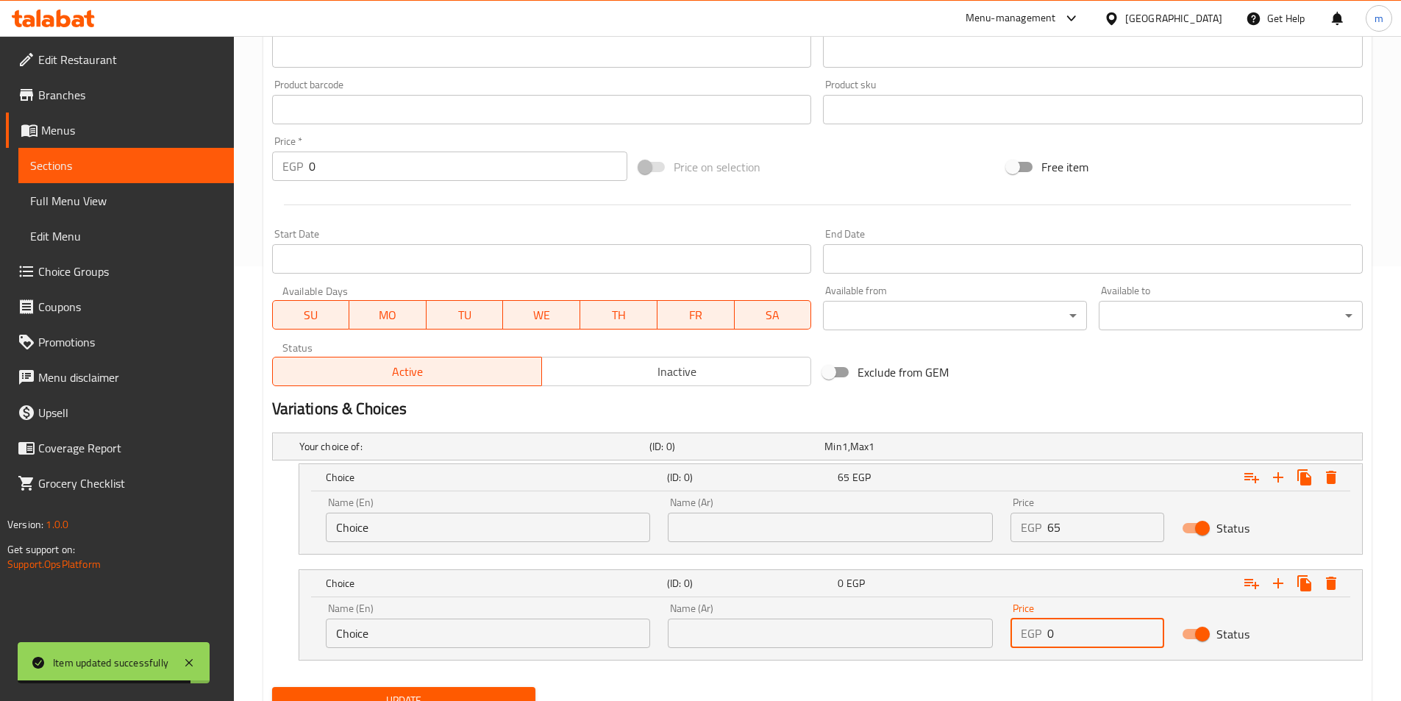
click at [1079, 621] on input "0" at bounding box center [1105, 632] width 117 height 29
type input "85"
click at [416, 524] on input "Choice" at bounding box center [488, 526] width 325 height 29
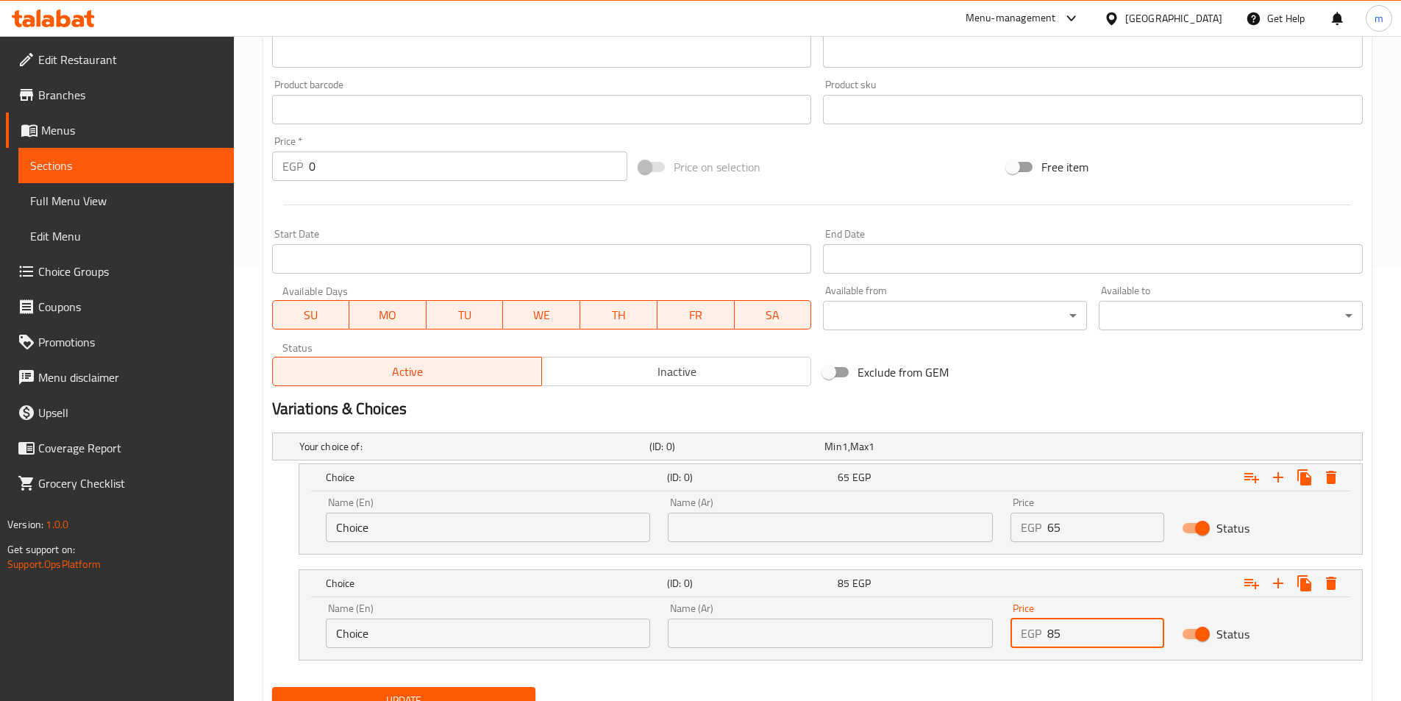
click at [416, 524] on input "Choice" at bounding box center [488, 526] width 325 height 29
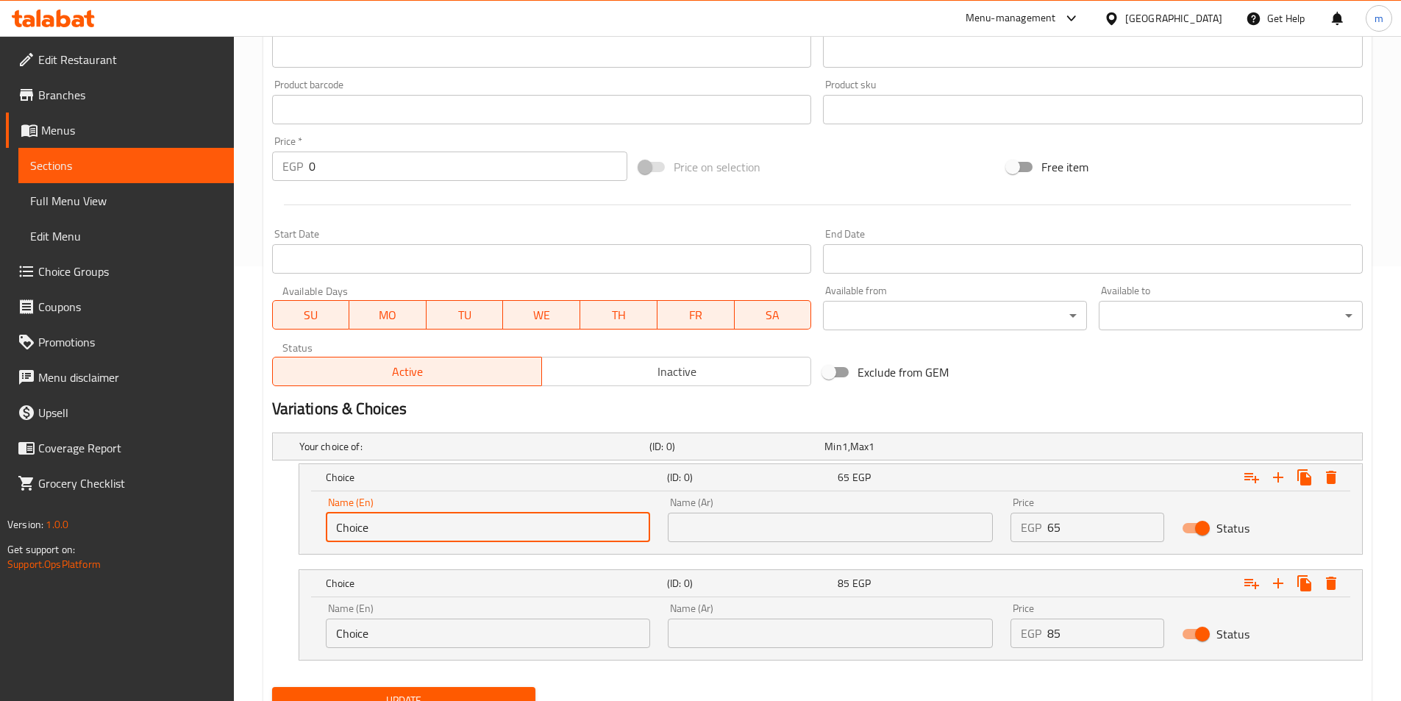
click at [416, 524] on input "Choice" at bounding box center [488, 526] width 325 height 29
type input "Medium"
click at [394, 636] on input "Choice" at bounding box center [488, 632] width 325 height 29
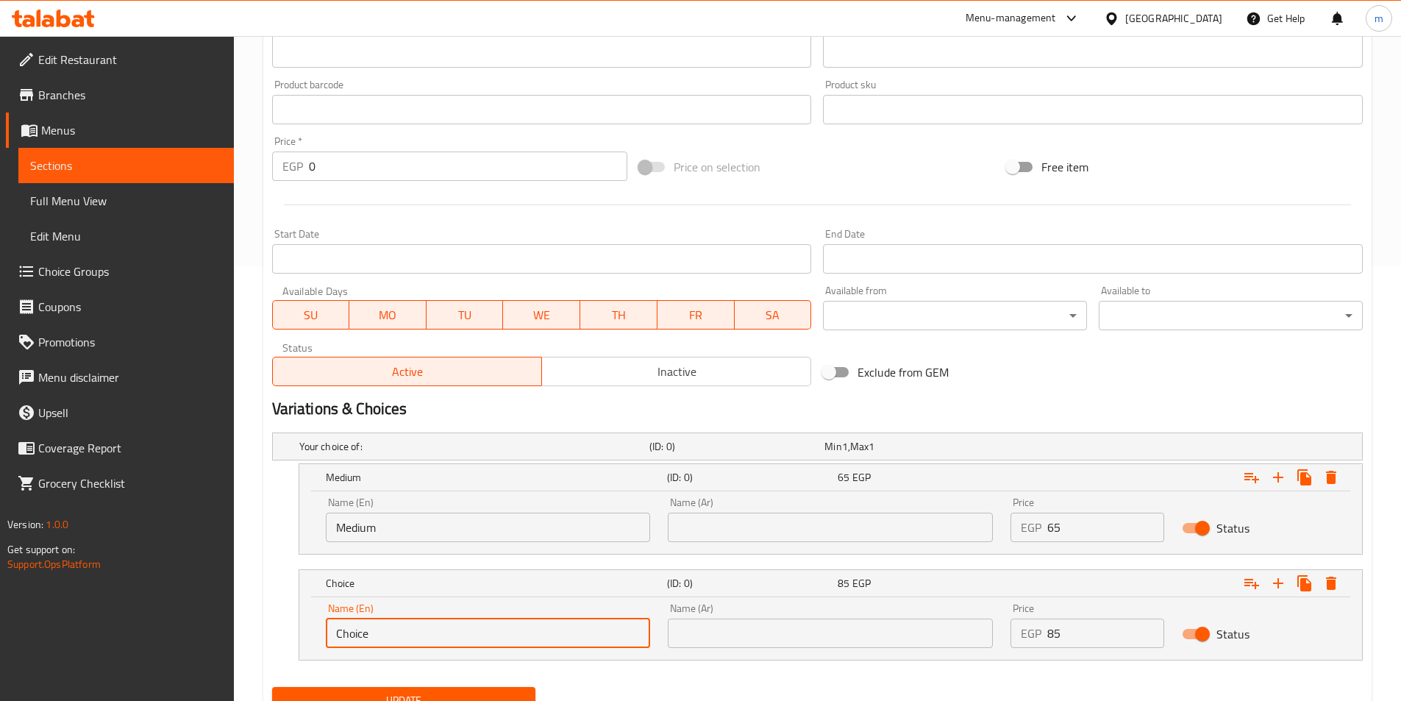
click at [394, 636] on input "Choice" at bounding box center [488, 632] width 325 height 29
type input "Large"
click at [711, 543] on div "Name (Ar) Name (Ar)" at bounding box center [830, 519] width 343 height 62
click at [704, 521] on input "text" at bounding box center [830, 526] width 325 height 29
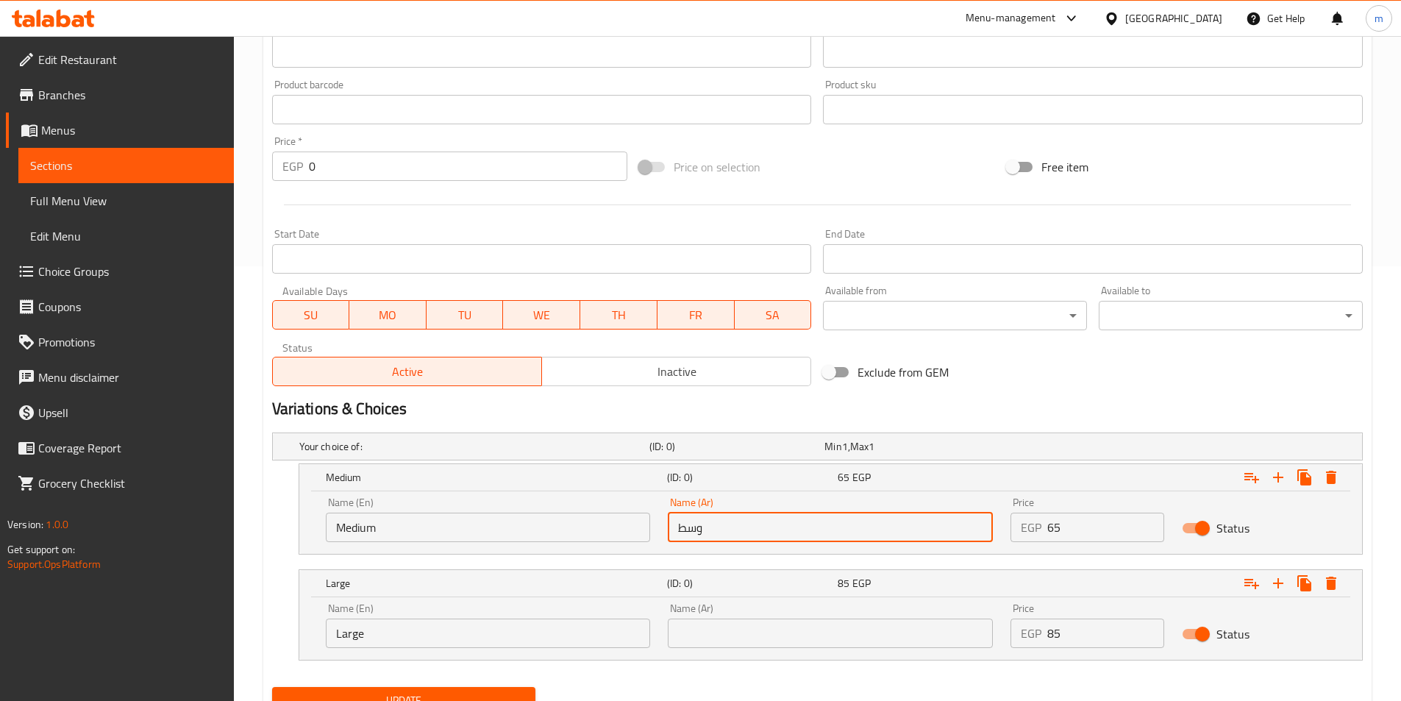
type input "وسط"
click at [730, 644] on input "text" at bounding box center [830, 632] width 325 height 29
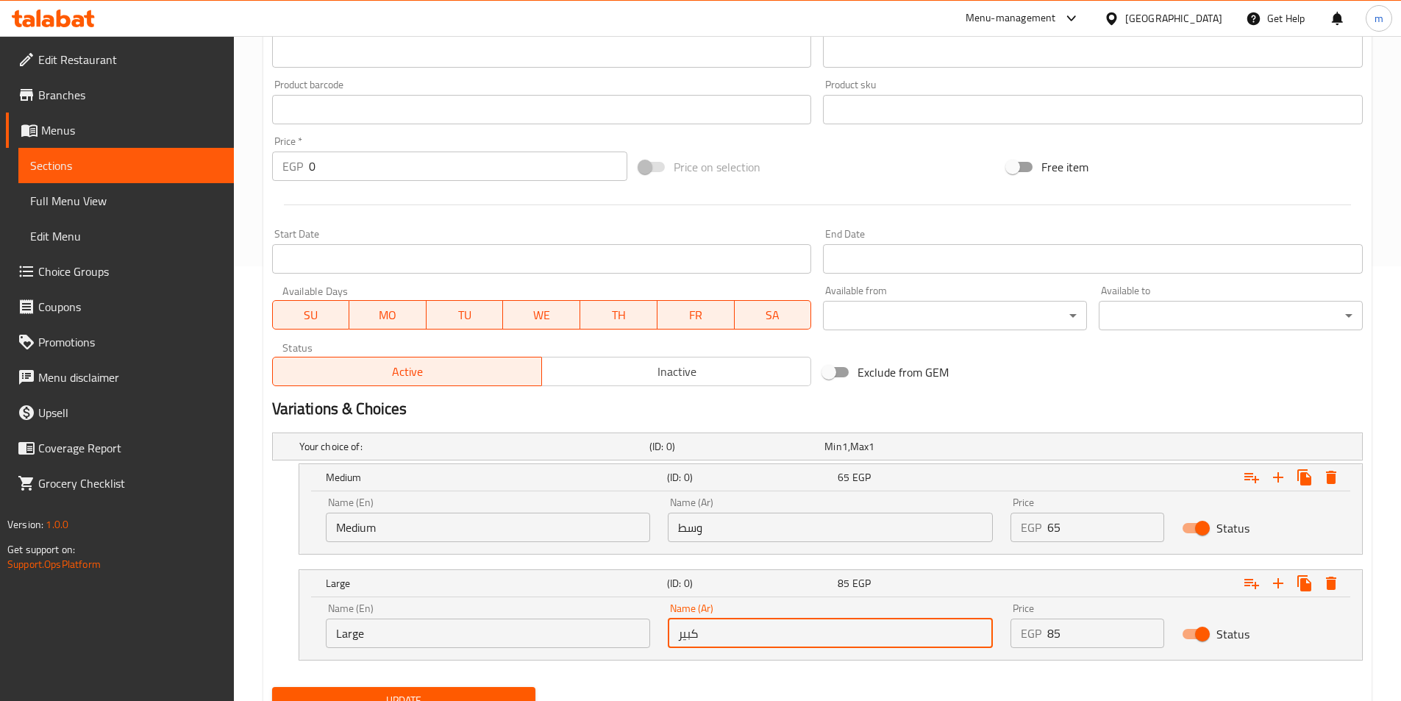
type input "كبير"
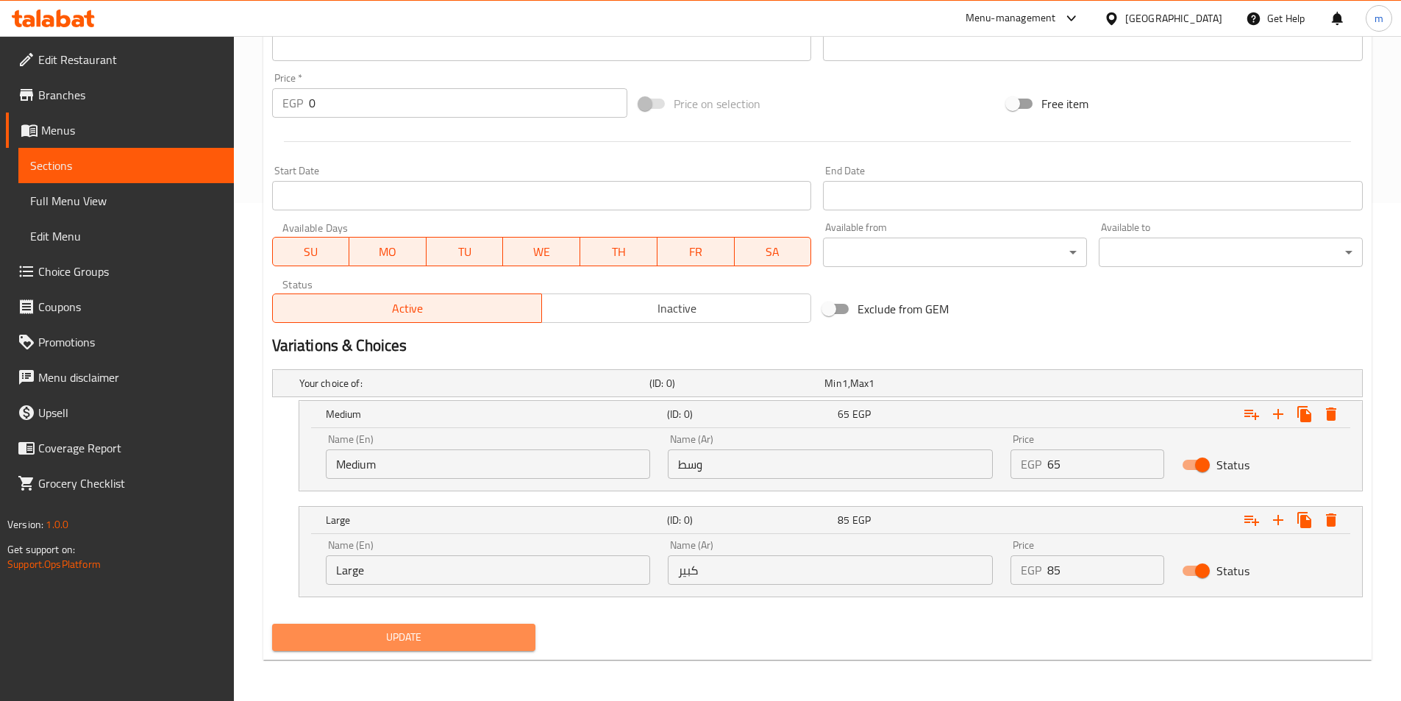
click at [390, 630] on span "Update" at bounding box center [404, 637] width 240 height 18
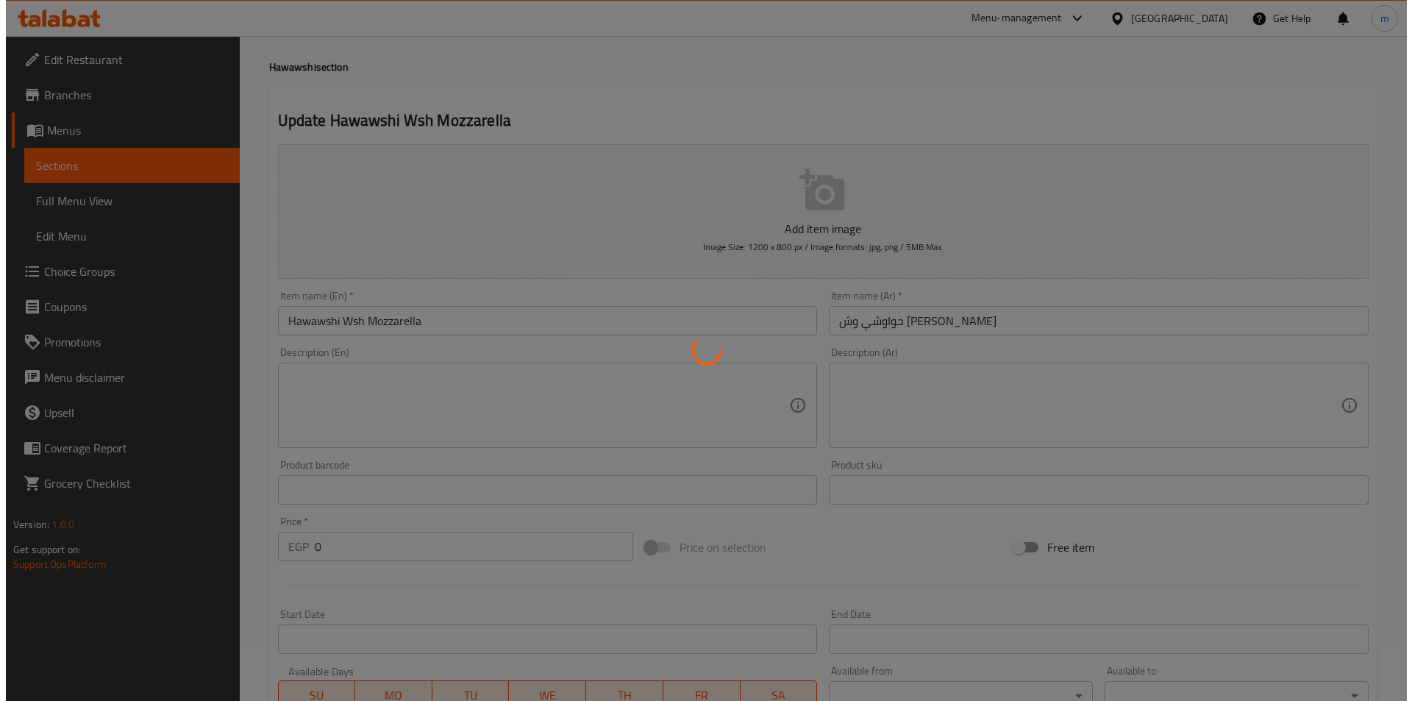
scroll to position [0, 0]
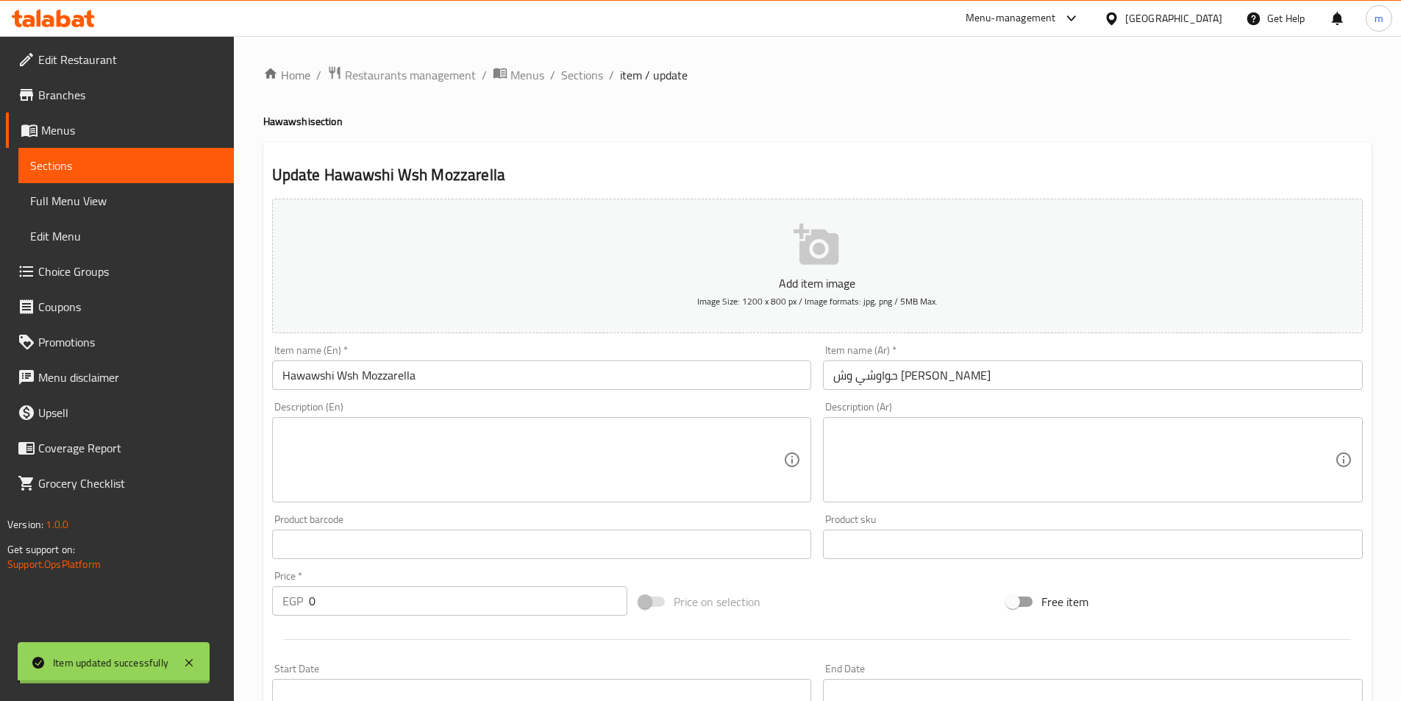
click at [102, 163] on span "Sections" at bounding box center [126, 166] width 192 height 18
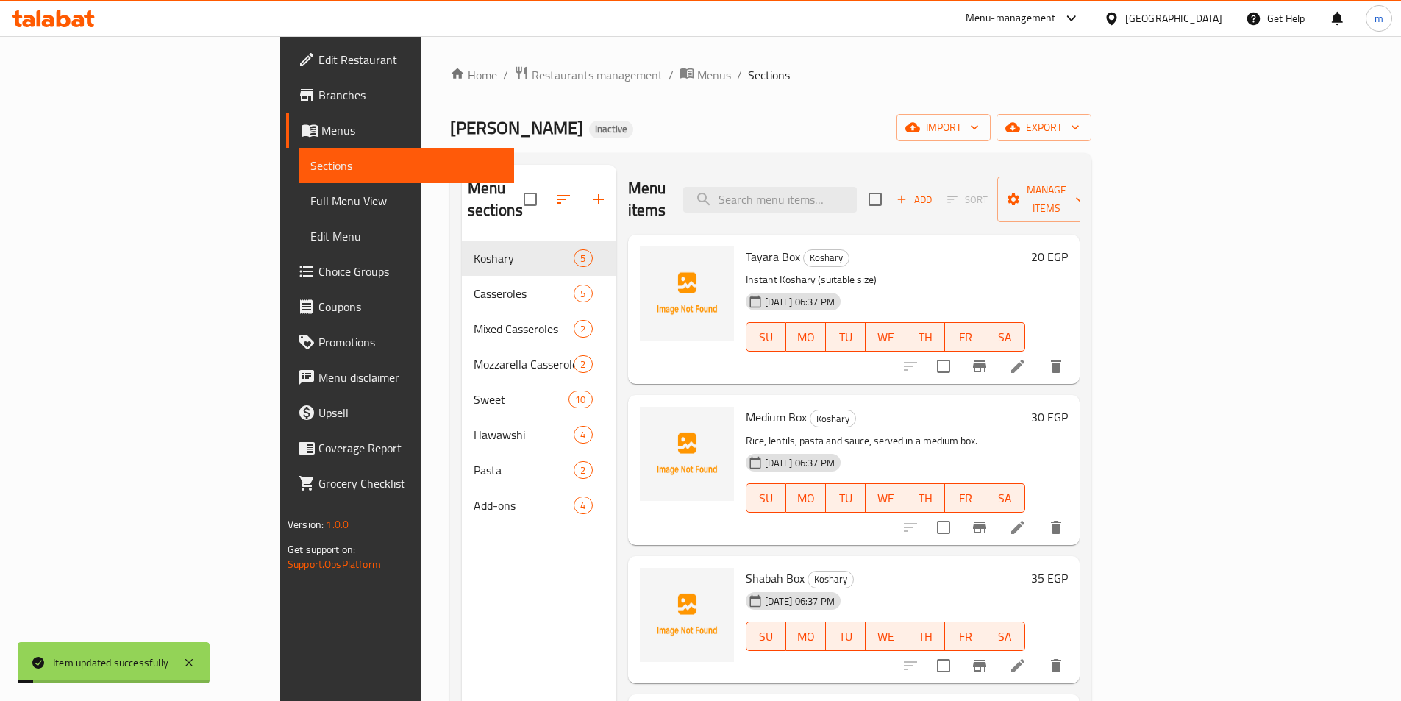
click at [321, 139] on span "Menus" at bounding box center [411, 130] width 181 height 18
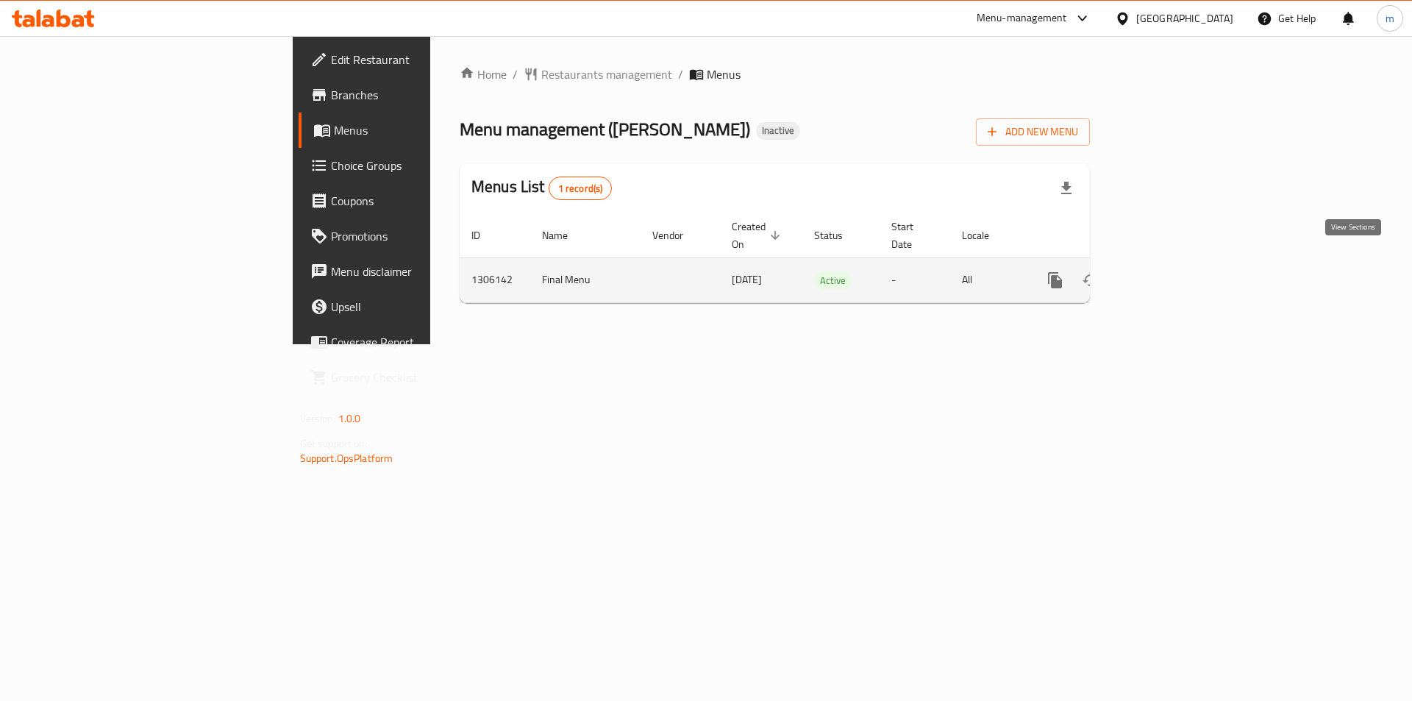
click at [1179, 266] on link "enhanced table" at bounding box center [1160, 279] width 35 height 35
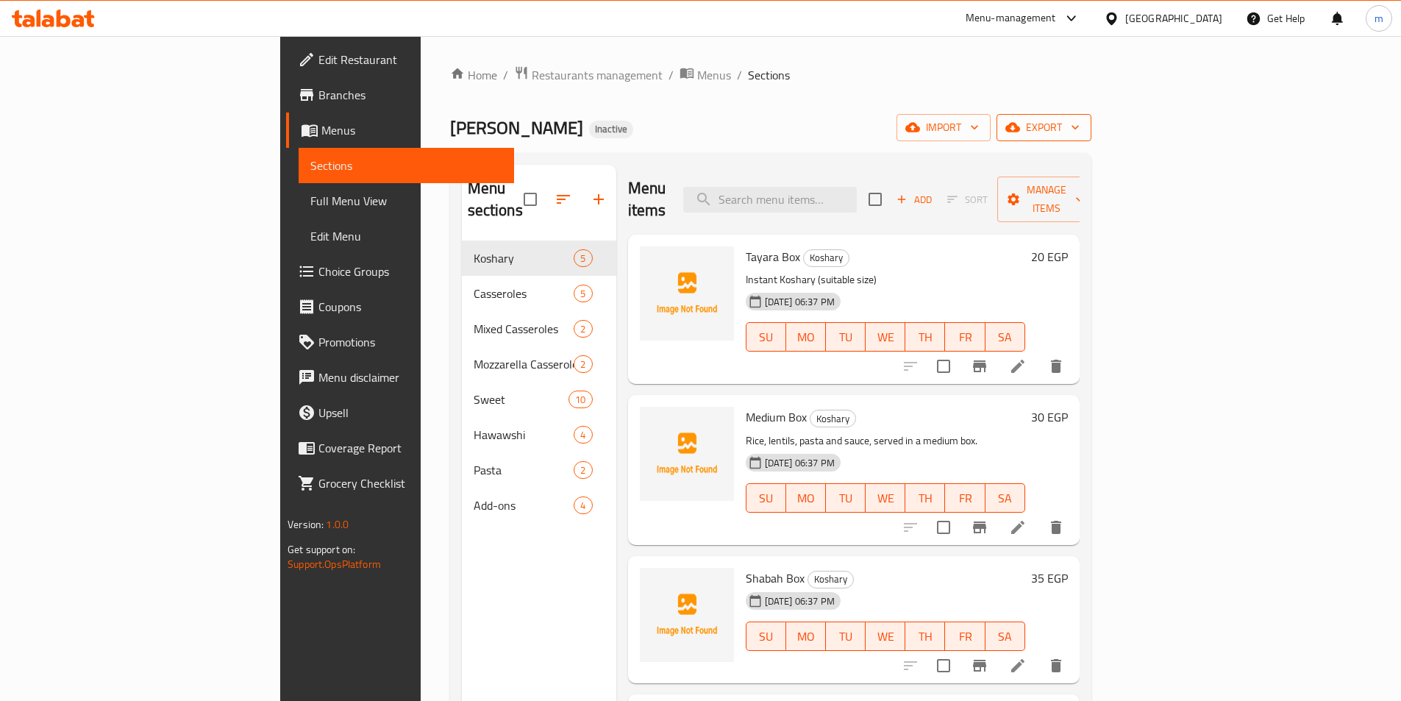
click at [1082, 128] on icon "button" at bounding box center [1075, 127] width 15 height 15
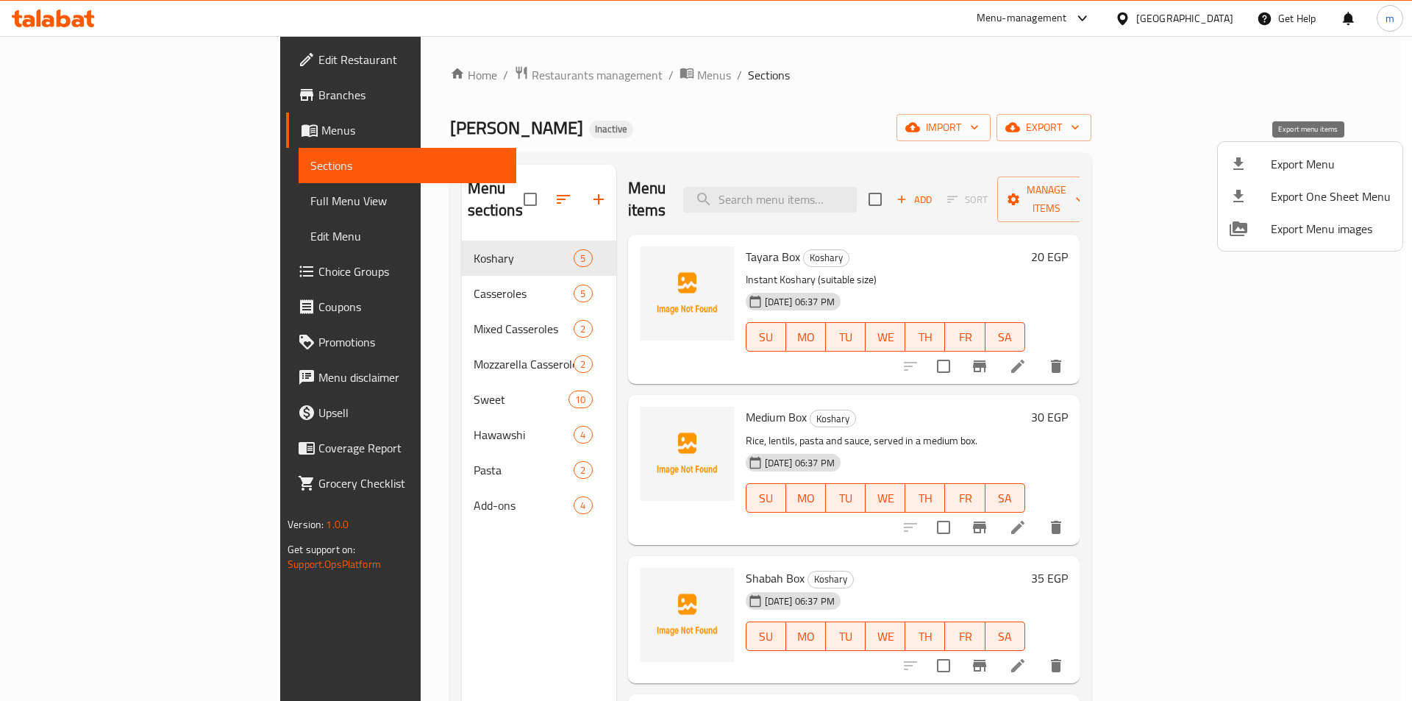
click at [1259, 165] on div at bounding box center [1249, 164] width 41 height 18
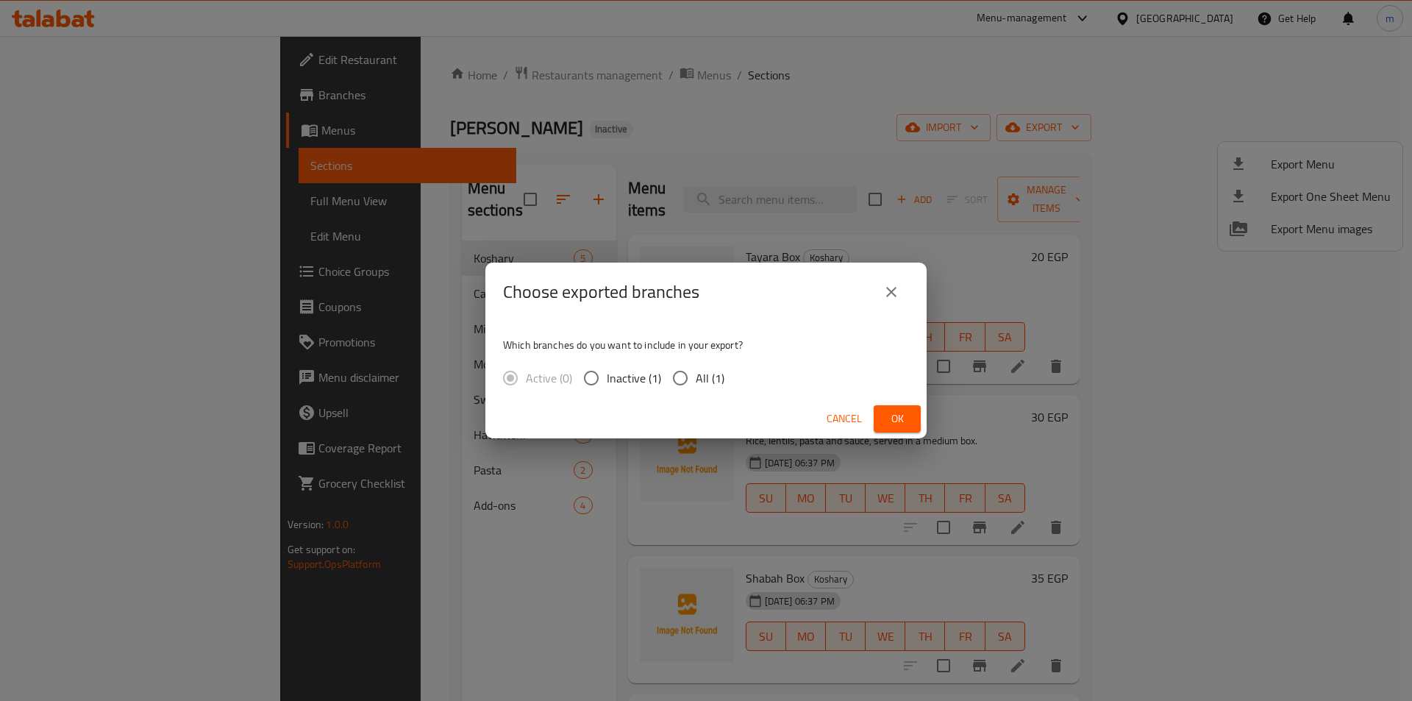
click at [712, 385] on span "All (1)" at bounding box center [710, 378] width 29 height 18
click at [696, 385] on input "All (1)" at bounding box center [680, 377] width 31 height 31
radio input "true"
click at [885, 420] on span "Ok" at bounding box center [897, 419] width 24 height 18
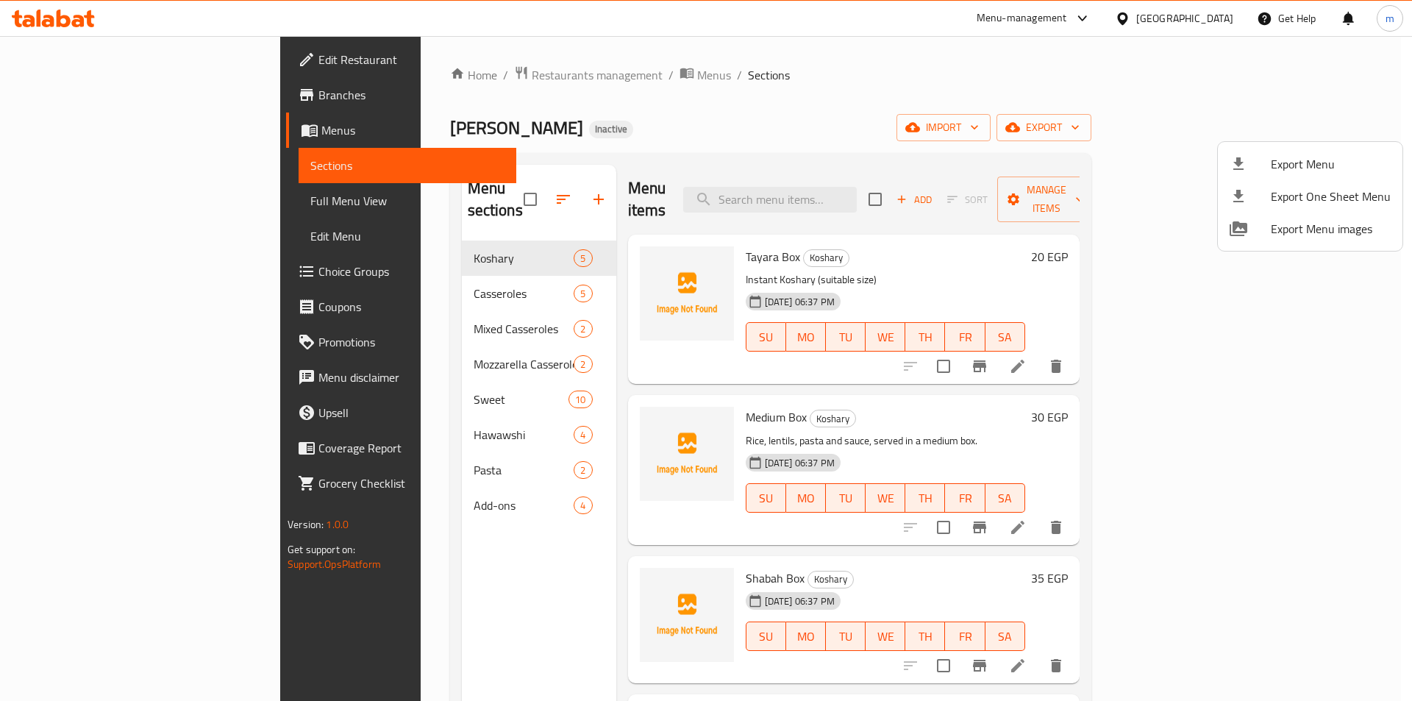
click at [87, 210] on div at bounding box center [706, 350] width 1412 height 701
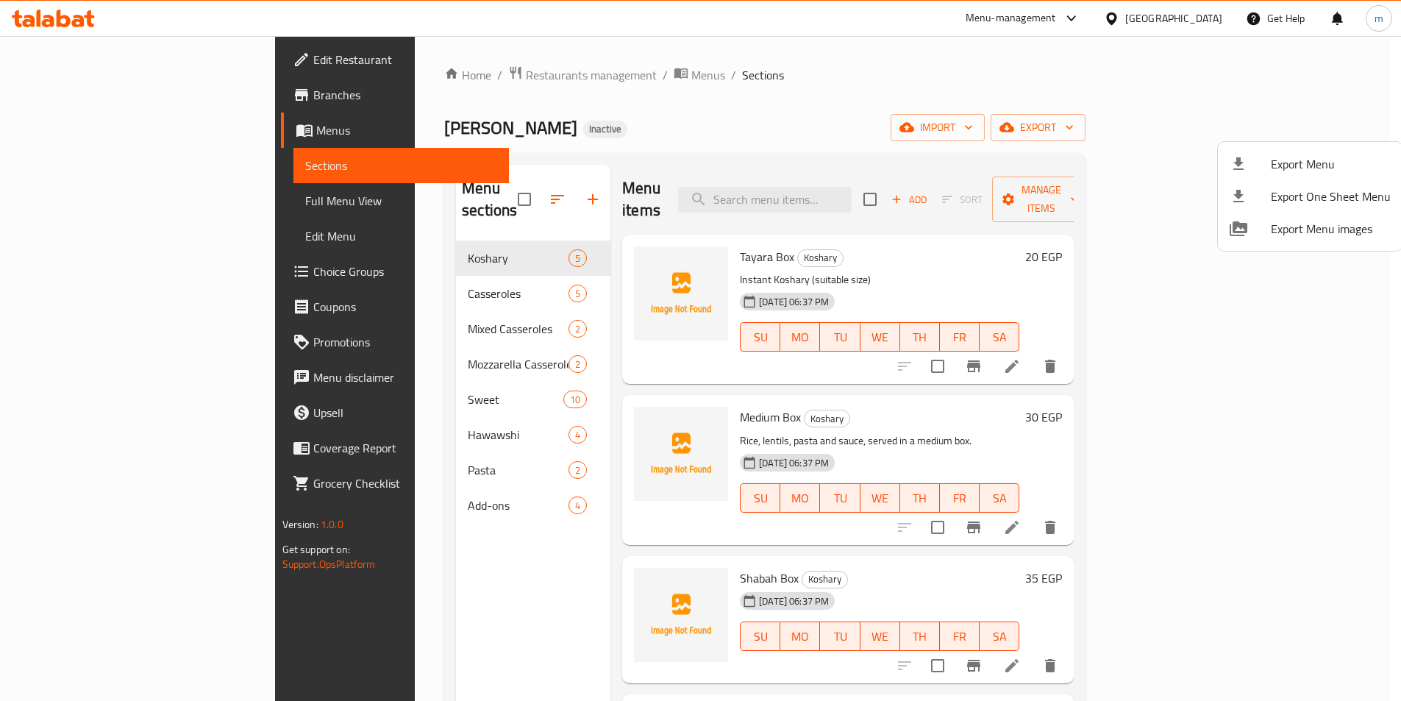
click at [305, 210] on span "Full Menu View" at bounding box center [401, 201] width 192 height 18
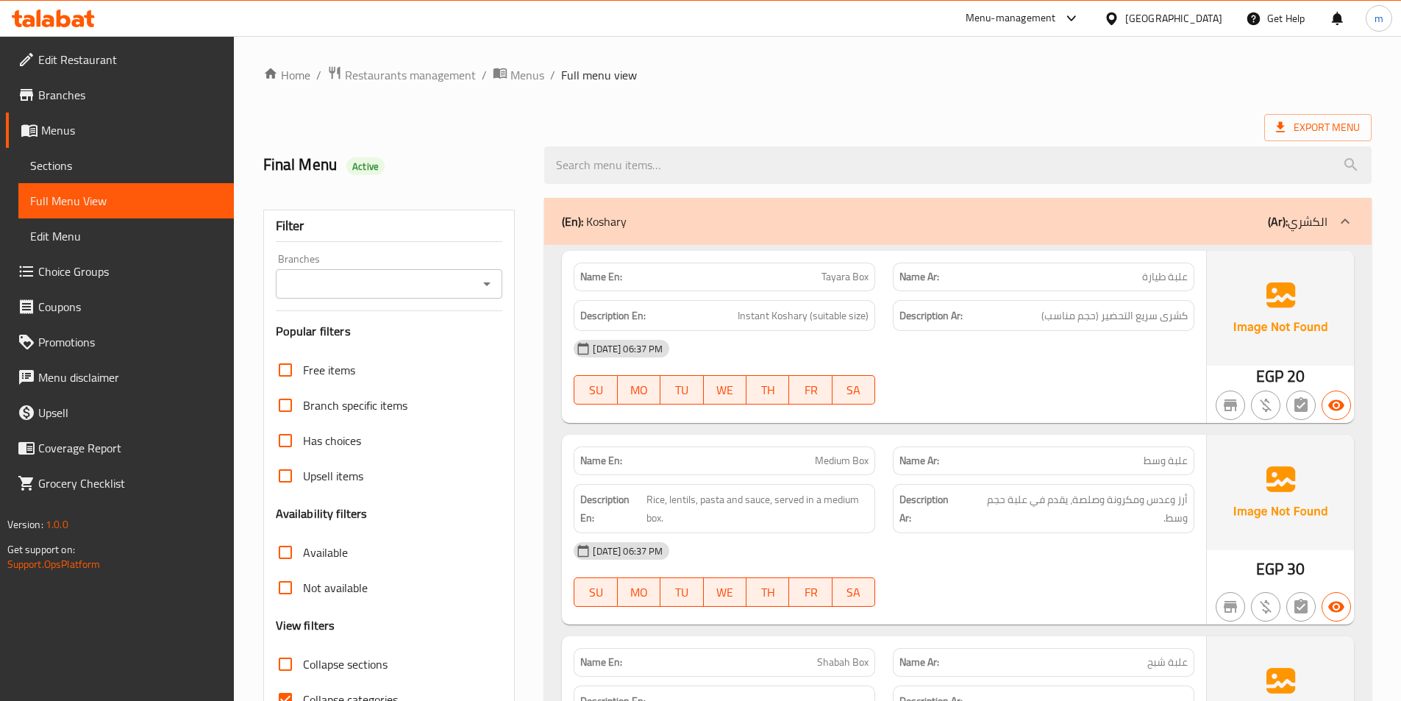
click at [87, 210] on span "Full Menu View" at bounding box center [126, 201] width 192 height 18
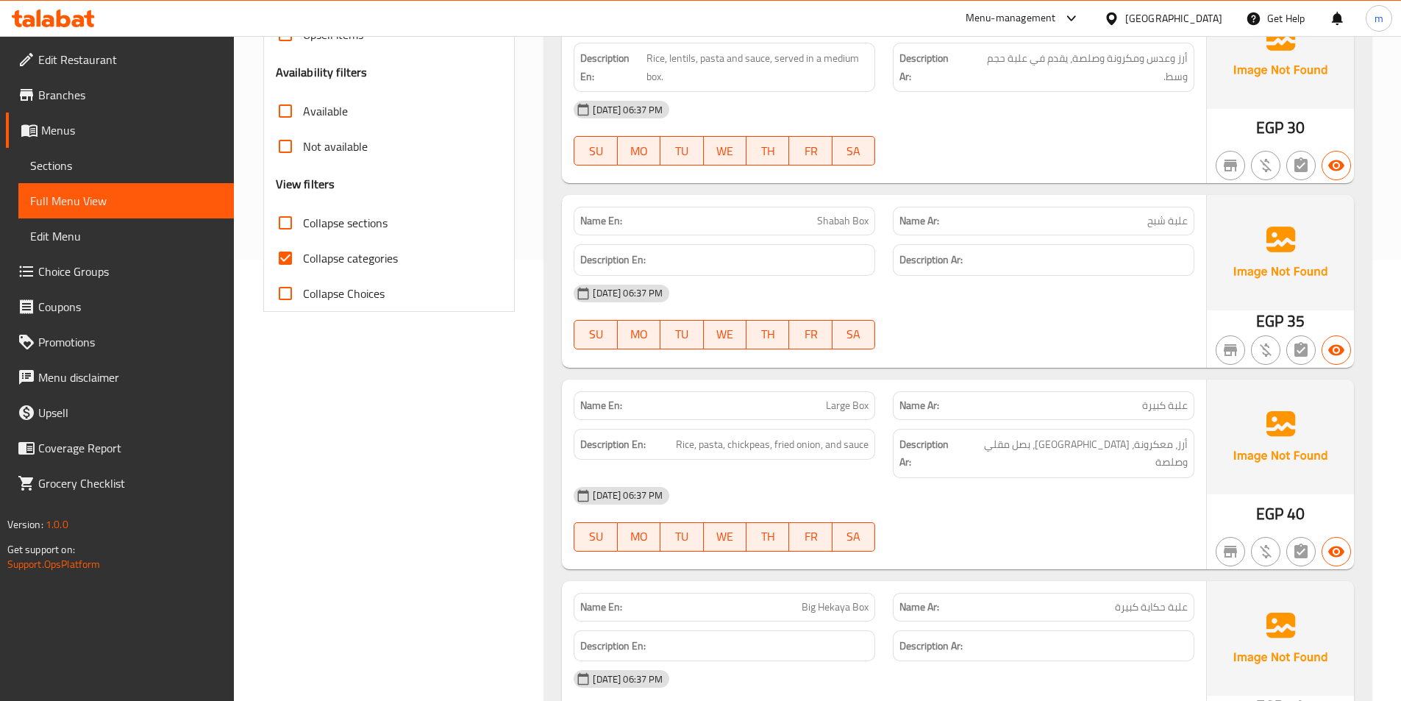
click at [291, 268] on input "Collapse categories" at bounding box center [285, 257] width 35 height 35
checkbox input "false"
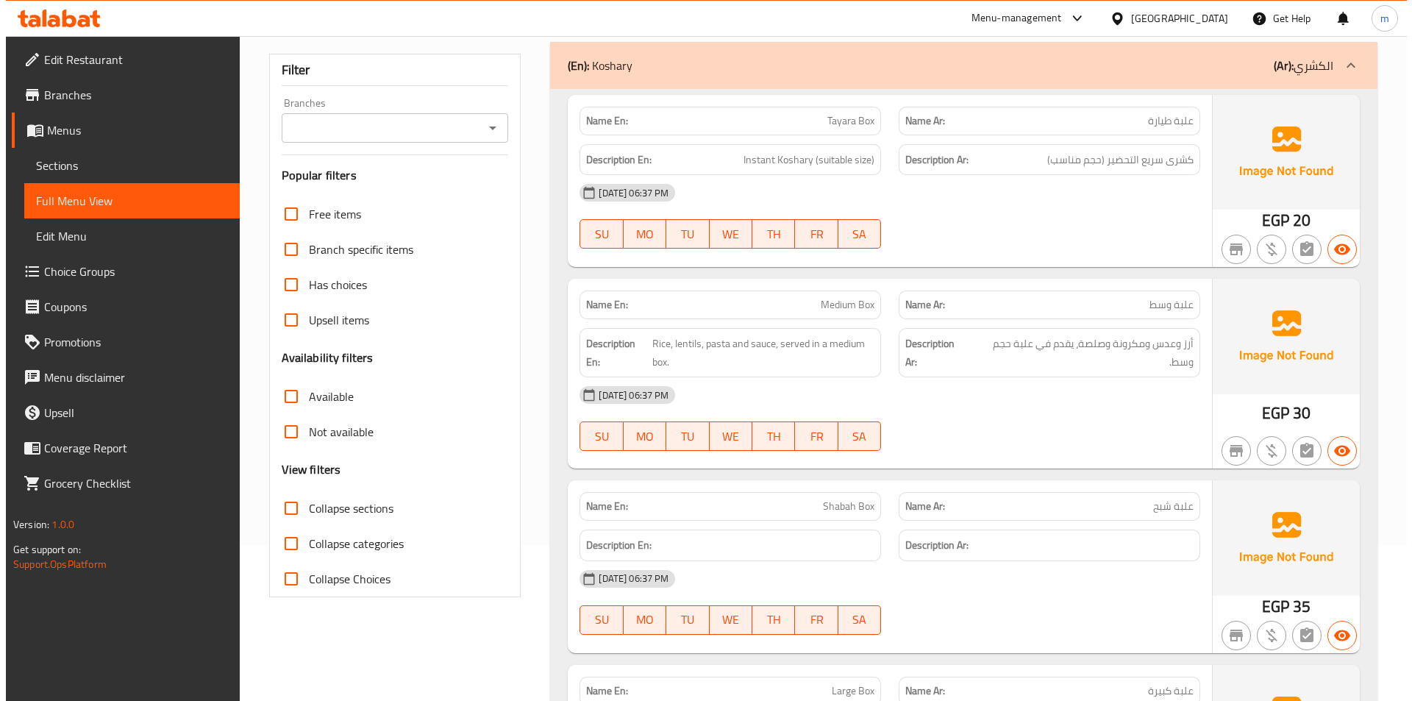
scroll to position [0, 0]
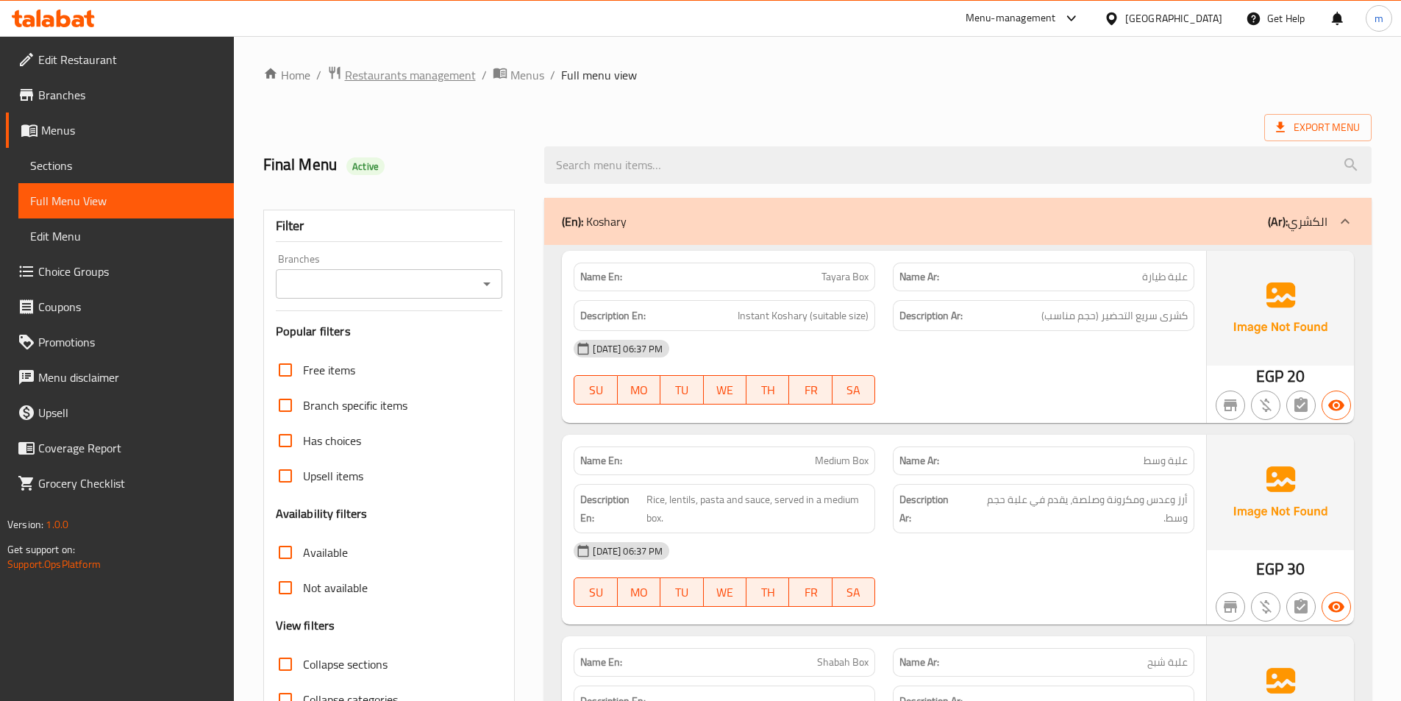
click at [381, 66] on span "Restaurants management" at bounding box center [410, 75] width 131 height 18
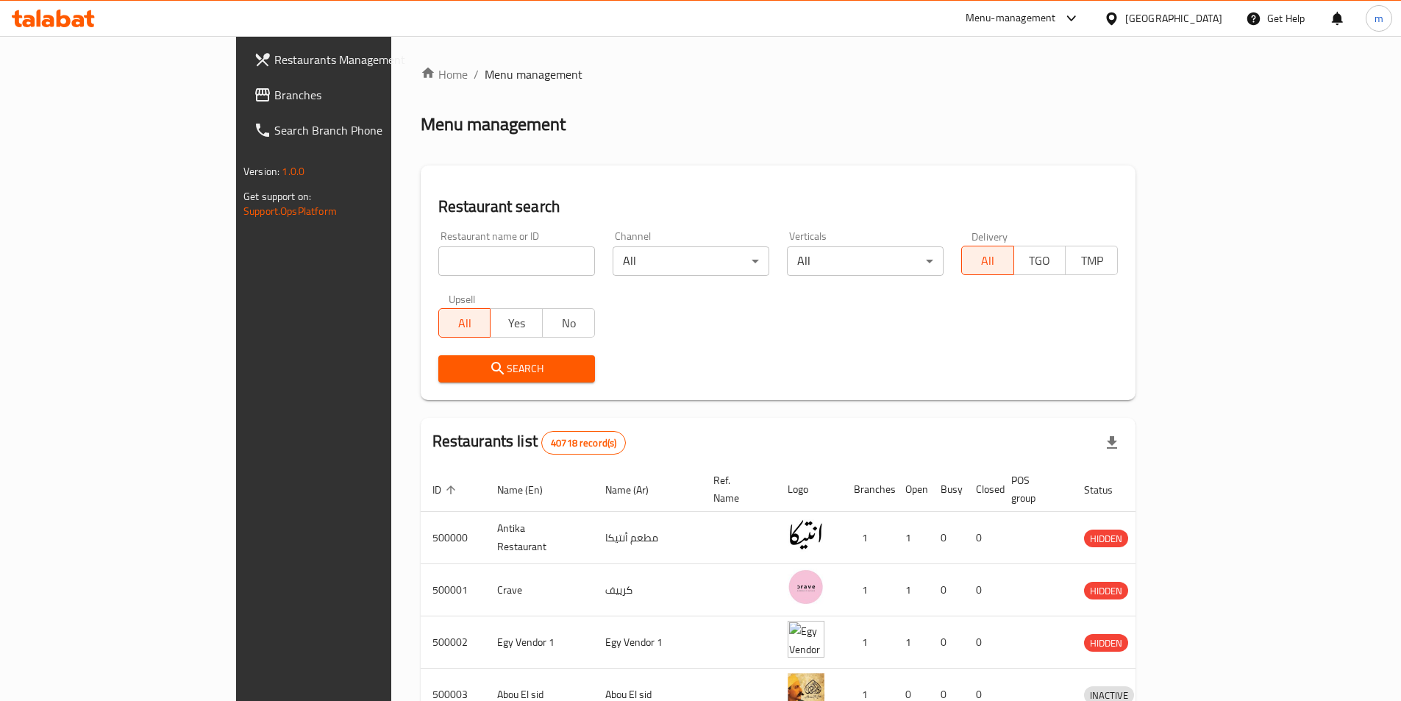
click at [1229, 19] on div "[GEOGRAPHIC_DATA]" at bounding box center [1163, 18] width 142 height 35
click at [1218, 21] on div "[GEOGRAPHIC_DATA]" at bounding box center [1173, 18] width 97 height 16
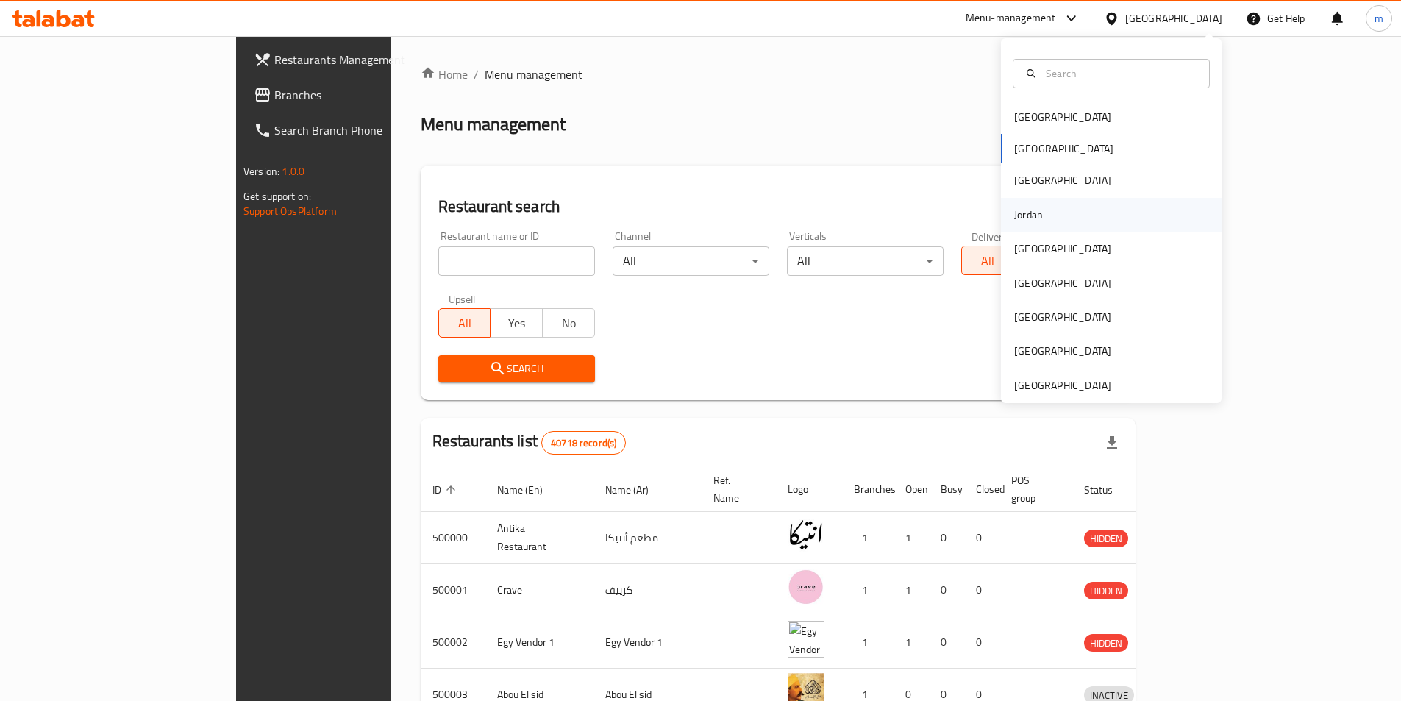
click at [1028, 214] on div "Jordan" at bounding box center [1028, 215] width 29 height 16
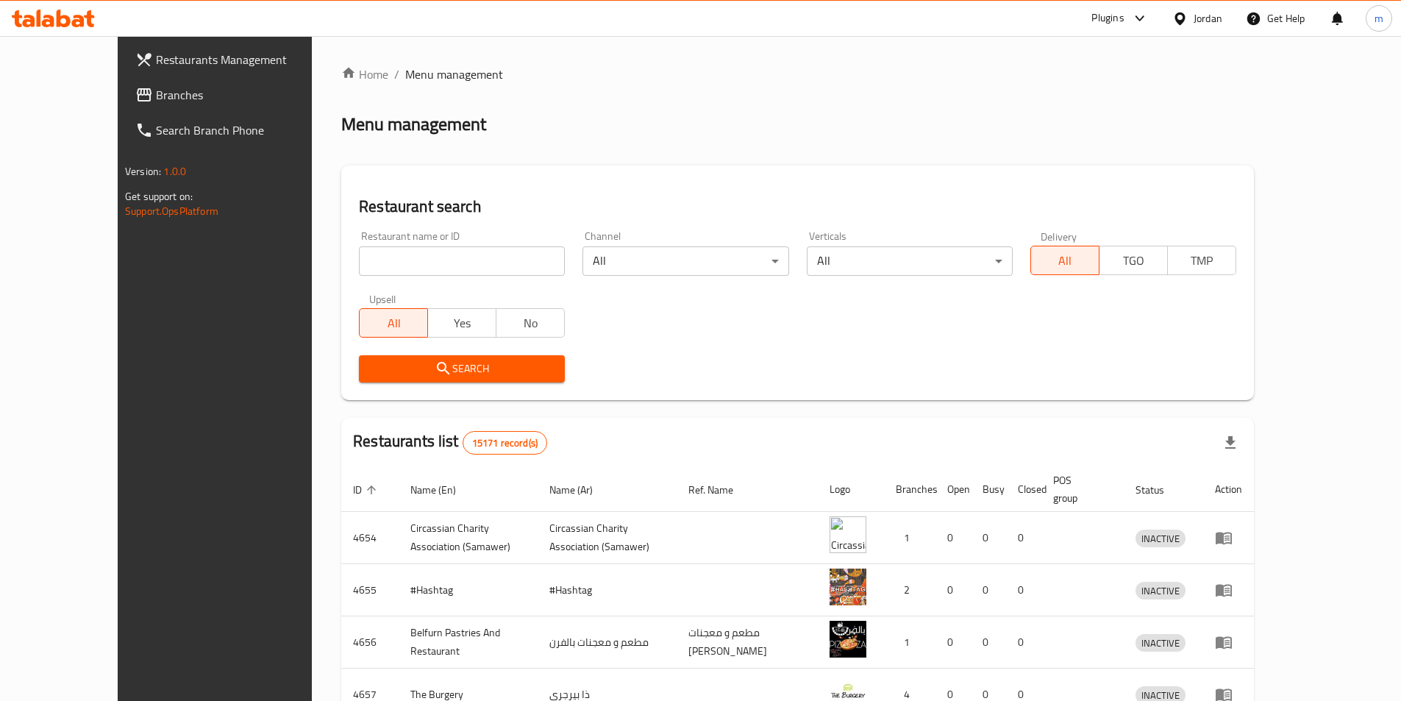
click at [156, 93] on span "Branches" at bounding box center [248, 95] width 184 height 18
